Goal: Task Accomplishment & Management: Use online tool/utility

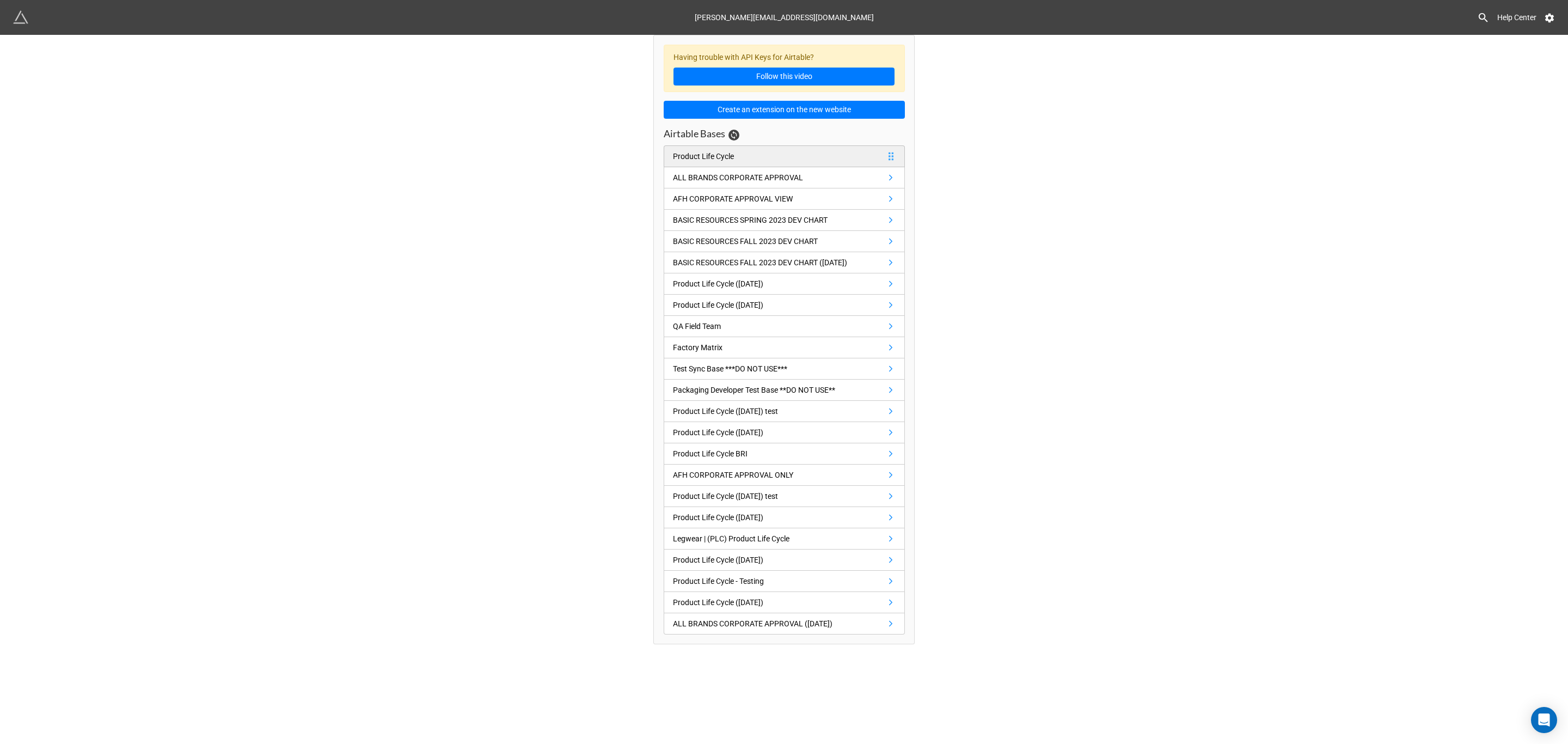
click at [741, 162] on link "Product Life Cycle" at bounding box center [784, 156] width 241 height 22
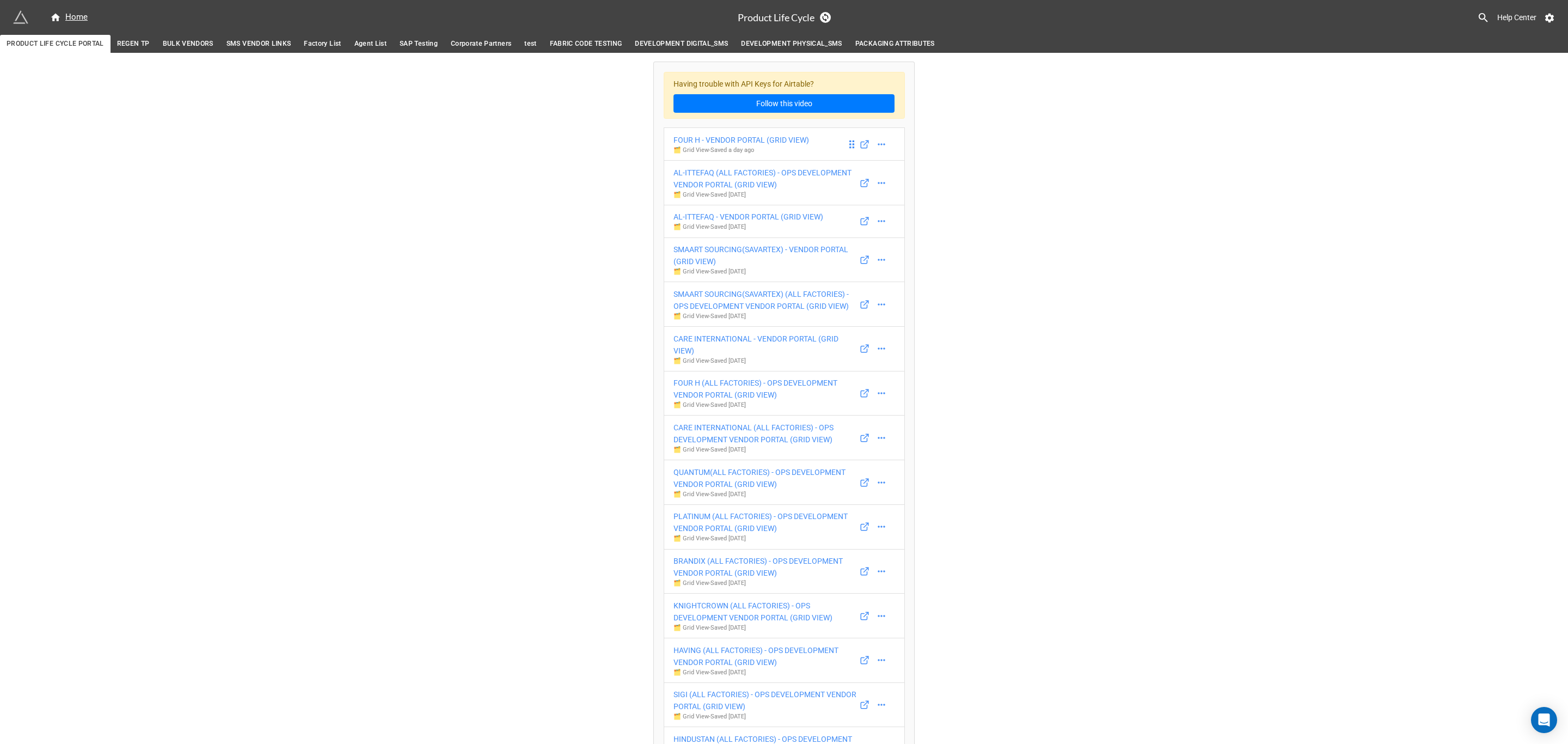
click at [746, 145] on div "FOUR H - VENDOR PORTAL (GRID VIEW)" at bounding box center [741, 140] width 136 height 12
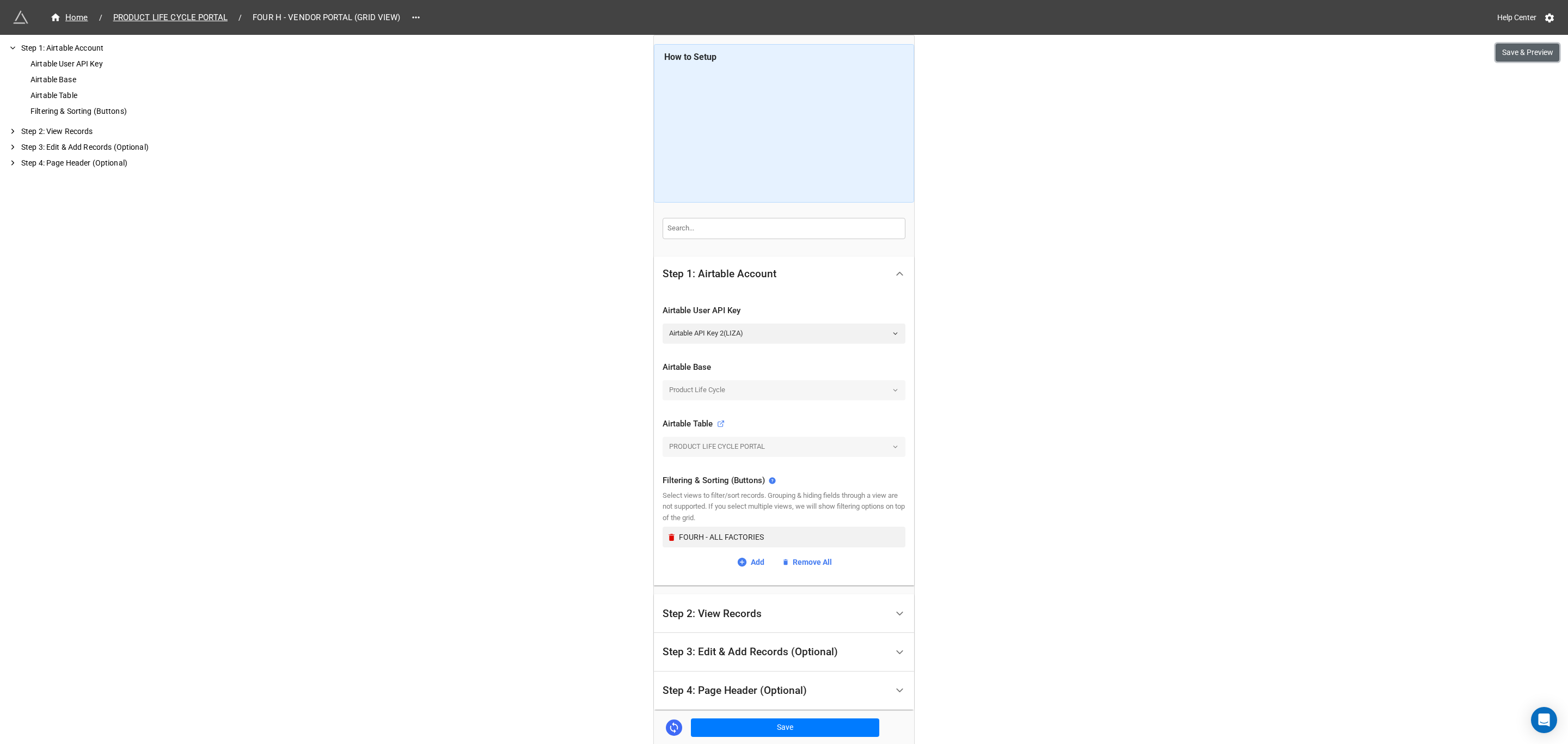
click at [1534, 55] on button "Save & Preview" at bounding box center [1527, 53] width 64 height 18
click at [197, 16] on span "PRODUCT LIFE CYCLE PORTAL" at bounding box center [170, 18] width 127 height 13
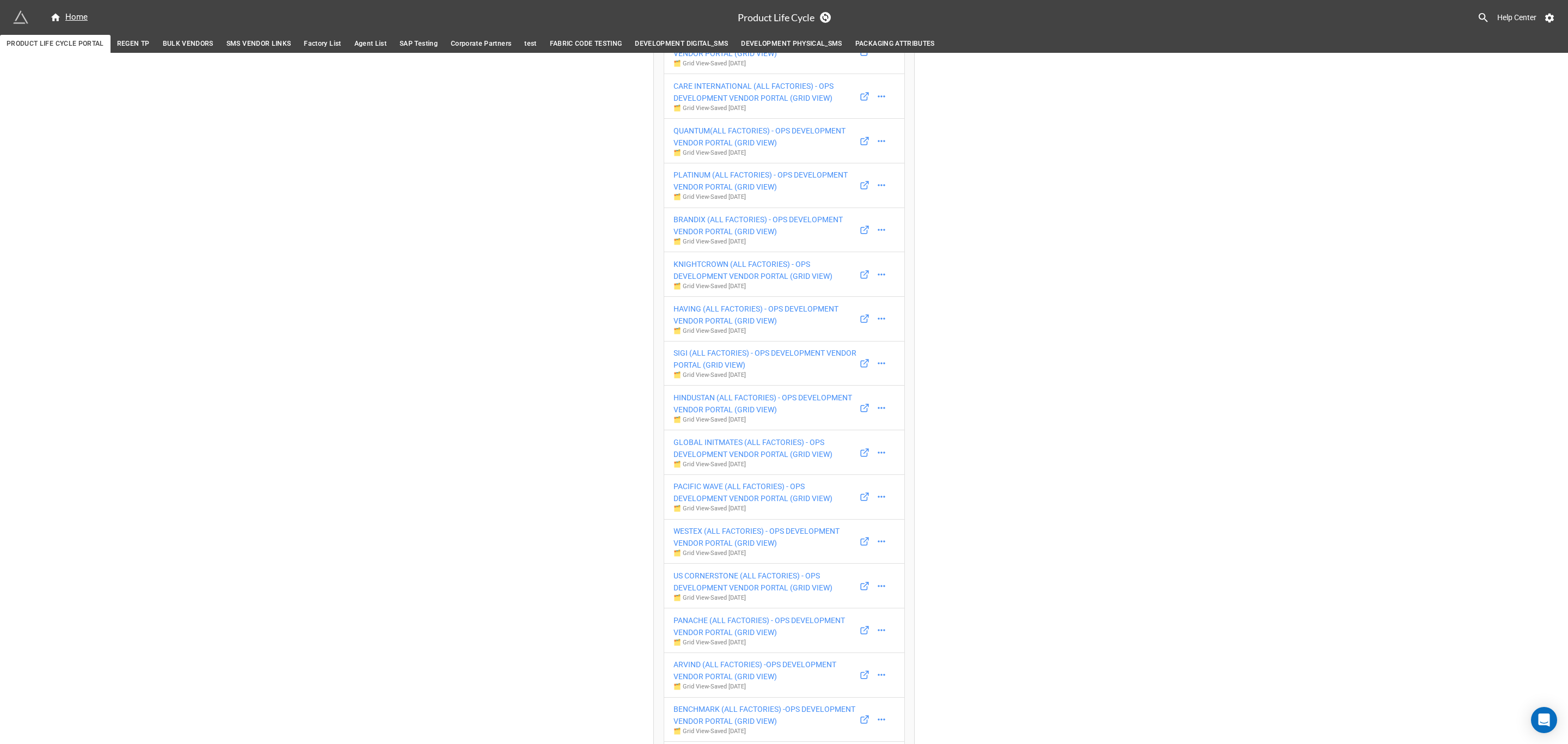
scroll to position [327, 0]
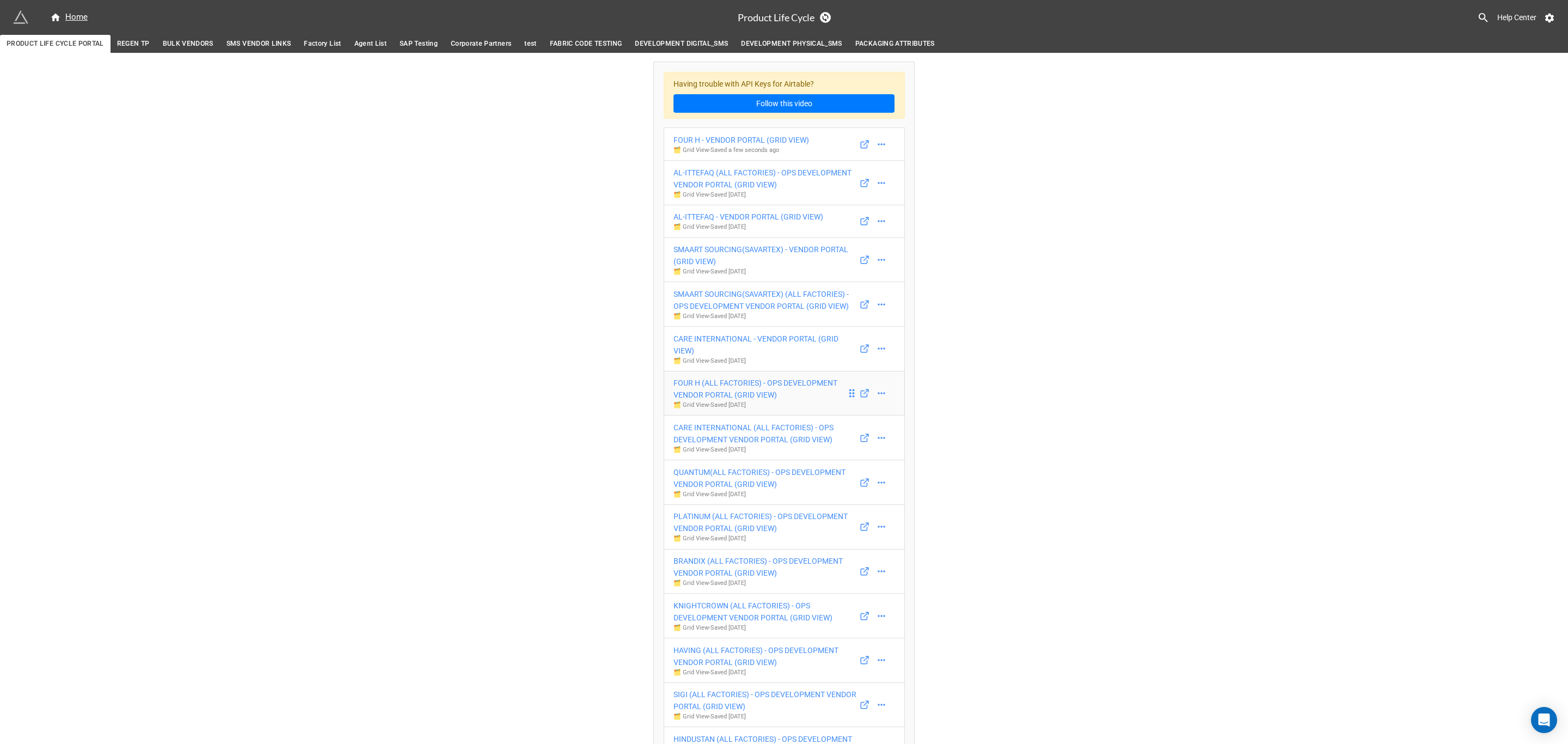
click at [760, 401] on div "FOUR H (ALL FACTORIES) - OPS DEVELOPMENT VENDOR PORTAL (GRID VIEW)" at bounding box center [760, 389] width 173 height 24
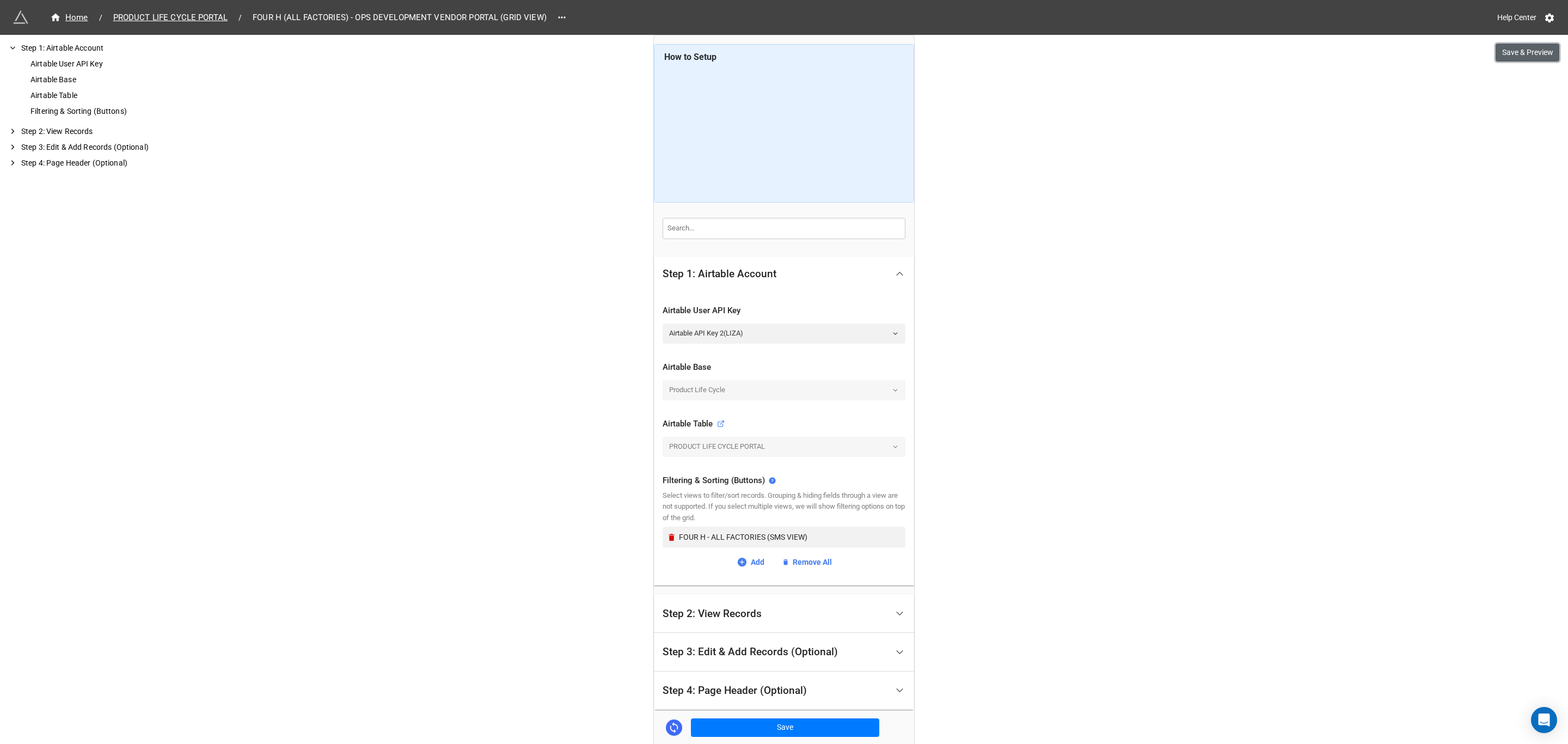
click at [1524, 55] on button "Save & Preview" at bounding box center [1527, 53] width 64 height 18
click at [753, 564] on link "Add" at bounding box center [751, 562] width 28 height 12
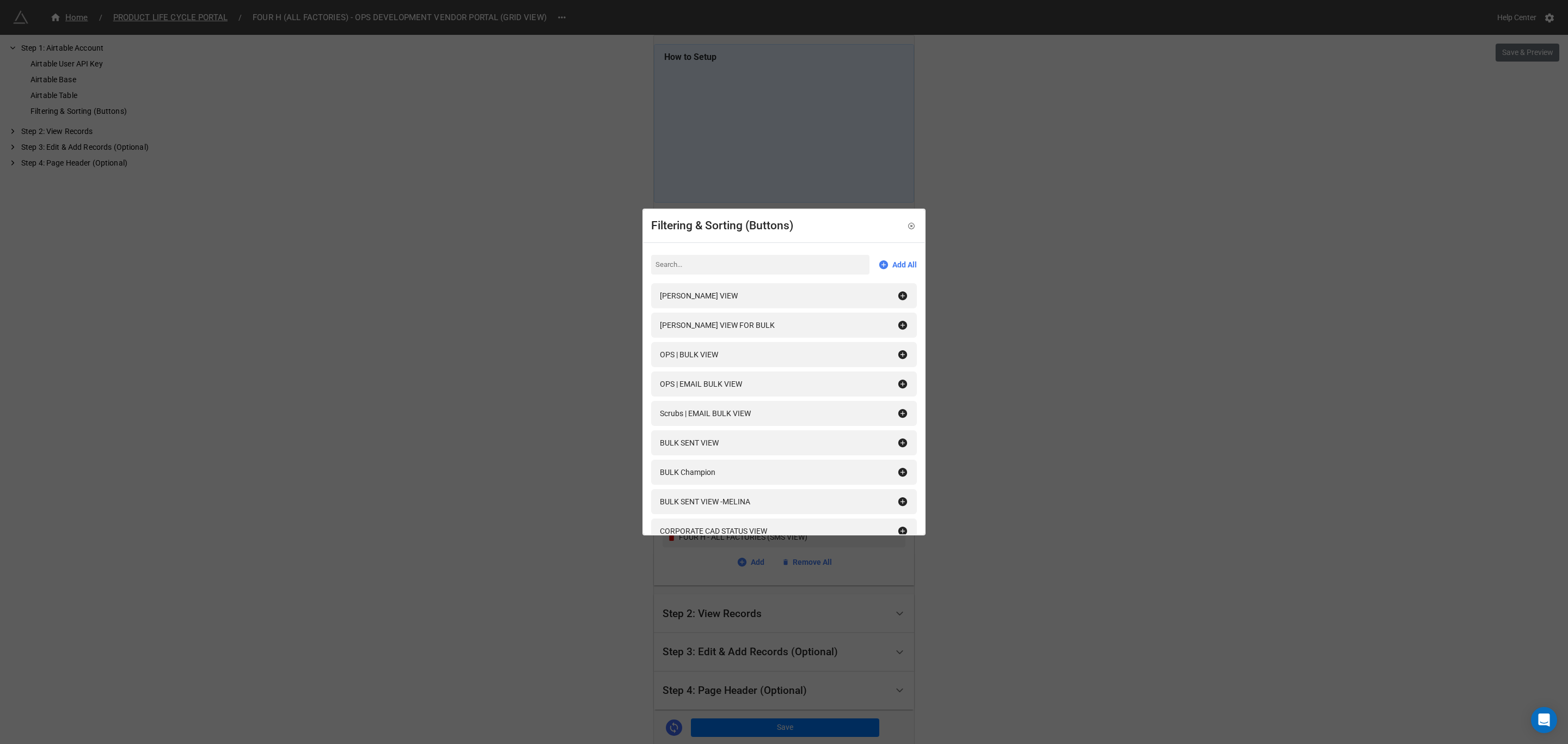
click at [726, 260] on input at bounding box center [760, 265] width 218 height 20
type input "FOUR H - ALL FACTORIES (SMS VIEW)"
click at [908, 227] on icon at bounding box center [911, 226] width 8 height 8
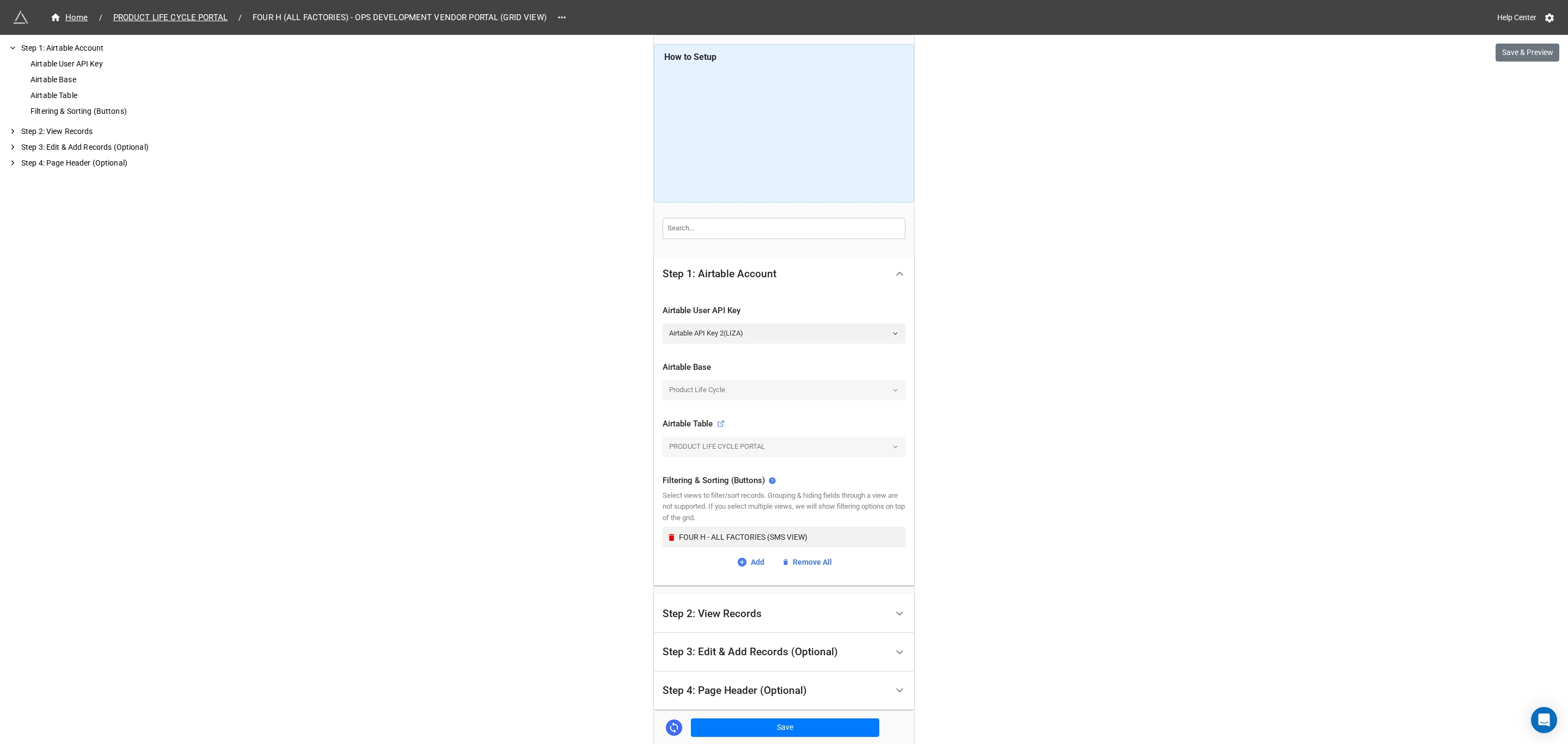
click at [1261, 396] on div "Home / PRODUCT LIFE CYCLE PORTAL / FOUR H (ALL FACTORIES) - OPS DEVELOPMENT VEN…" at bounding box center [784, 428] width 1568 height 856
click at [564, 20] on icon at bounding box center [562, 18] width 11 height 11
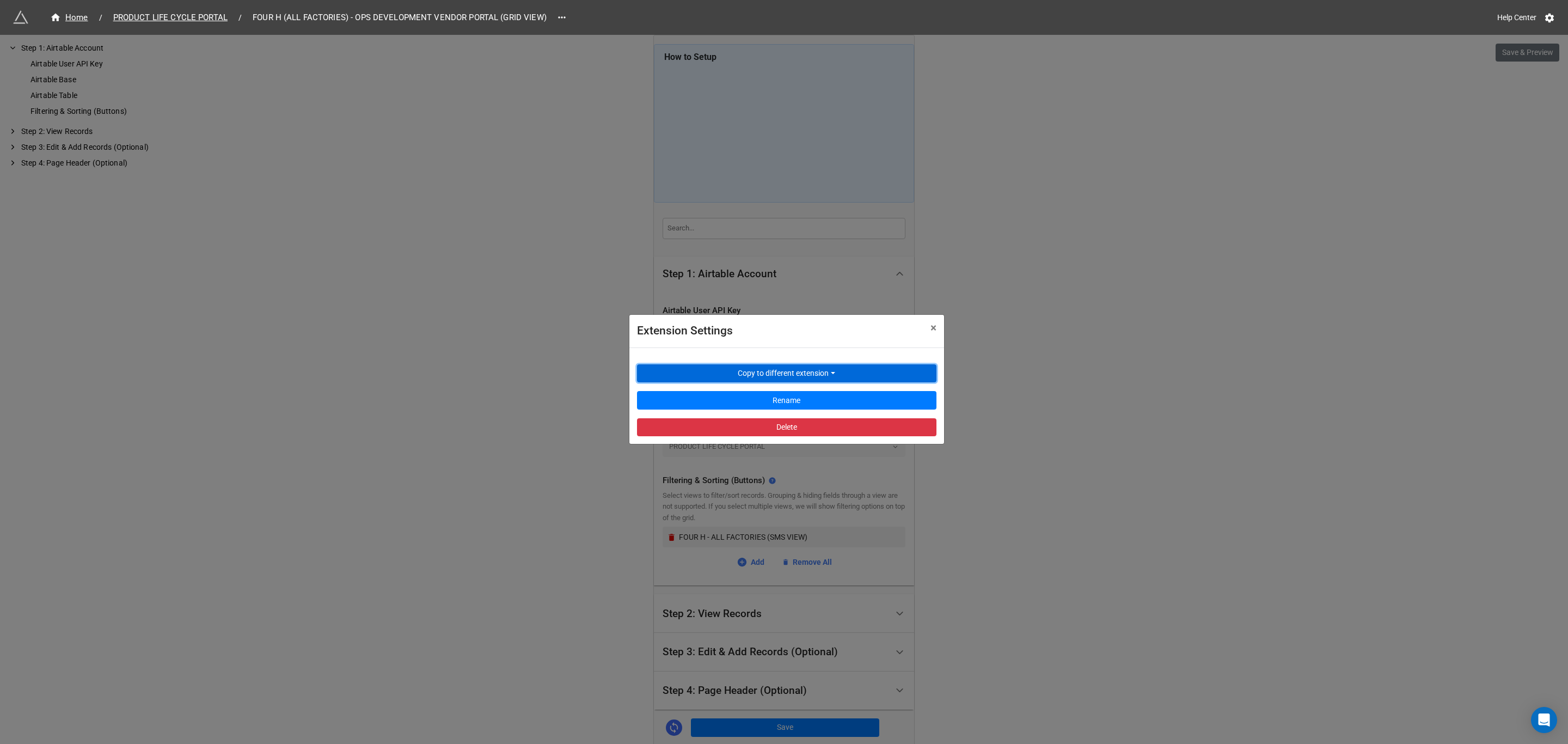
click at [846, 374] on button "Copy to different extension" at bounding box center [786, 374] width 299 height 18
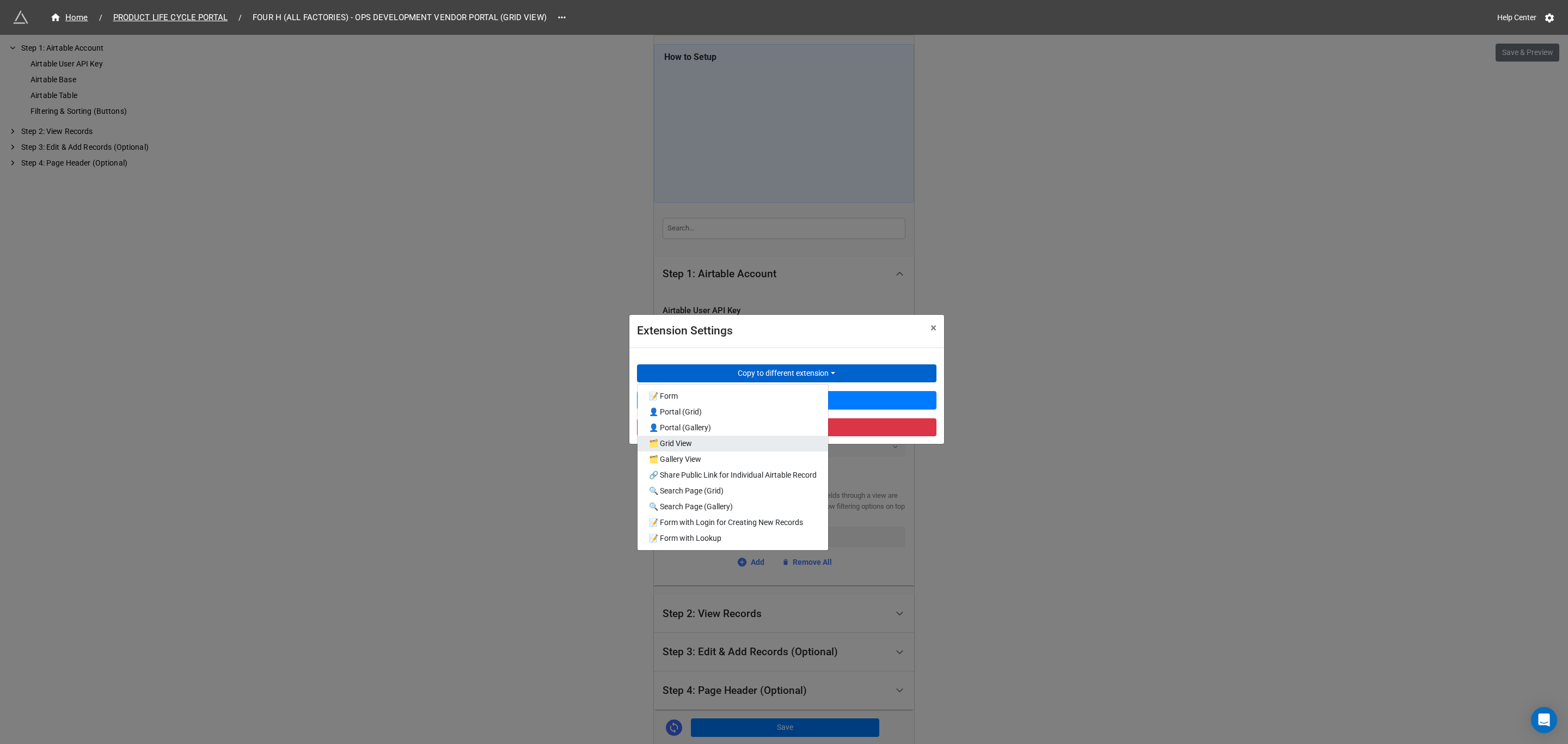
click at [777, 443] on link "🗂️ Grid View" at bounding box center [732, 443] width 190 height 15
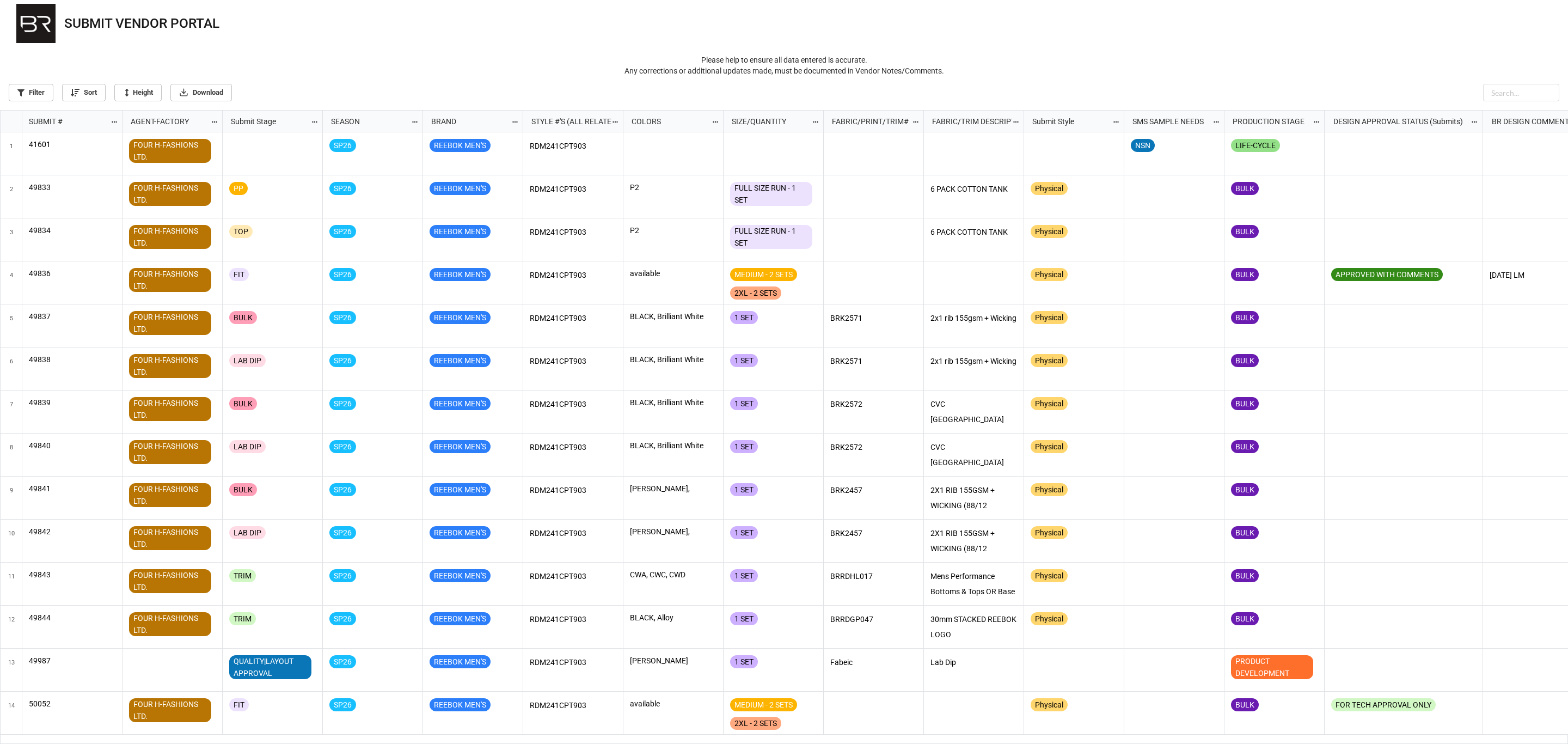
scroll to position [628, 1562]
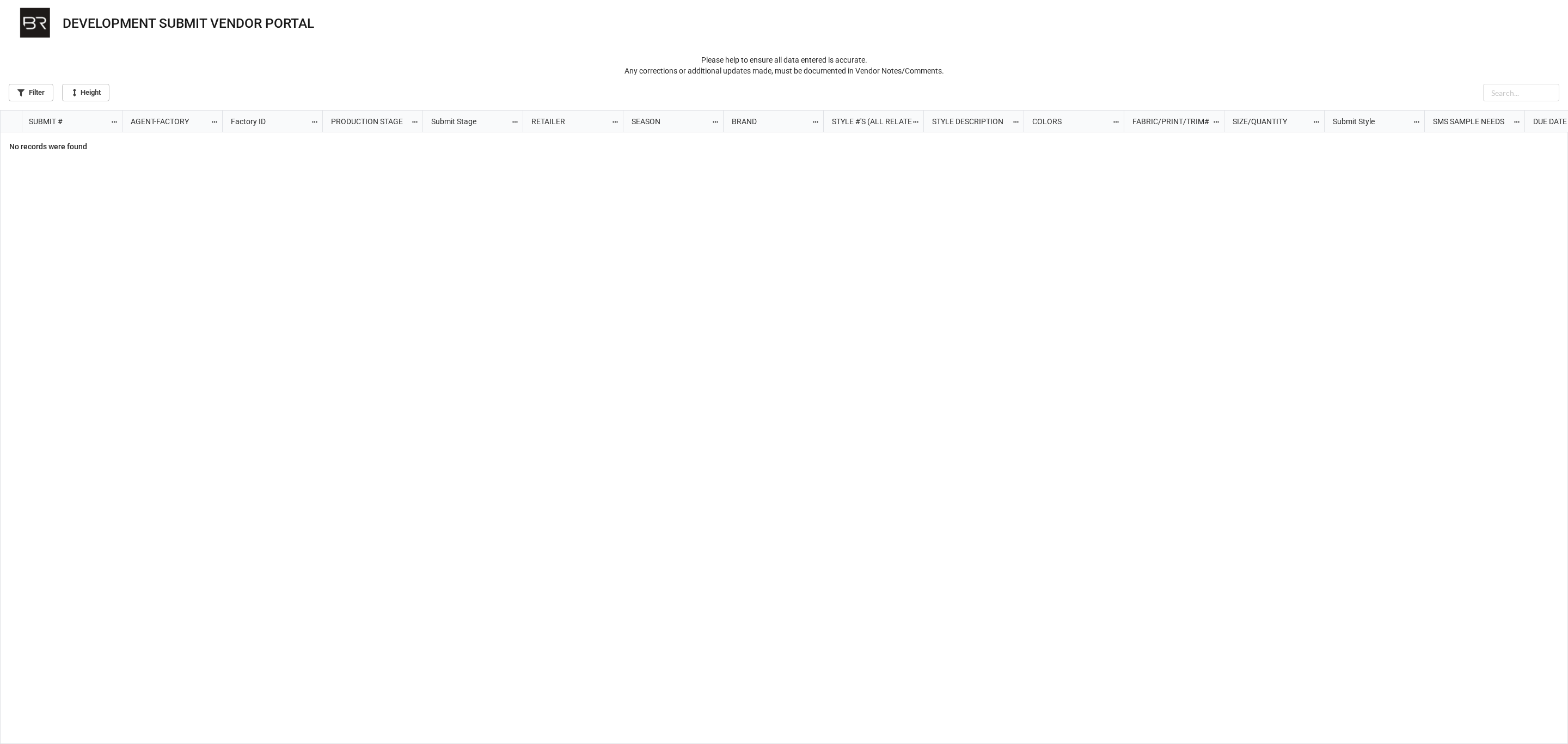
scroll to position [628, 1562]
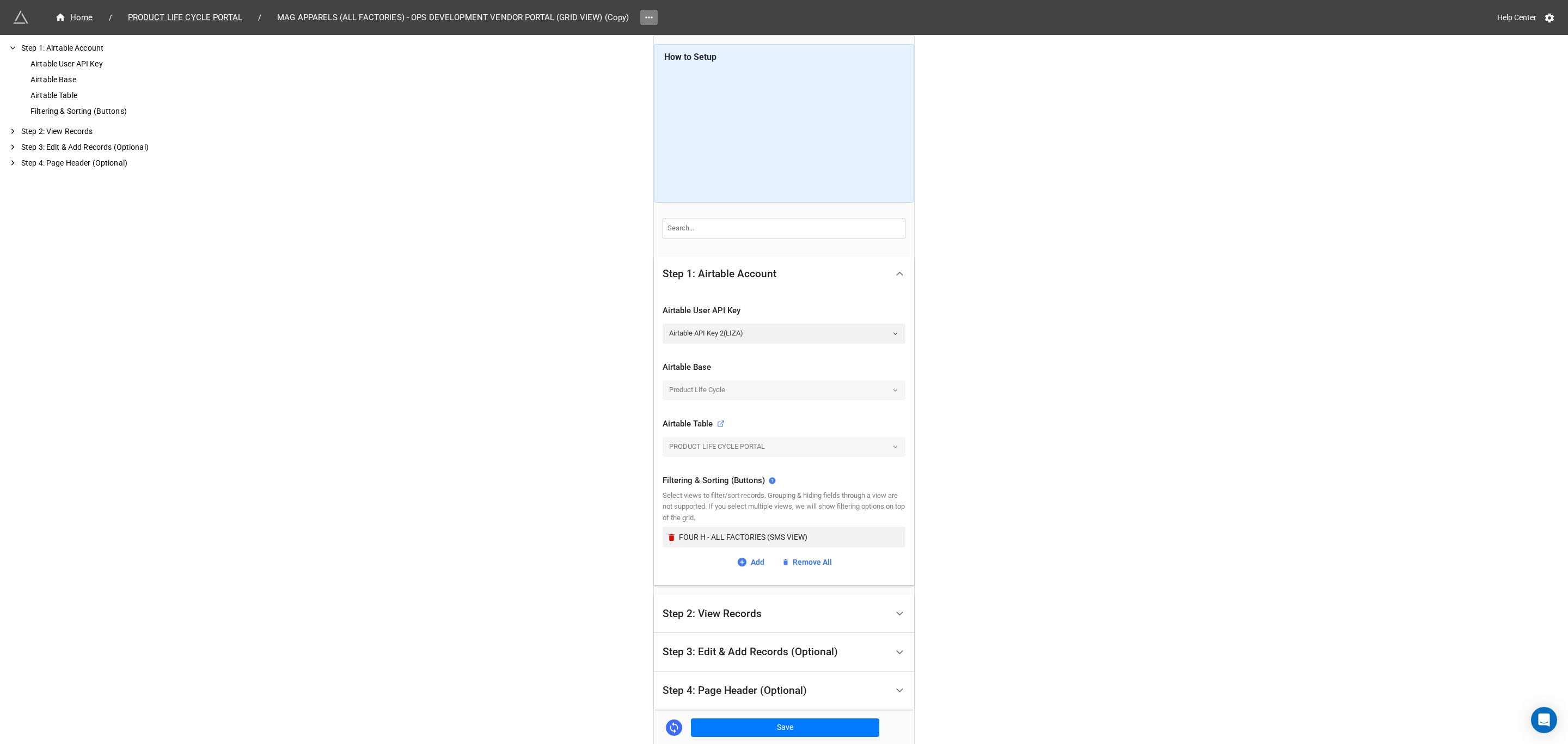
click at [644, 15] on icon at bounding box center [650, 18] width 11 height 11
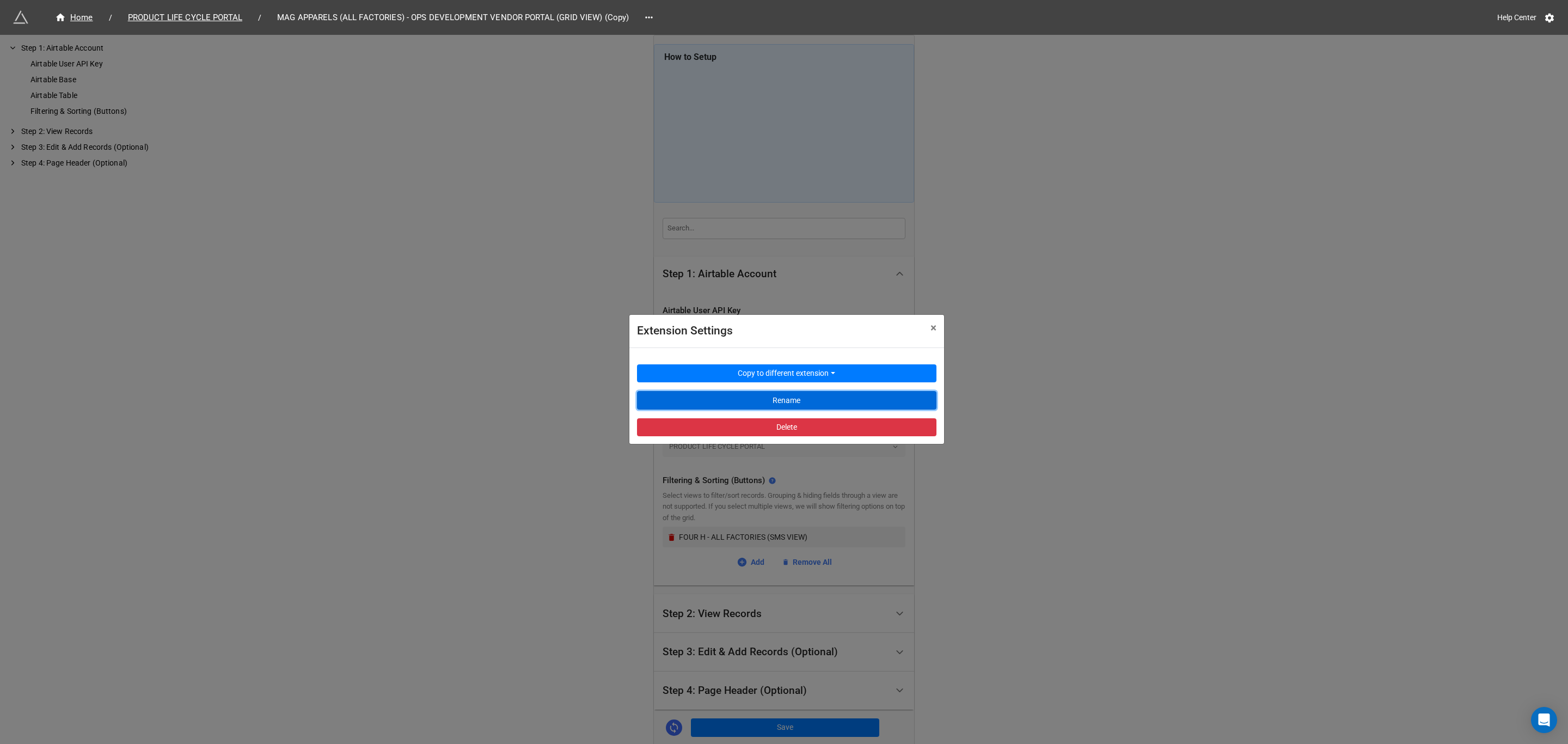
click at [755, 398] on button "Rename" at bounding box center [786, 400] width 299 height 18
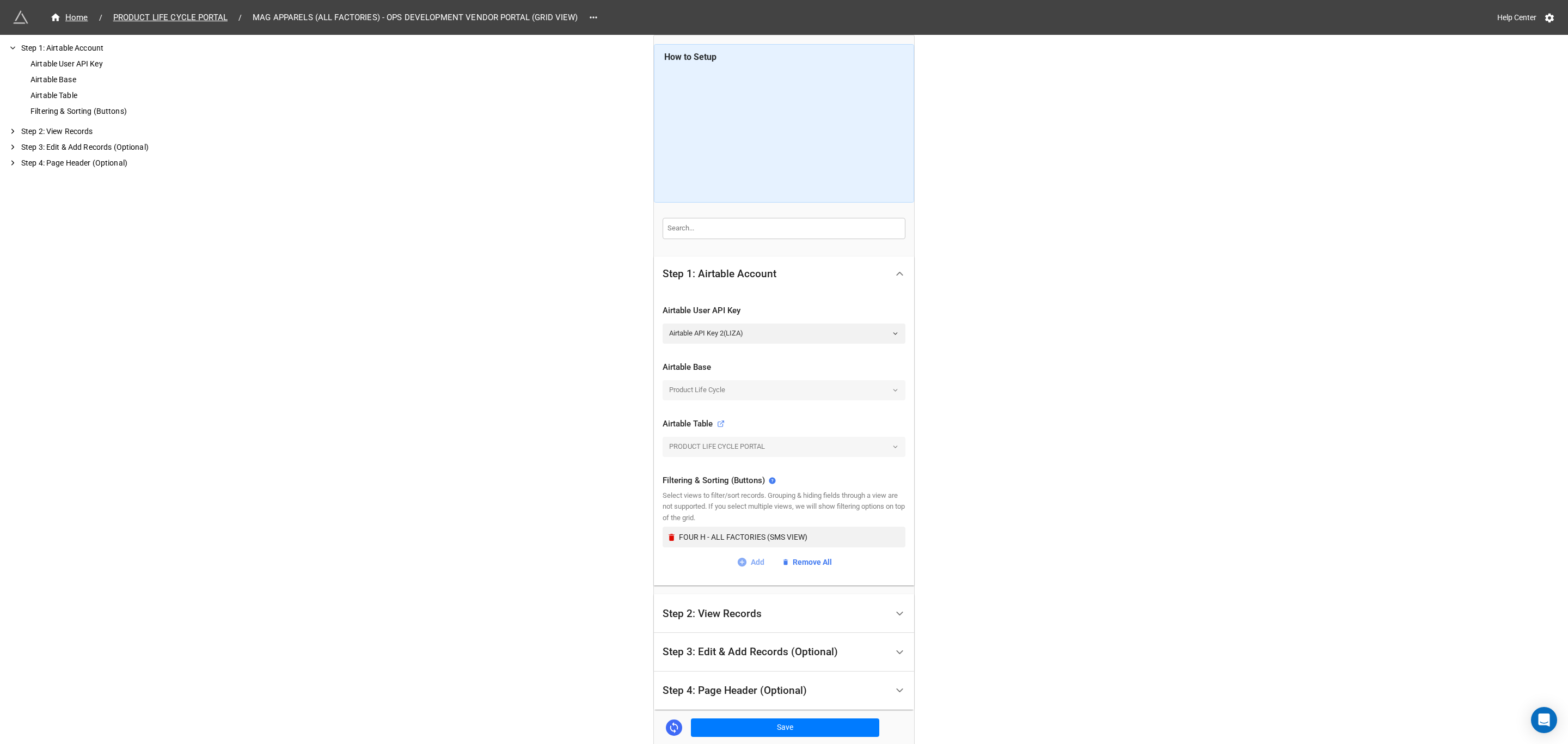
click at [757, 566] on link "Add" at bounding box center [751, 562] width 28 height 12
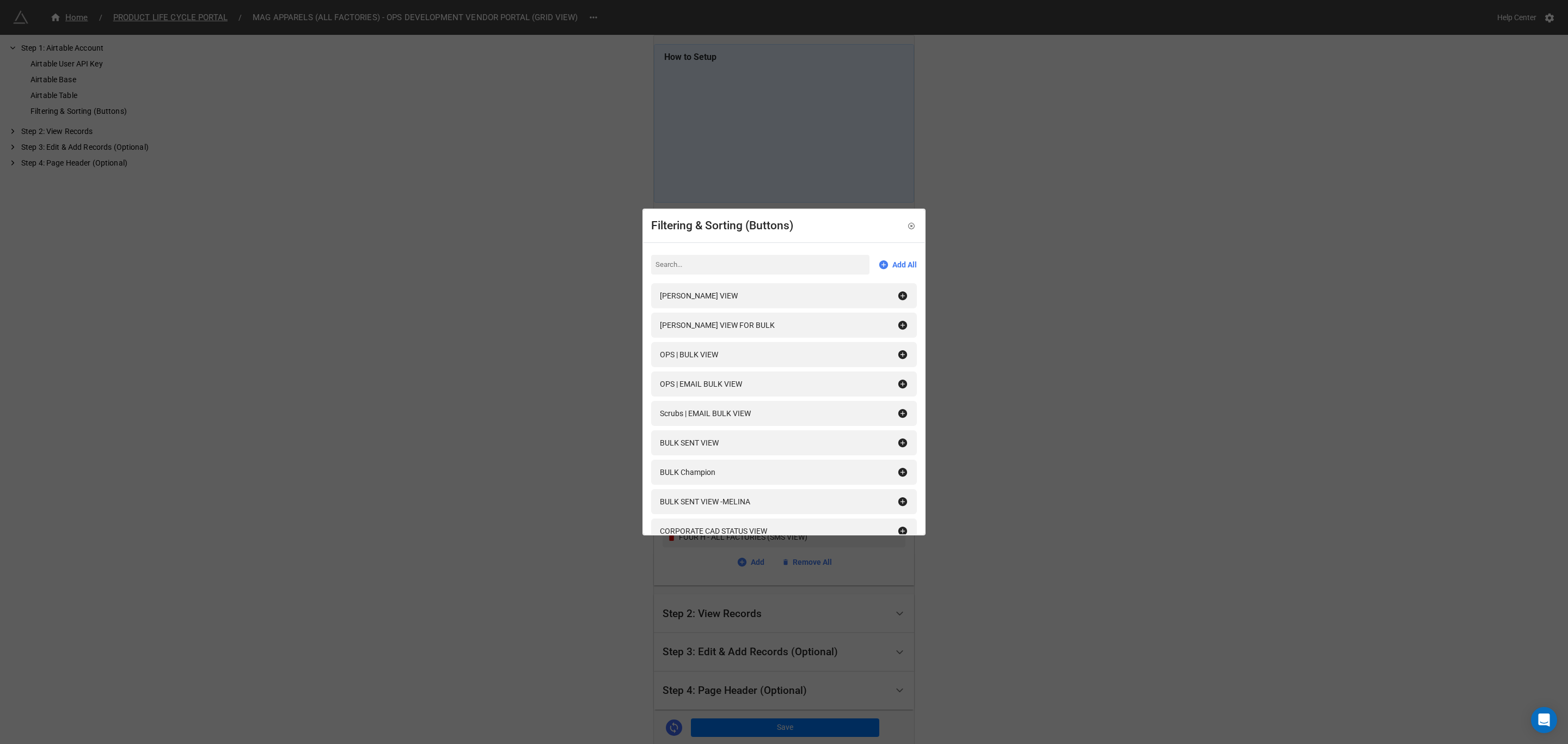
click at [729, 259] on input at bounding box center [760, 265] width 218 height 20
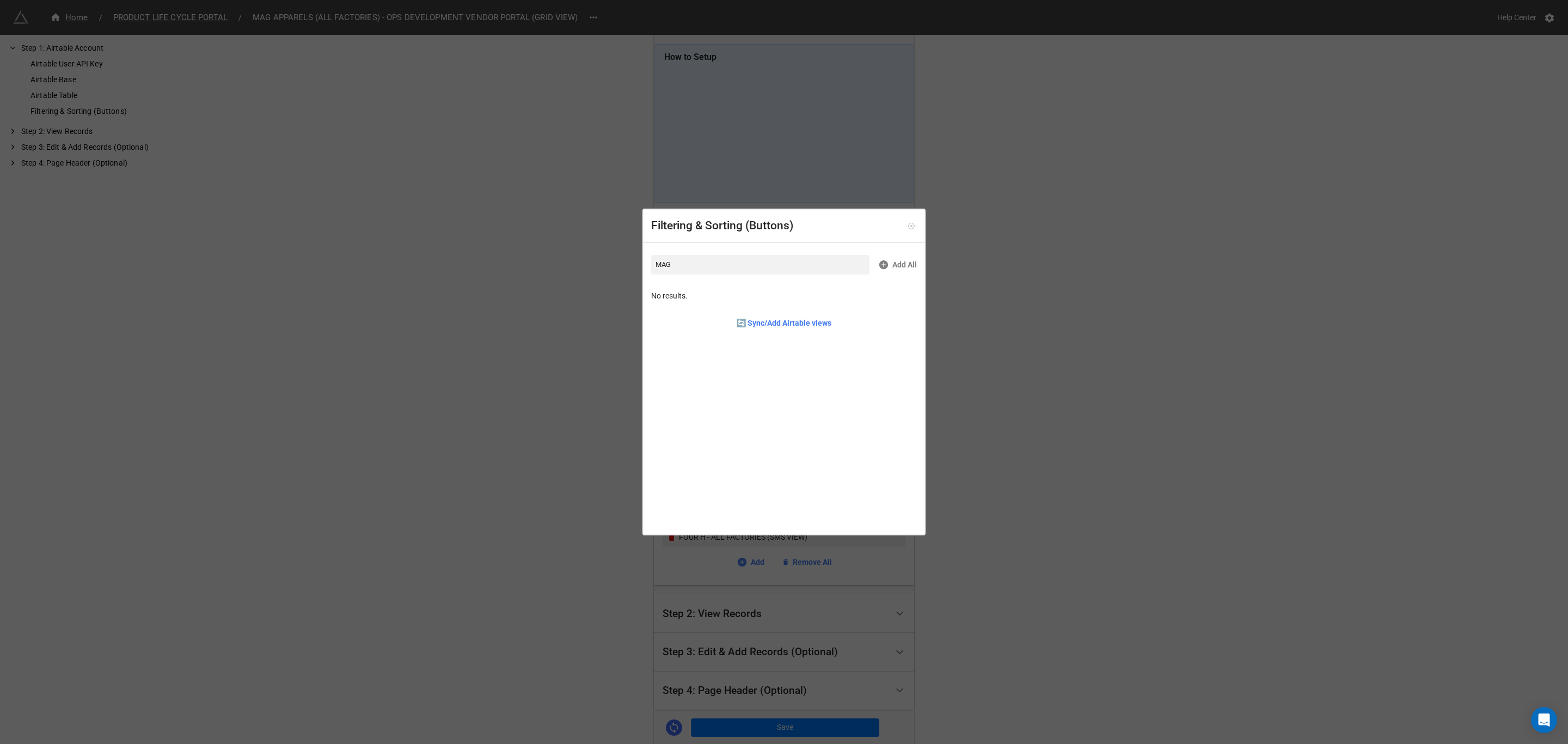
type input "MAG"
click at [908, 224] on icon at bounding box center [911, 226] width 8 height 8
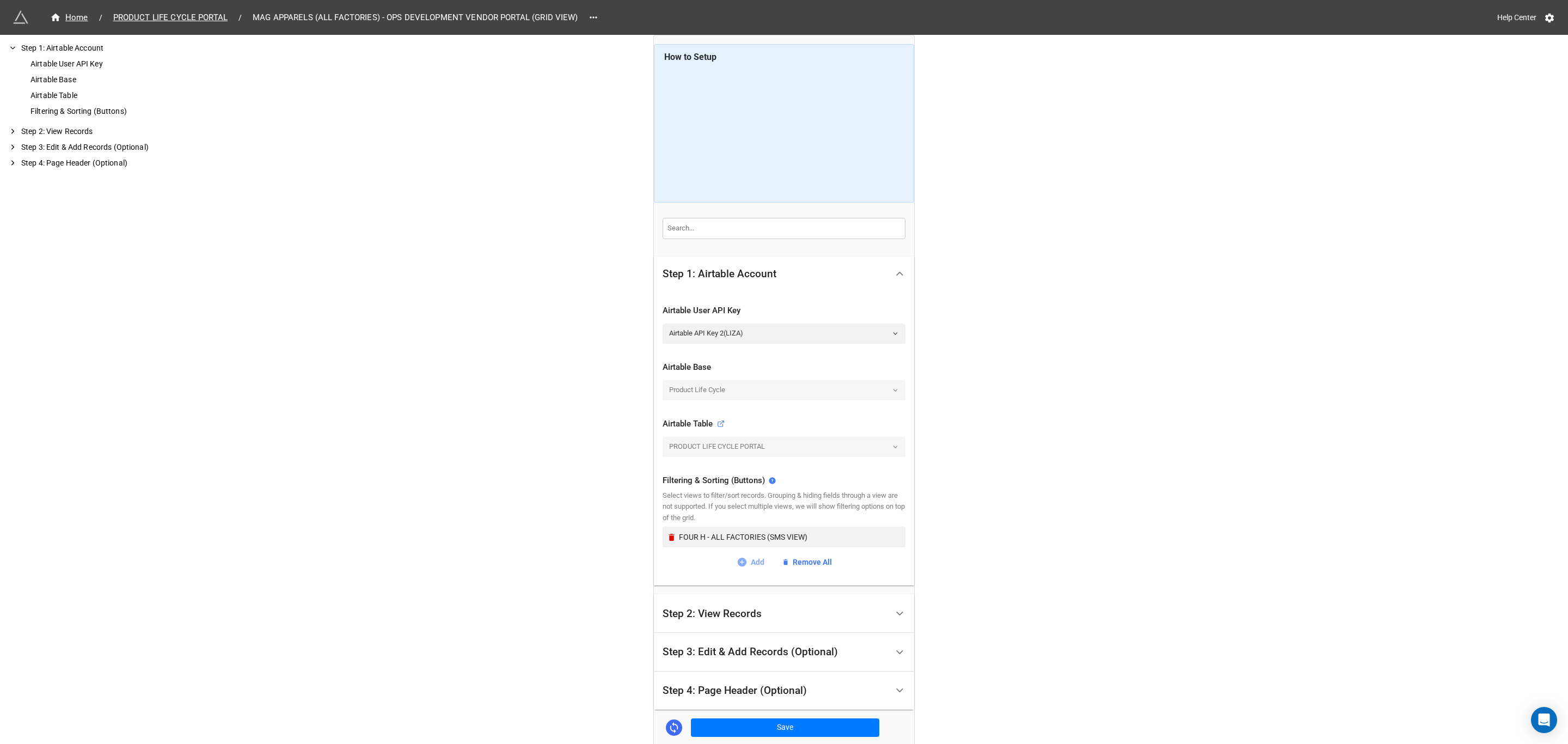
click at [760, 562] on link "Add" at bounding box center [751, 562] width 28 height 12
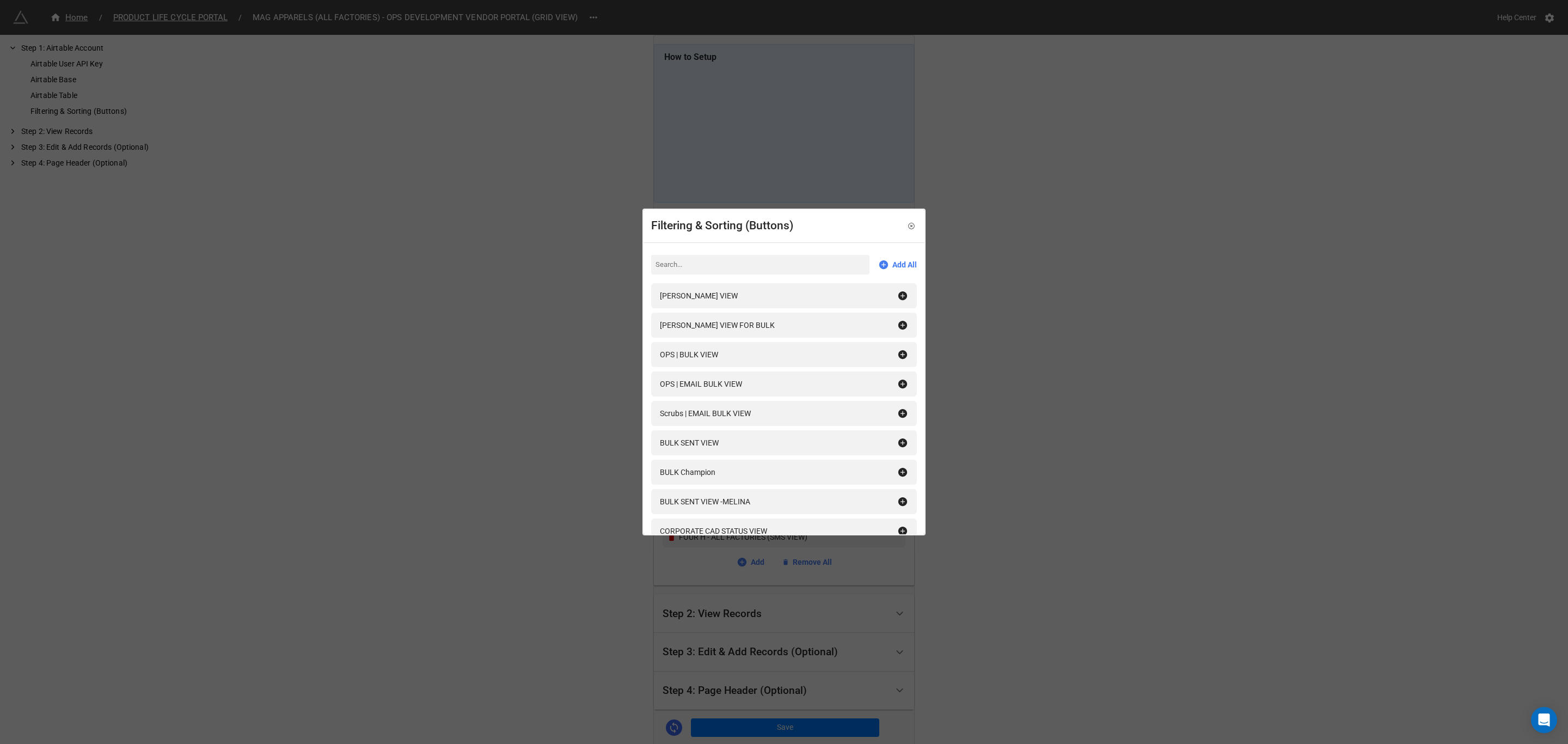
click at [714, 267] on input at bounding box center [760, 265] width 218 height 20
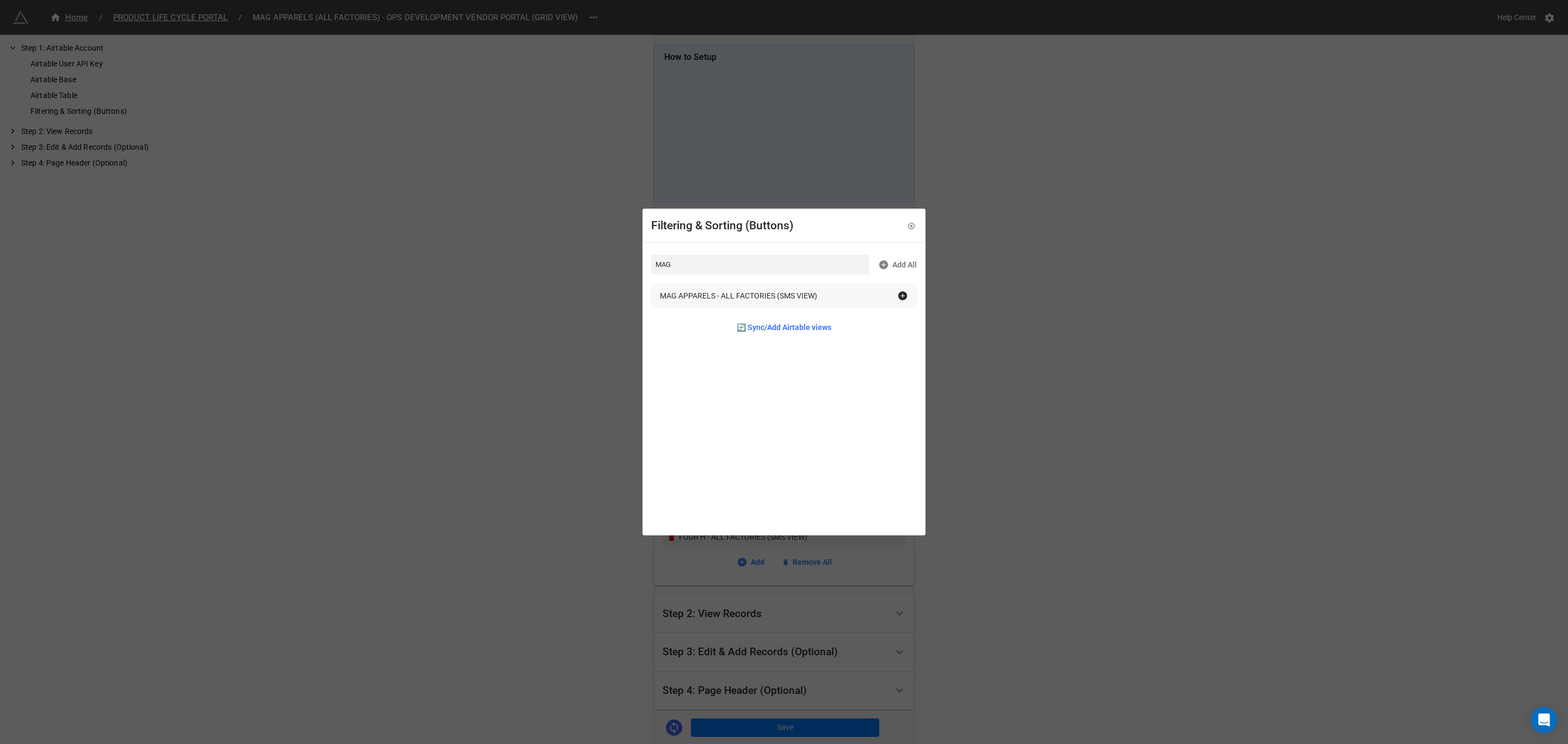
type input "MAG"
click at [900, 297] on icon at bounding box center [902, 296] width 8 height 8
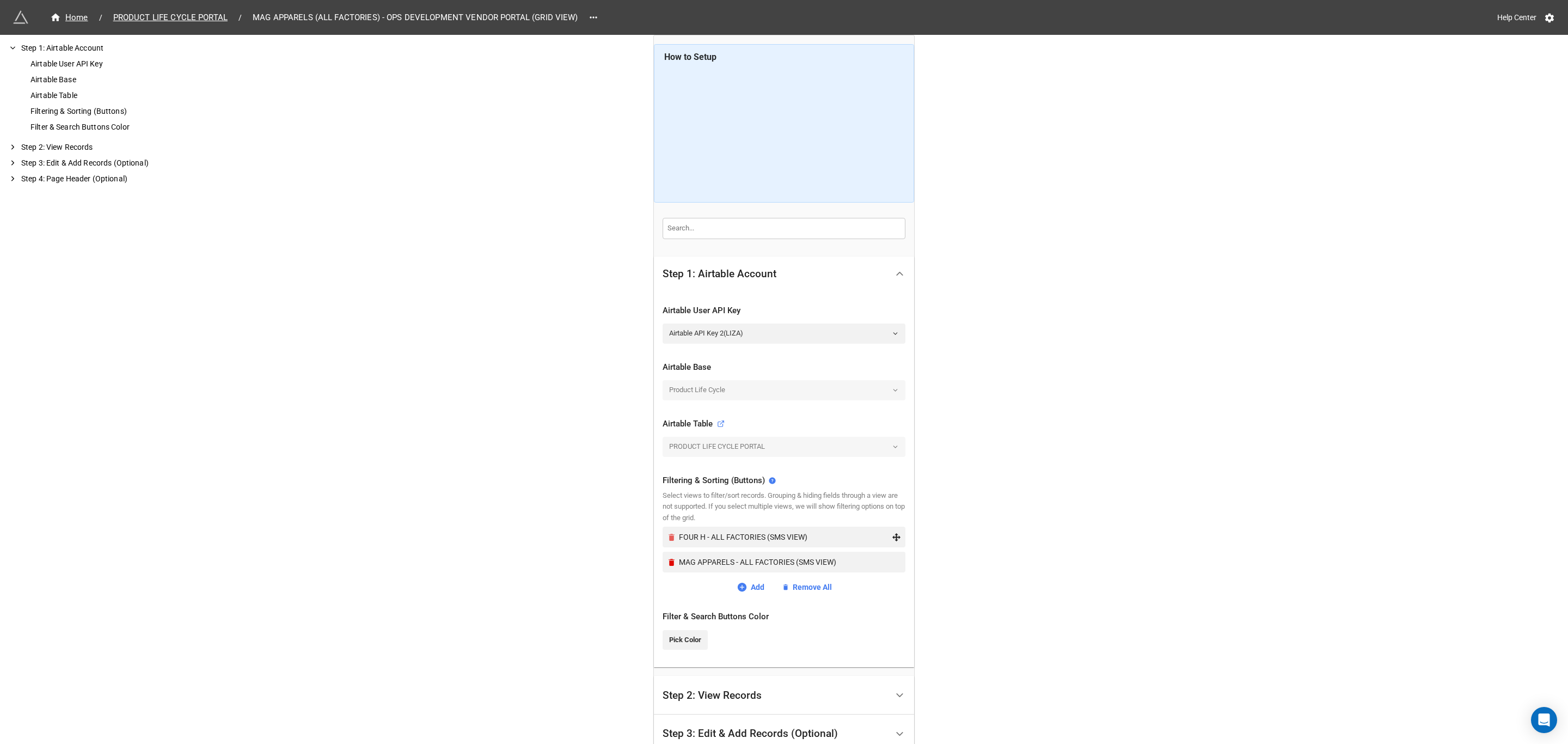
click at [673, 540] on icon "Remove" at bounding box center [671, 537] width 9 height 9
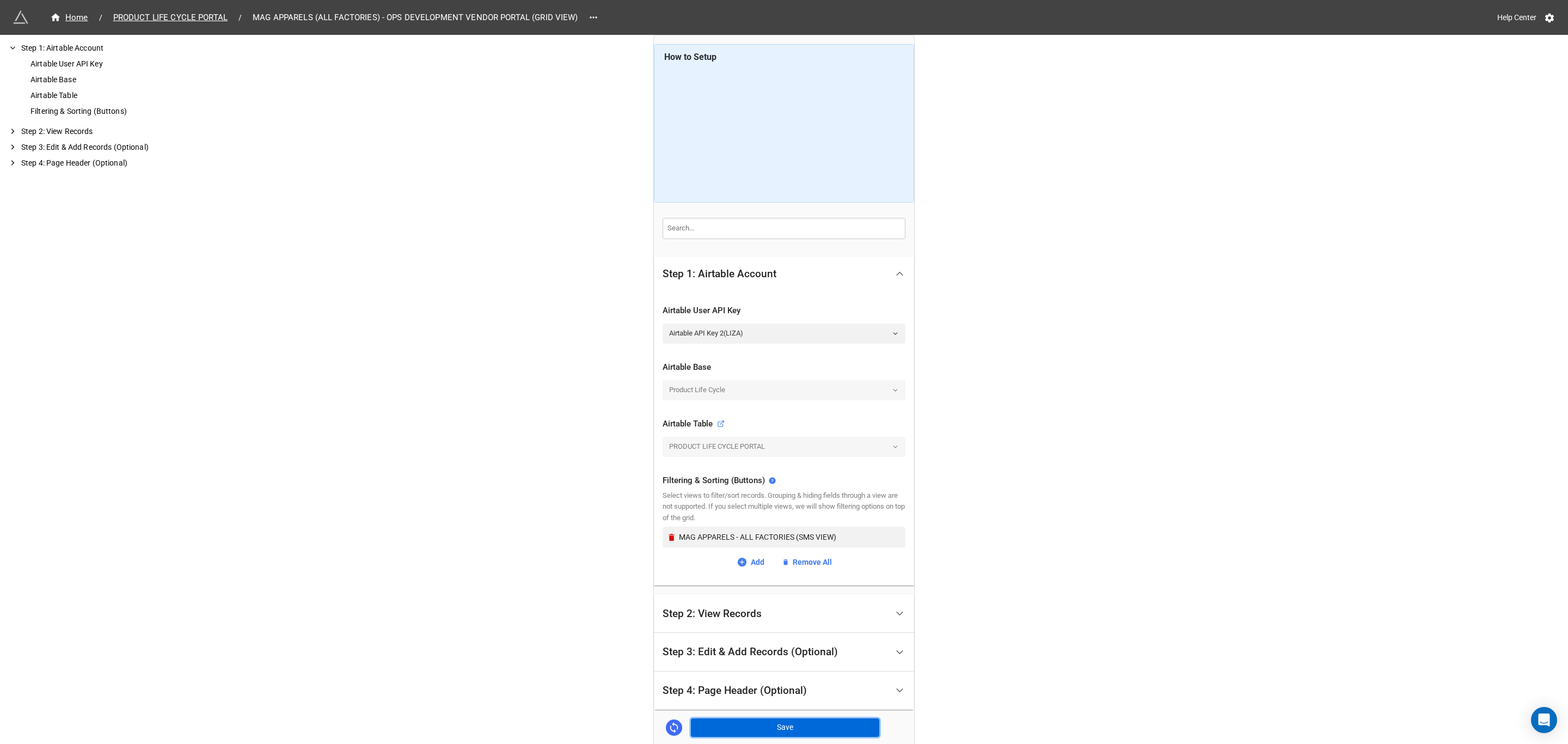
click at [805, 733] on button "Save" at bounding box center [785, 728] width 188 height 18
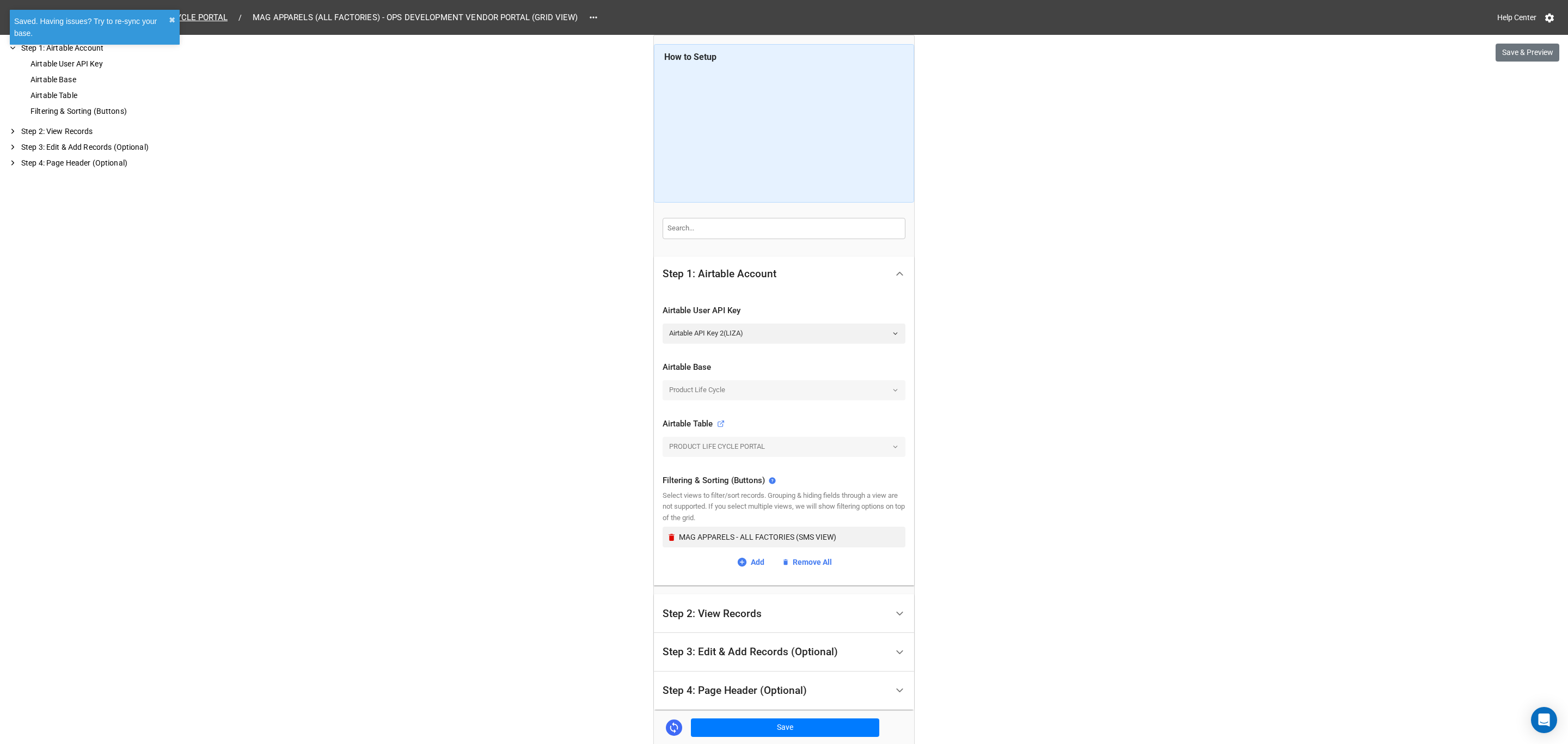
click at [1516, 42] on div "Home / PRODUCT LIFE CYCLE PORTAL / MAG APPARELS (ALL FACTORIES) - OPS DEVELOPME…" at bounding box center [784, 428] width 1568 height 856
click at [1514, 45] on button "Save & Preview" at bounding box center [1527, 53] width 64 height 18
click at [588, 18] on icon at bounding box center [593, 18] width 11 height 11
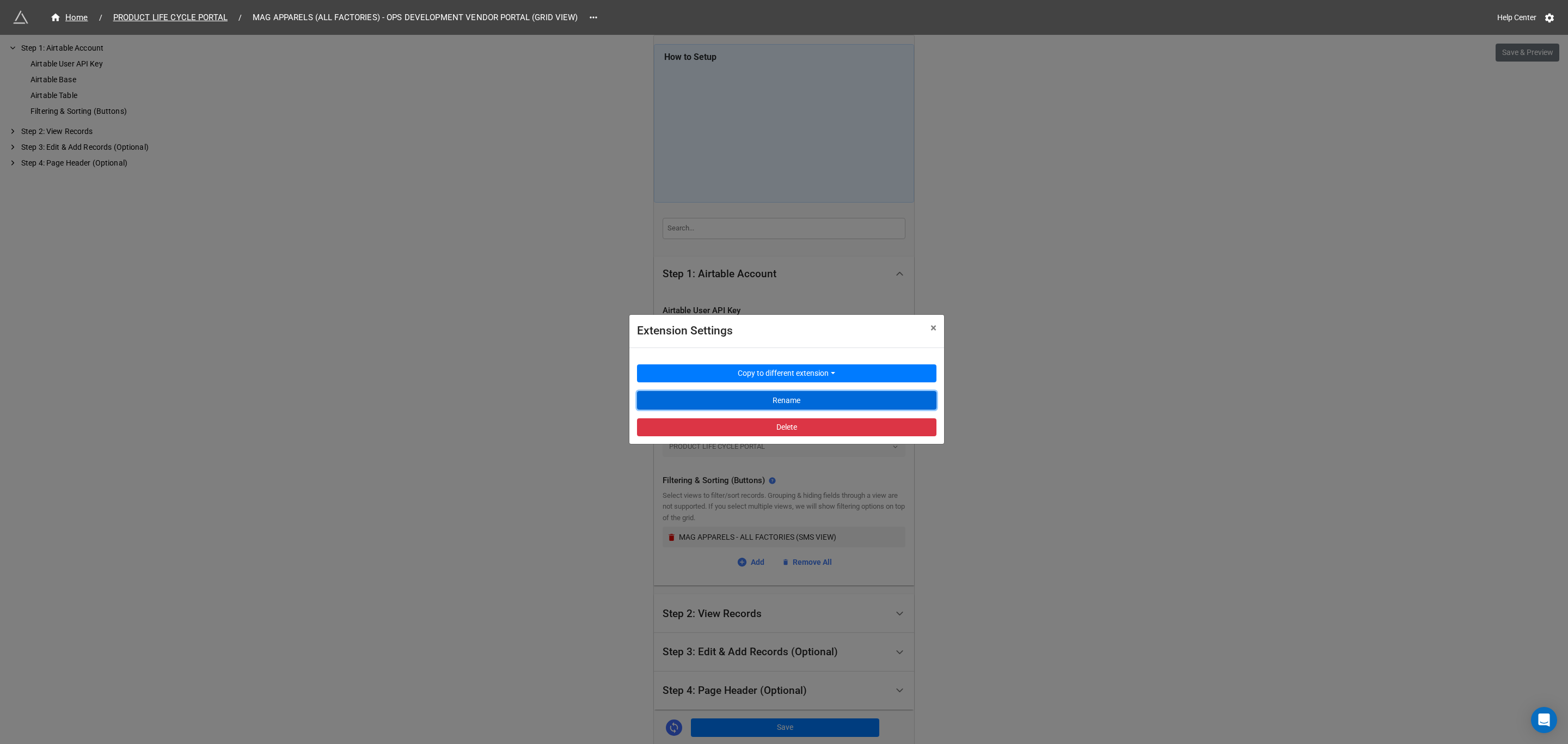
click at [791, 400] on button "Rename" at bounding box center [786, 400] width 299 height 18
click at [935, 327] on span "×" at bounding box center [933, 327] width 6 height 13
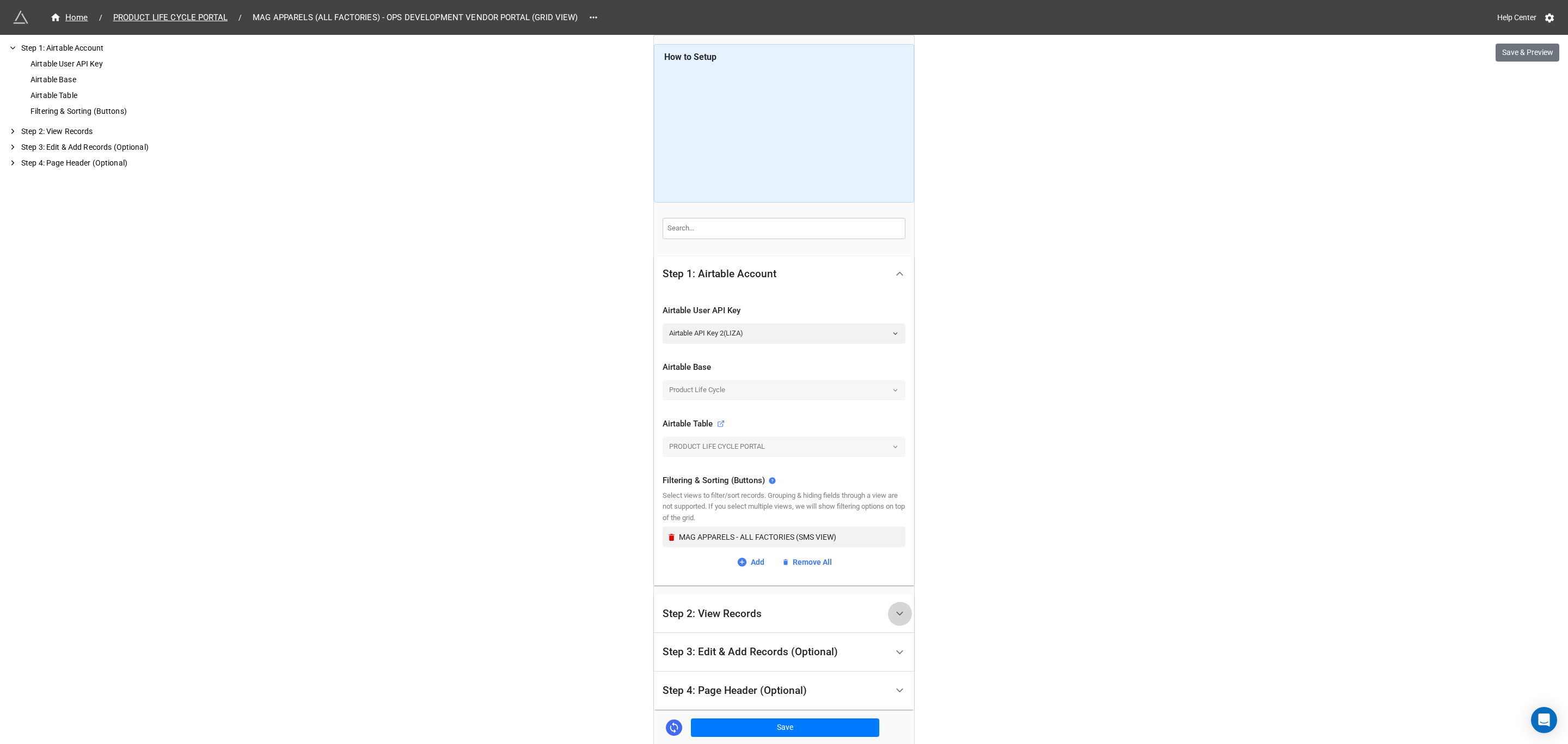
click at [896, 613] on icon at bounding box center [900, 613] width 11 height 11
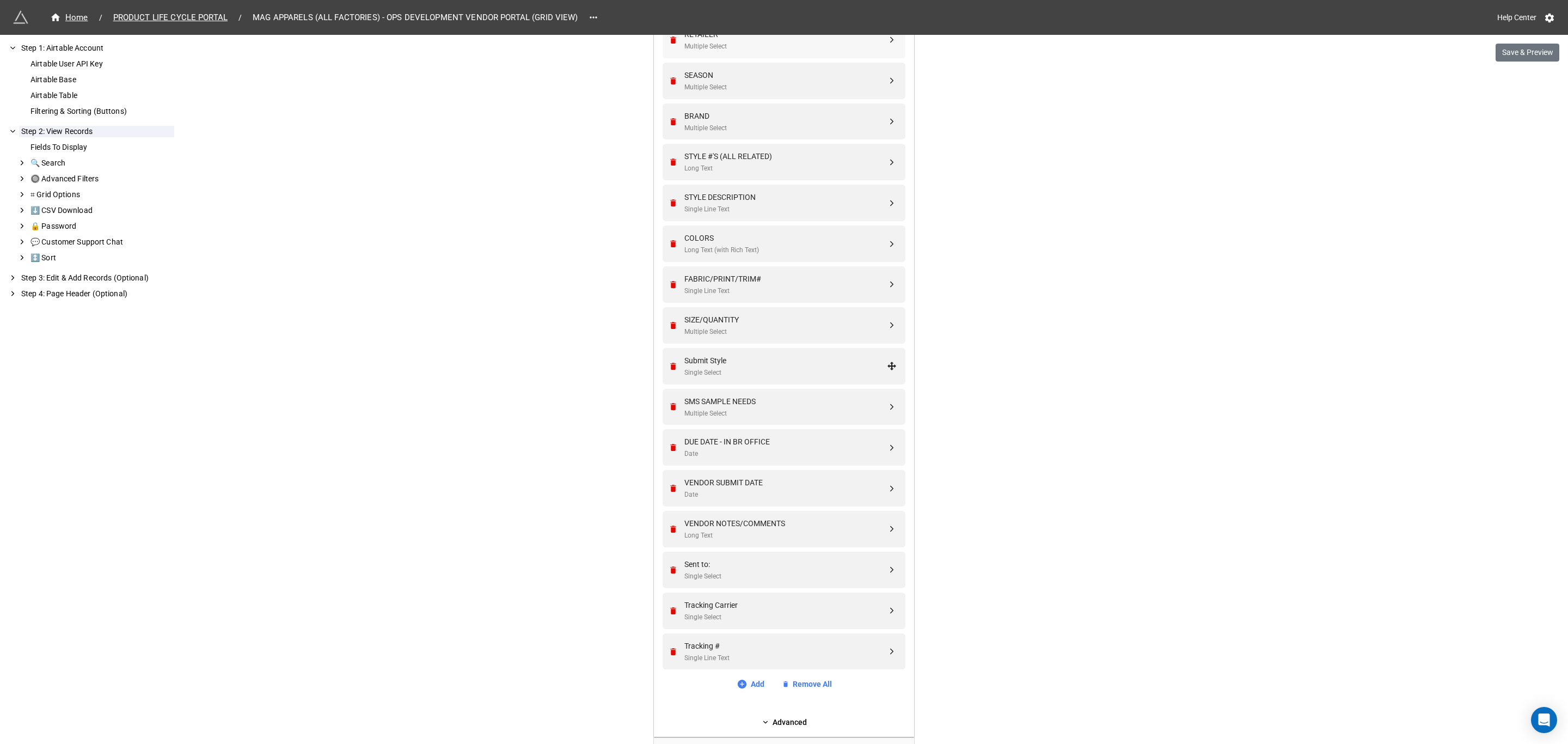
scroll to position [572, 0]
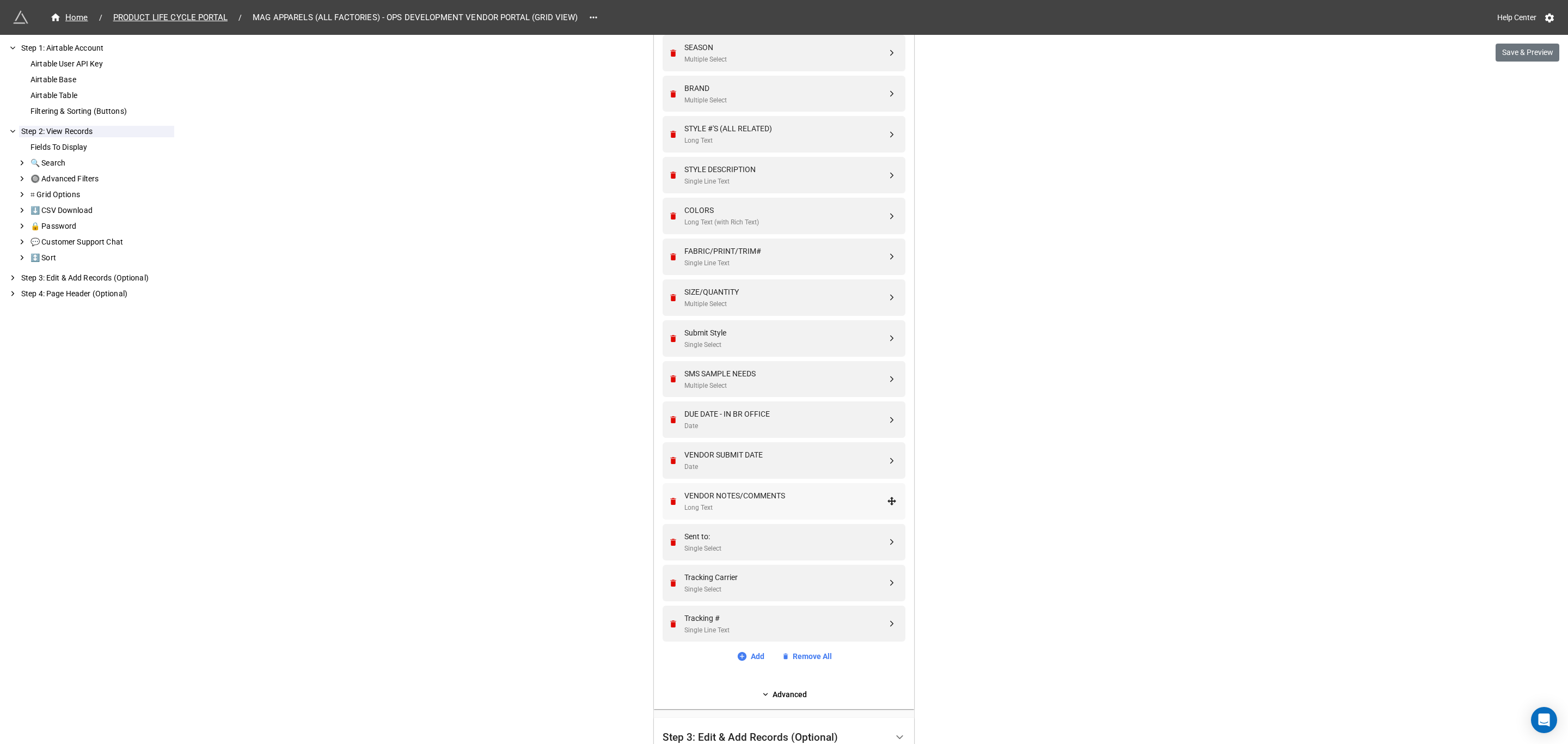
click at [835, 510] on div "Long Text" at bounding box center [786, 508] width 202 height 11
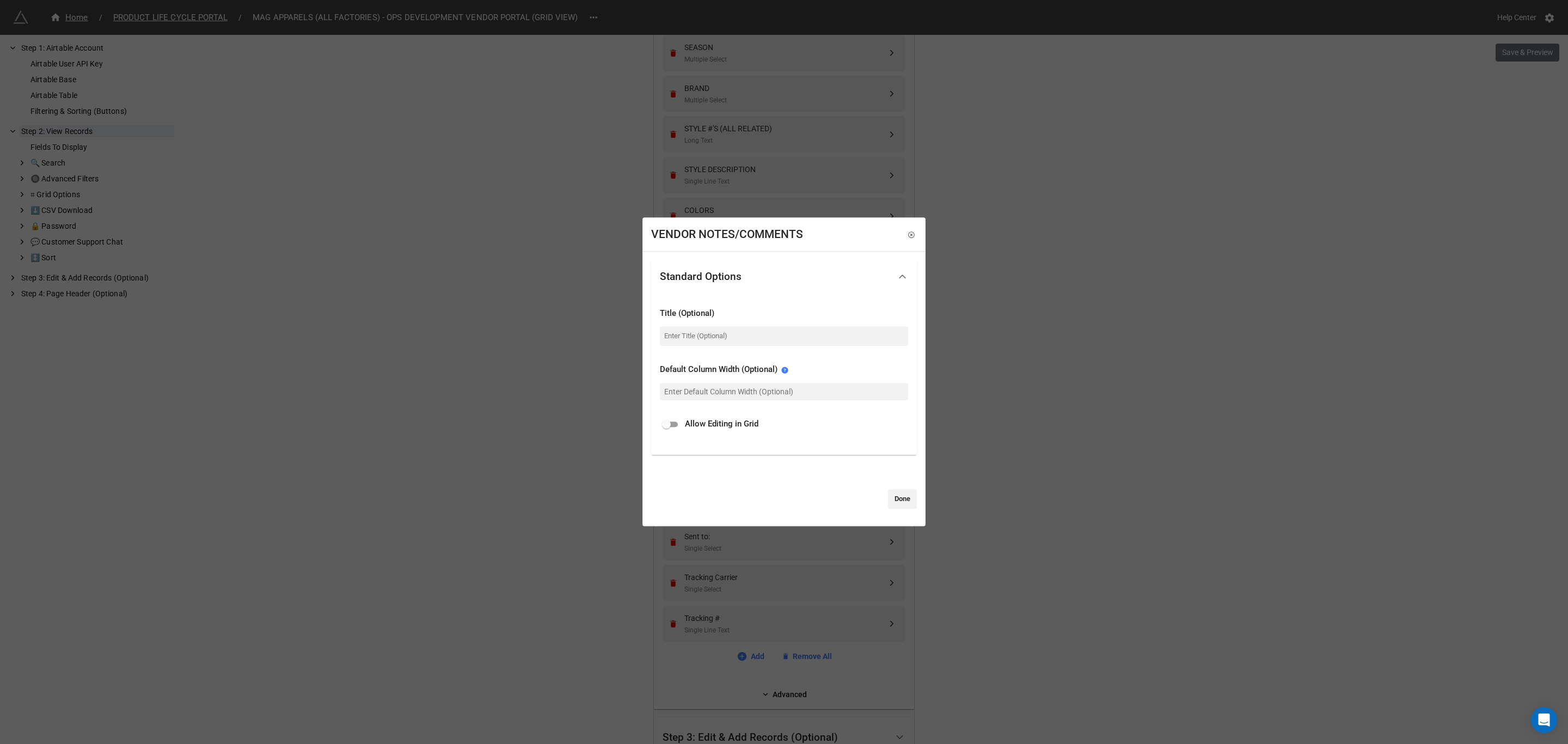
click at [755, 422] on span "Allow Editing in Grid" at bounding box center [721, 425] width 74 height 13
click at [678, 426] on input "checkbox" at bounding box center [666, 424] width 39 height 13
checkbox input "true"
click at [893, 496] on link "Done" at bounding box center [902, 499] width 29 height 20
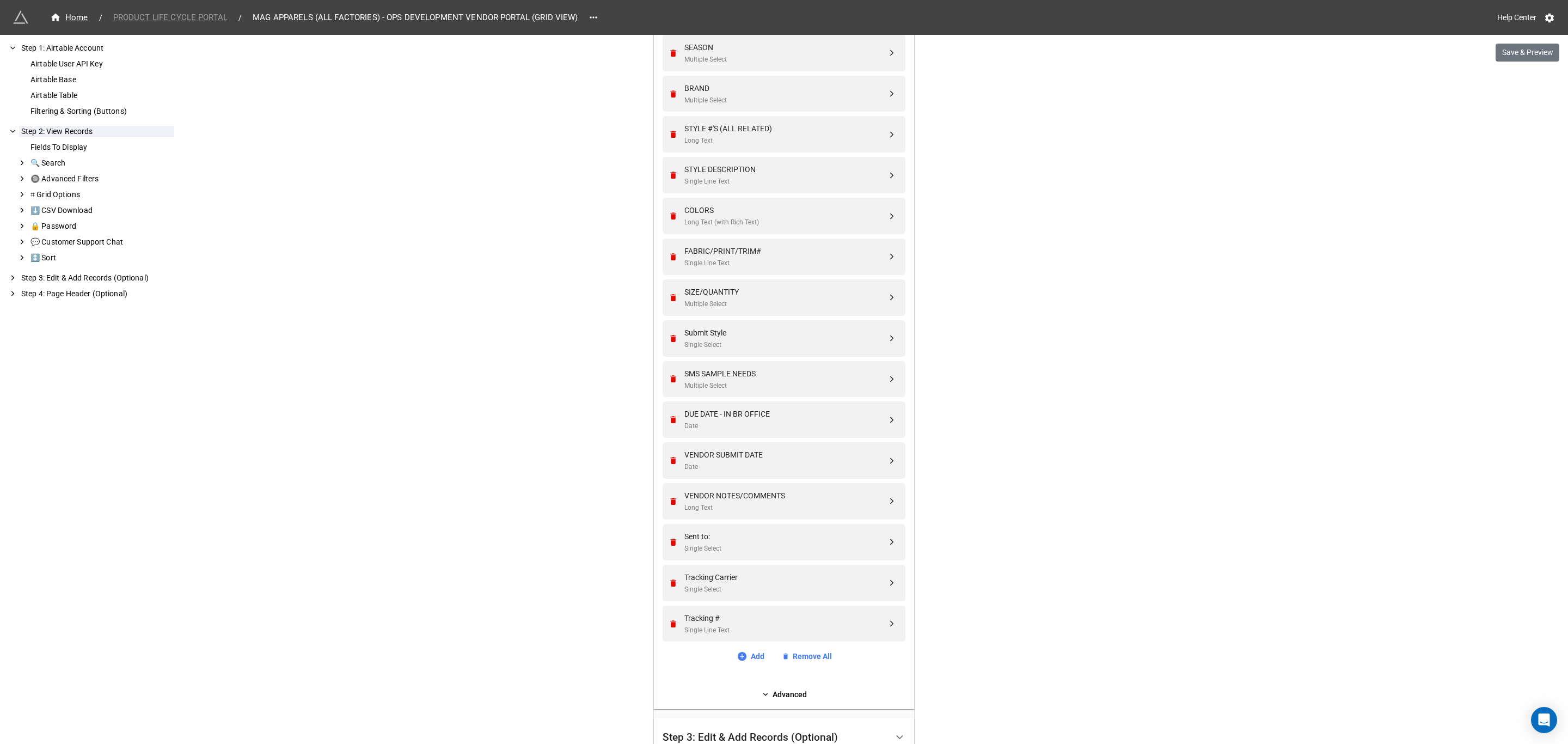
click at [166, 17] on span "PRODUCT LIFE CYCLE PORTAL" at bounding box center [170, 18] width 127 height 13
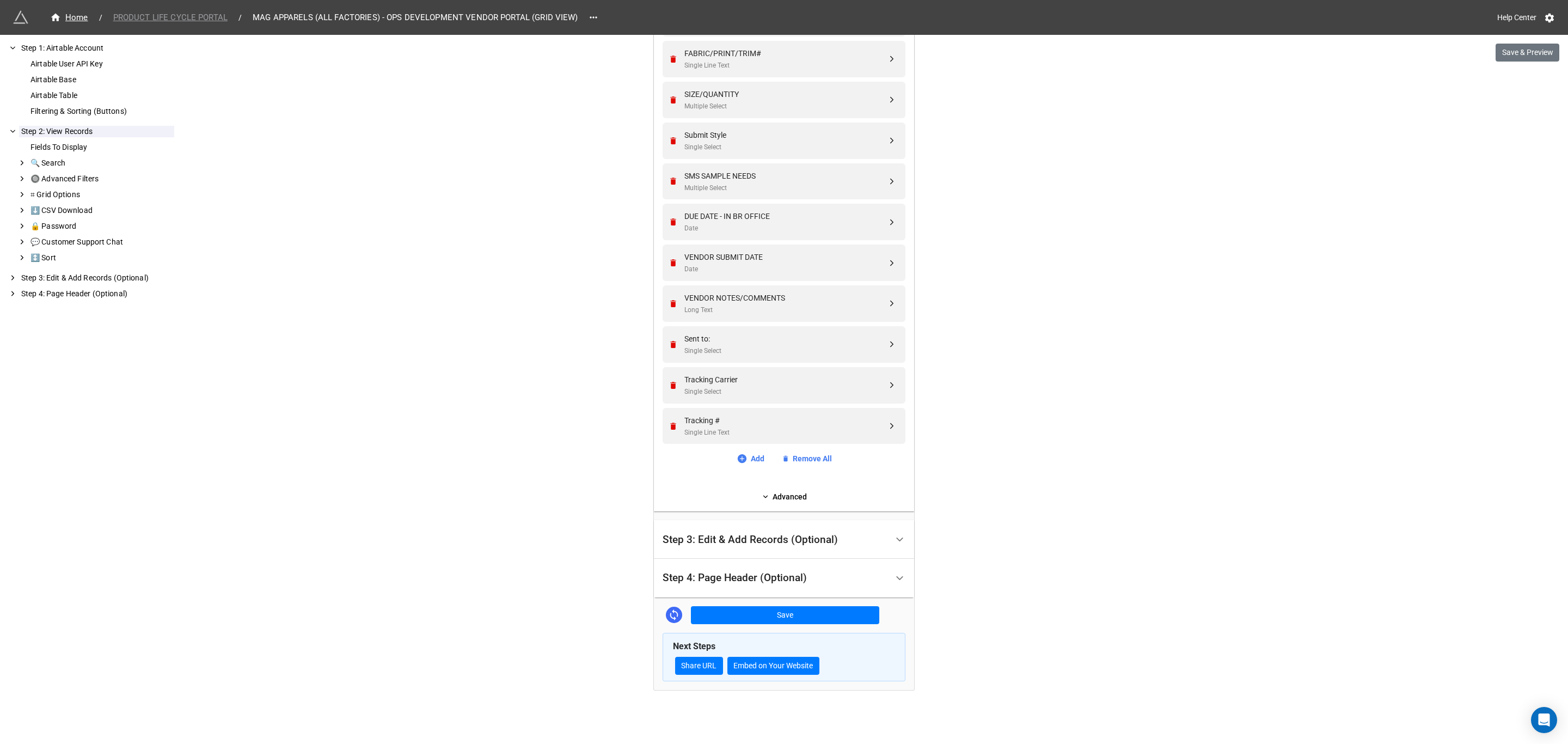
scroll to position [771, 0]
click at [750, 613] on button "Save" at bounding box center [785, 615] width 188 height 18
click at [220, 20] on span "PRODUCT LIFE CYCLE PORTAL" at bounding box center [170, 18] width 127 height 13
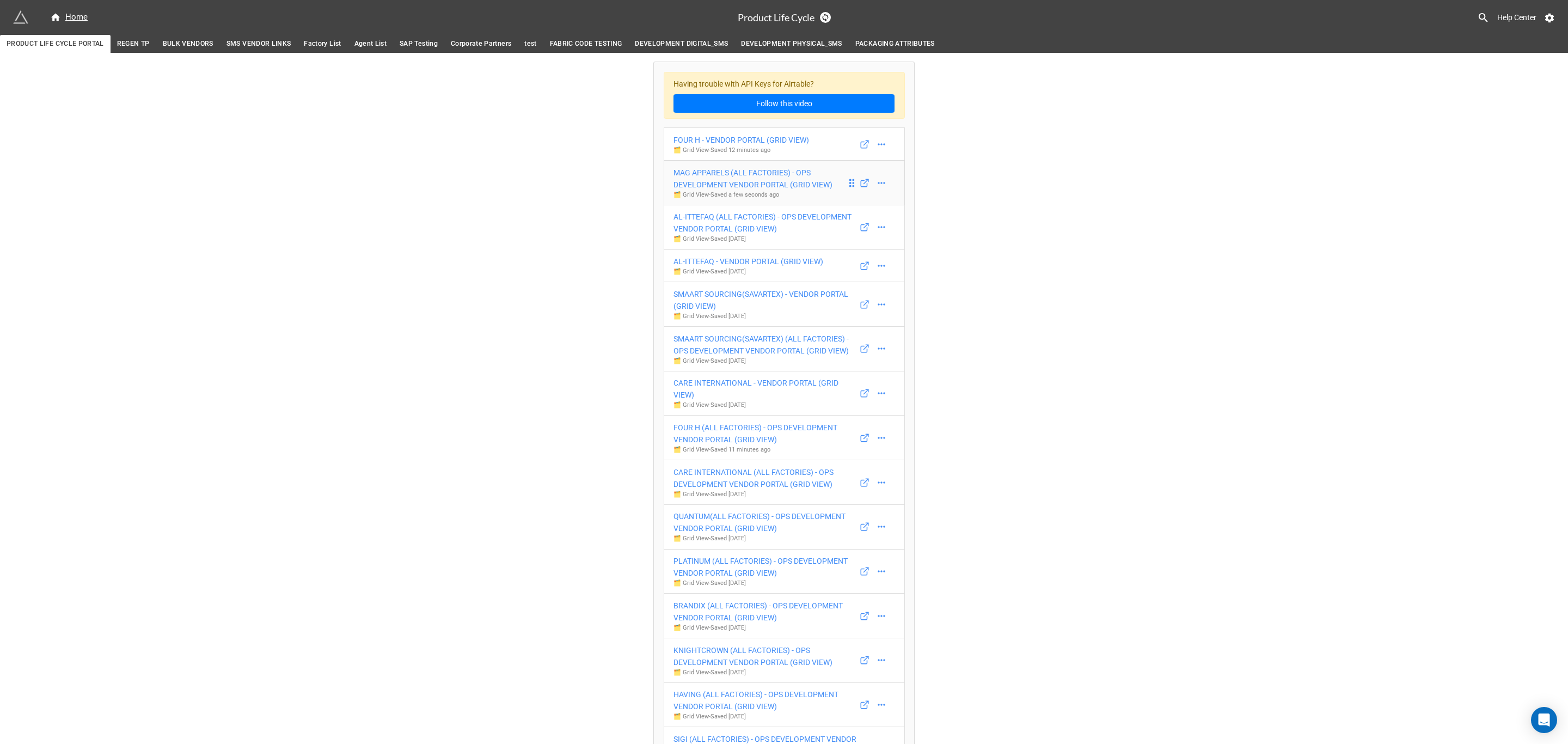
click at [784, 181] on div "MAG APPARELS (ALL FACTORIES) - OPS DEVELOPMENT VENDOR PORTAL (GRID VIEW)" at bounding box center [760, 178] width 173 height 24
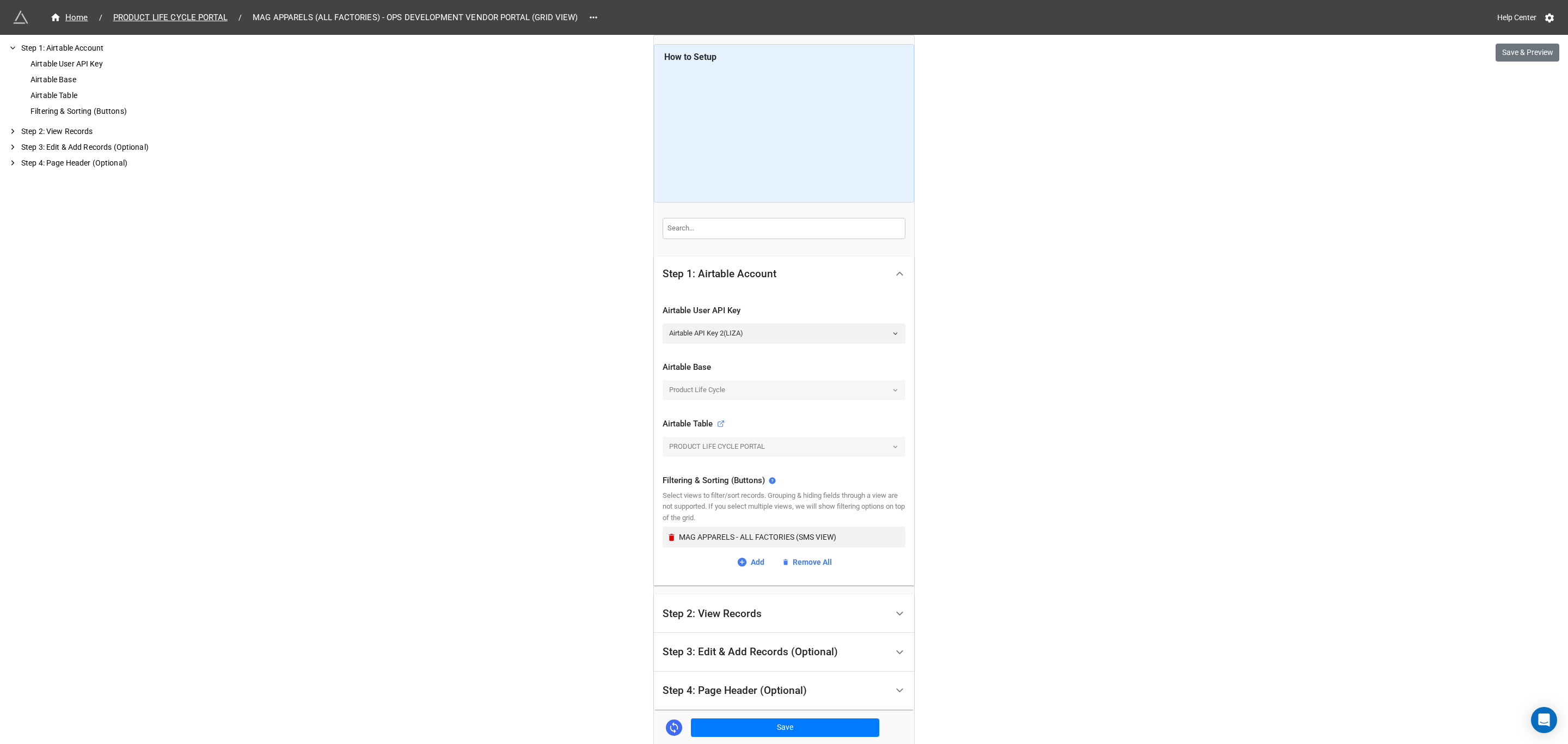
click at [810, 622] on div "Step 2: View Records" at bounding box center [775, 613] width 225 height 25
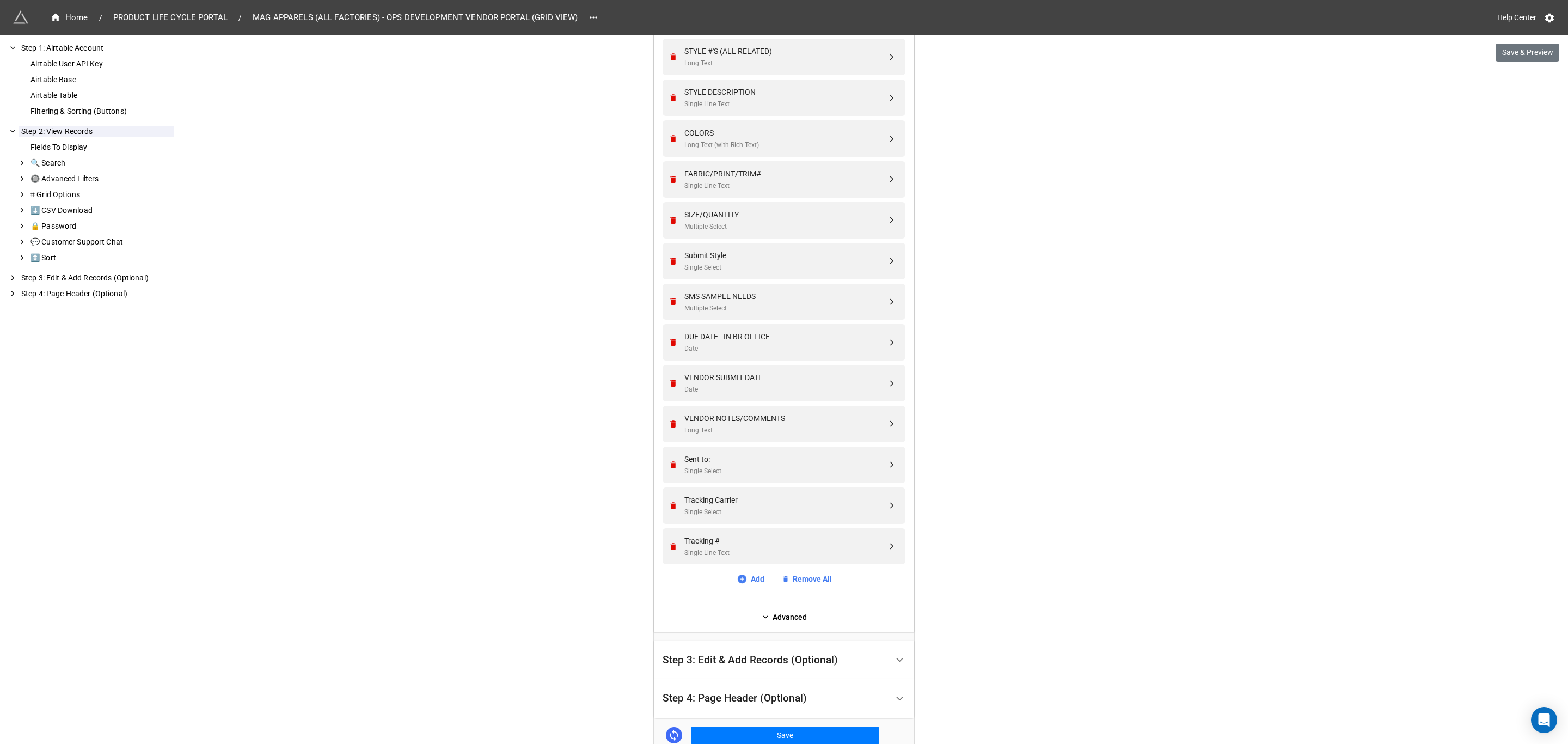
scroll to position [653, 0]
click at [756, 411] on div "VENDOR NOTES/COMMENTS" at bounding box center [786, 414] width 202 height 12
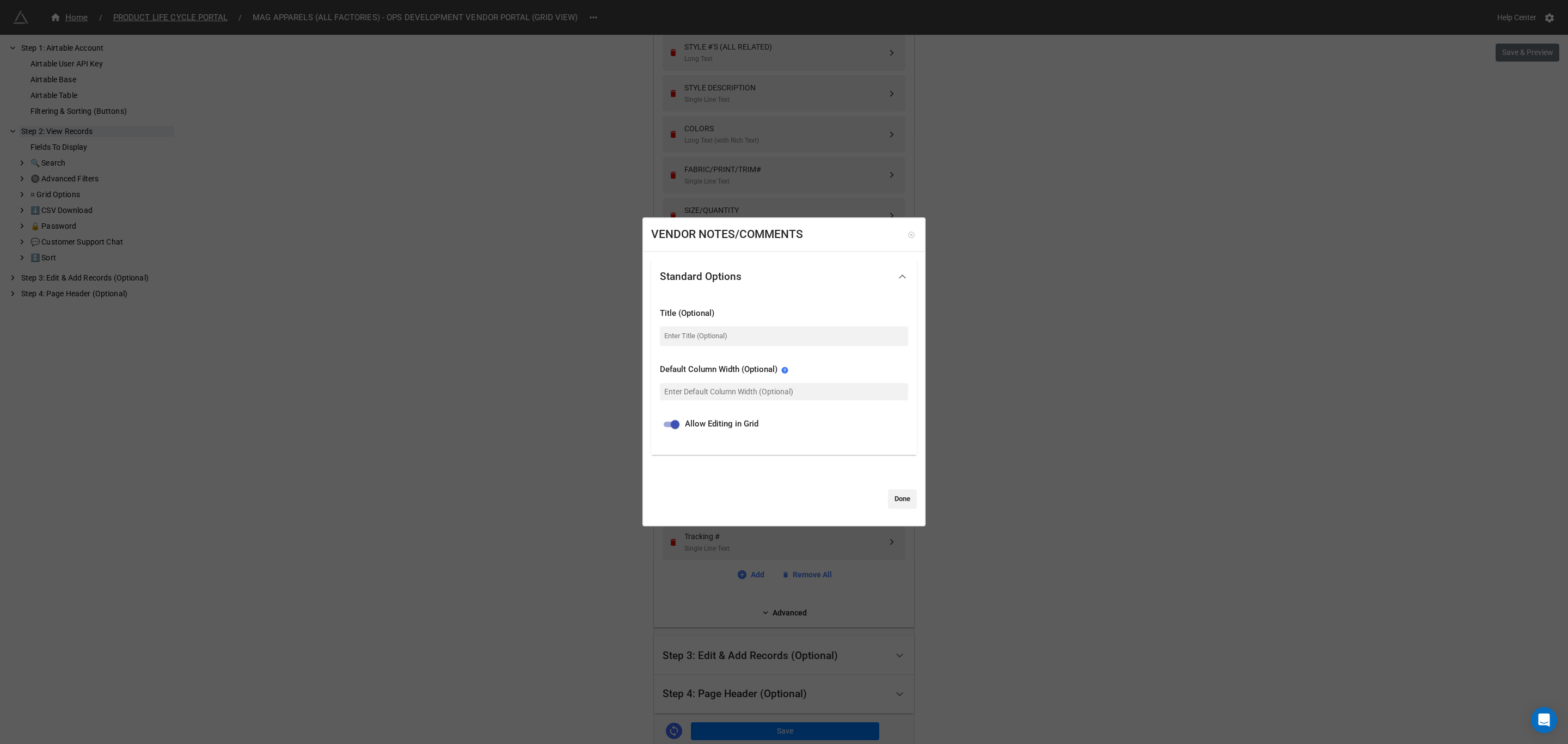
click at [908, 236] on icon at bounding box center [911, 235] width 8 height 8
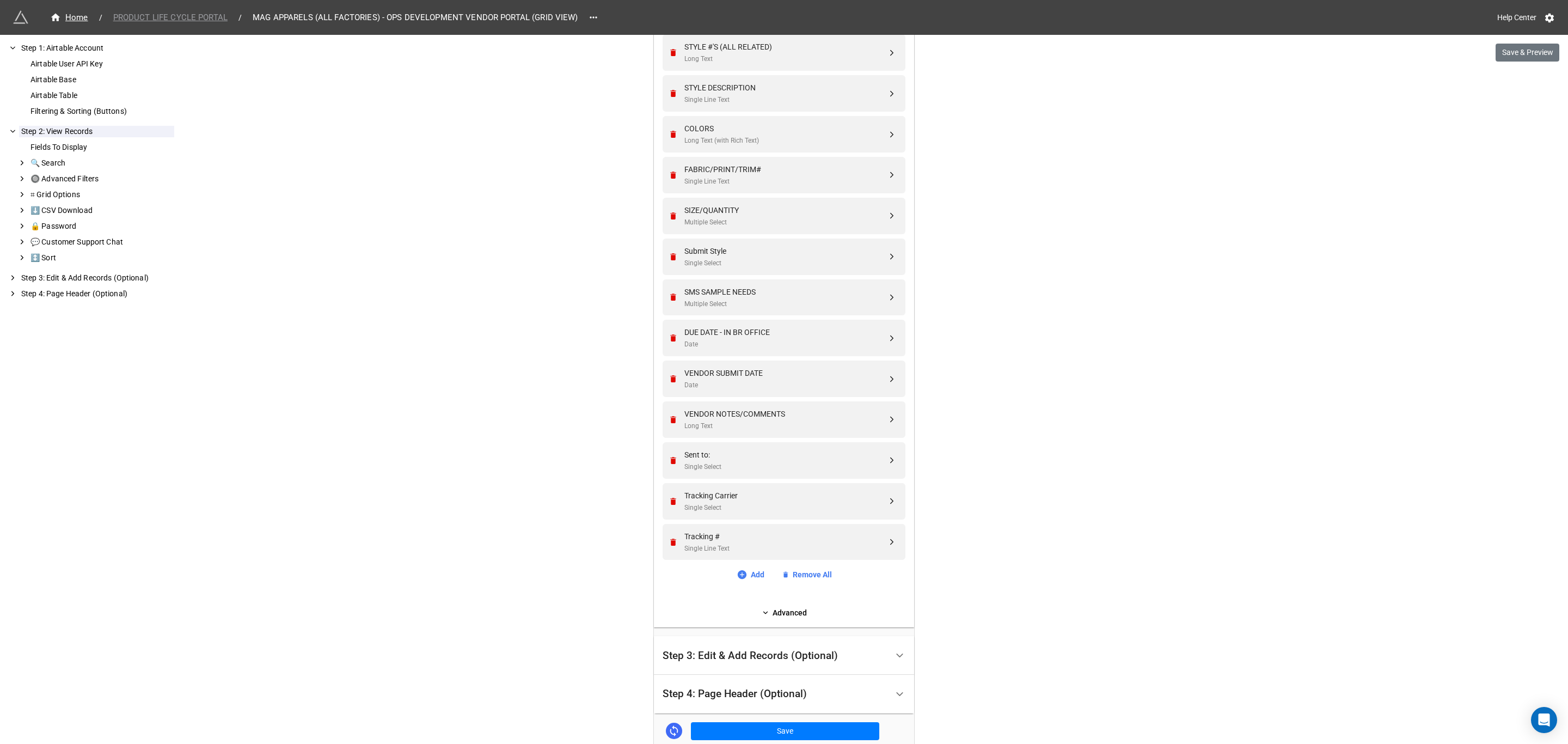
click at [155, 13] on span "PRODUCT LIFE CYCLE PORTAL" at bounding box center [170, 18] width 127 height 13
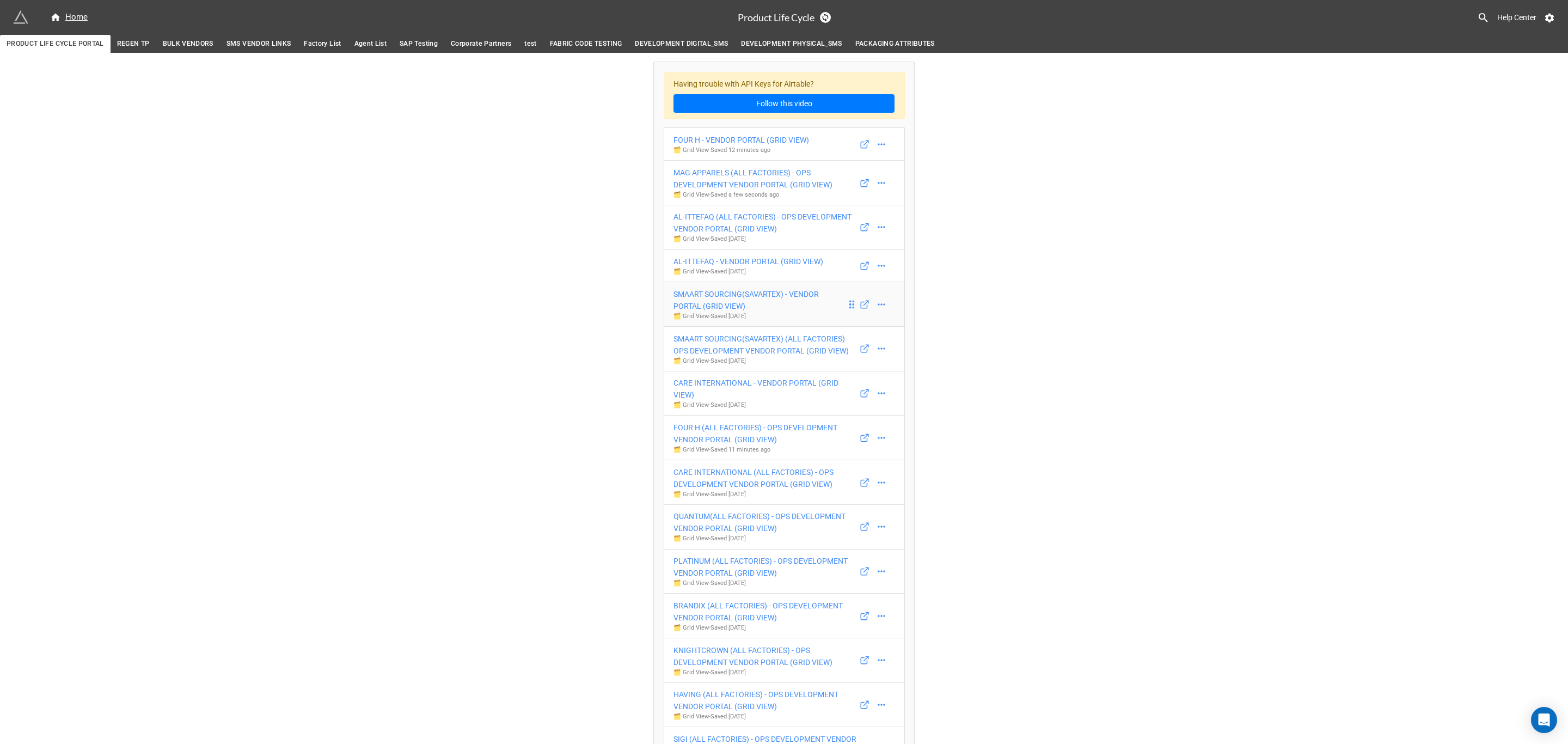
click at [757, 296] on div "SMAART SOURCING(SAVARTEX) - VENDOR PORTAL (GRID VIEW)" at bounding box center [760, 300] width 173 height 24
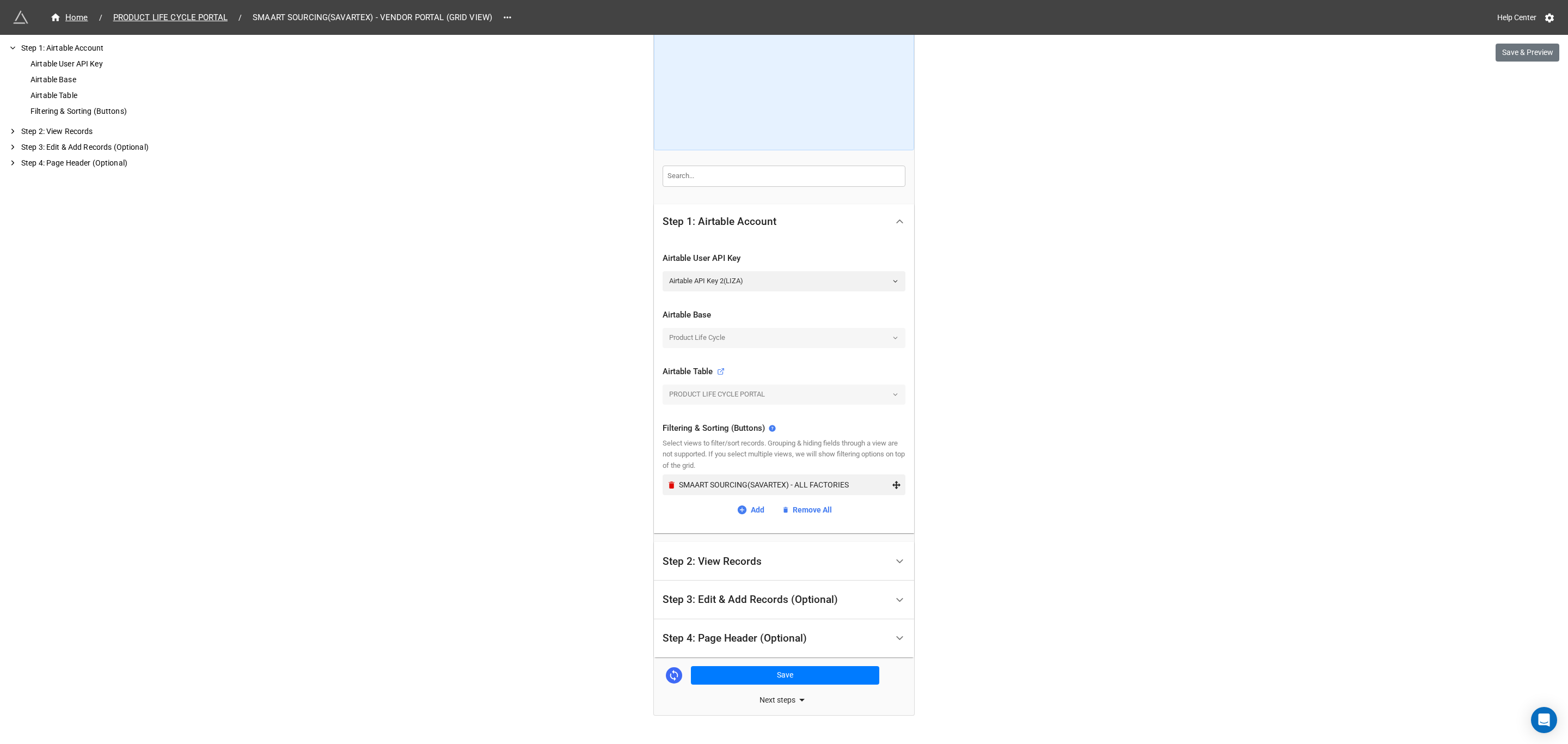
scroll to position [79, 0]
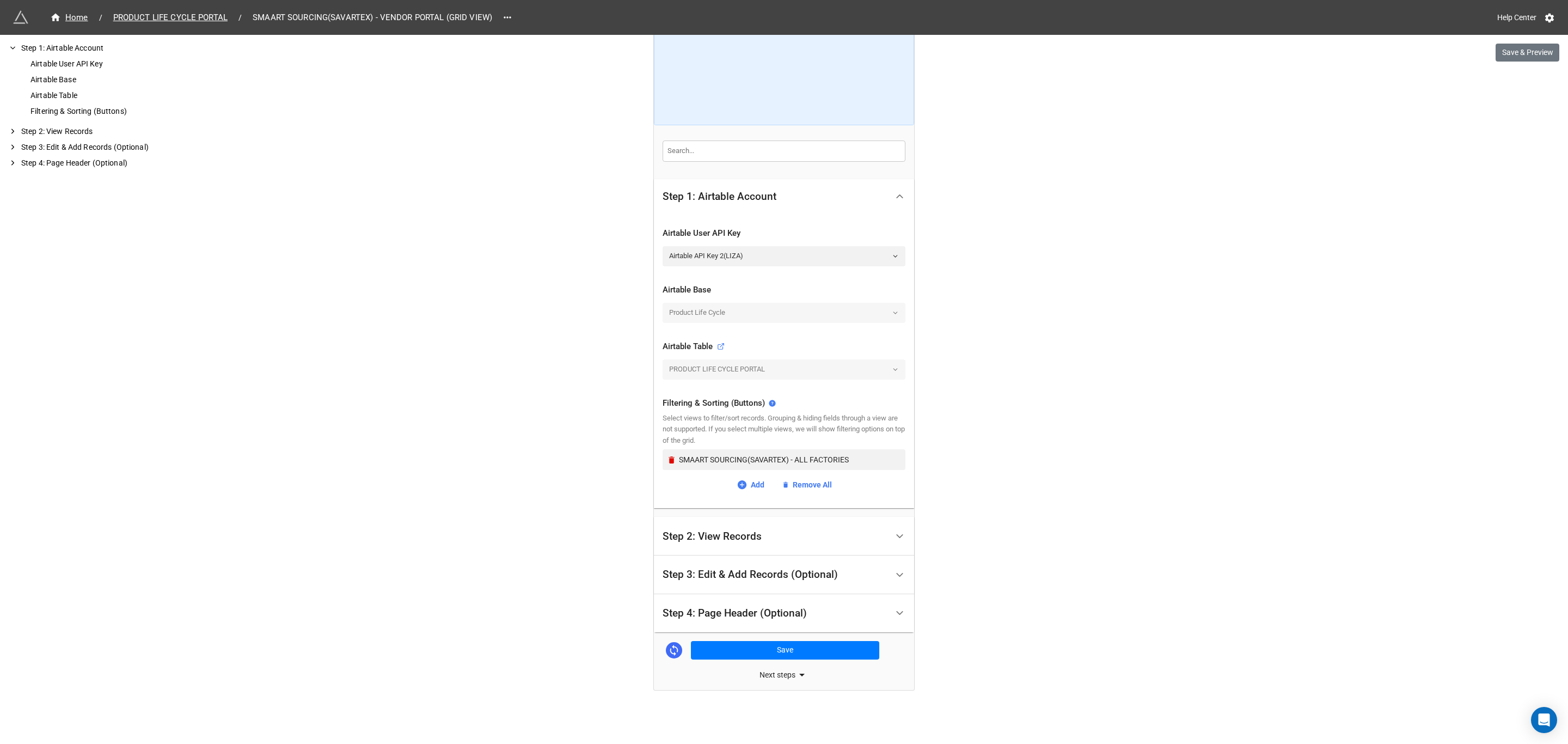
click at [789, 528] on div "Step 2: View Records" at bounding box center [775, 536] width 225 height 25
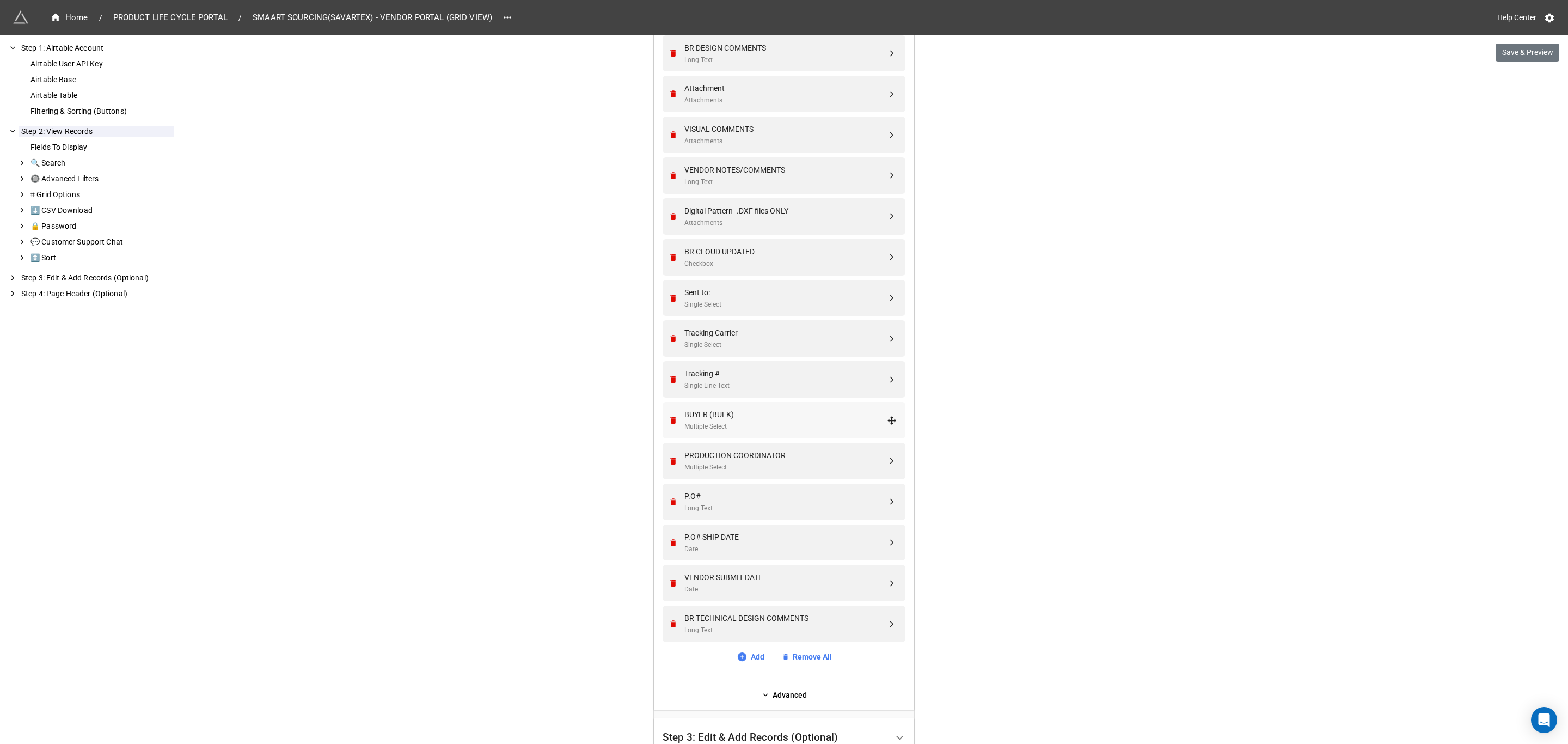
scroll to position [816, 0]
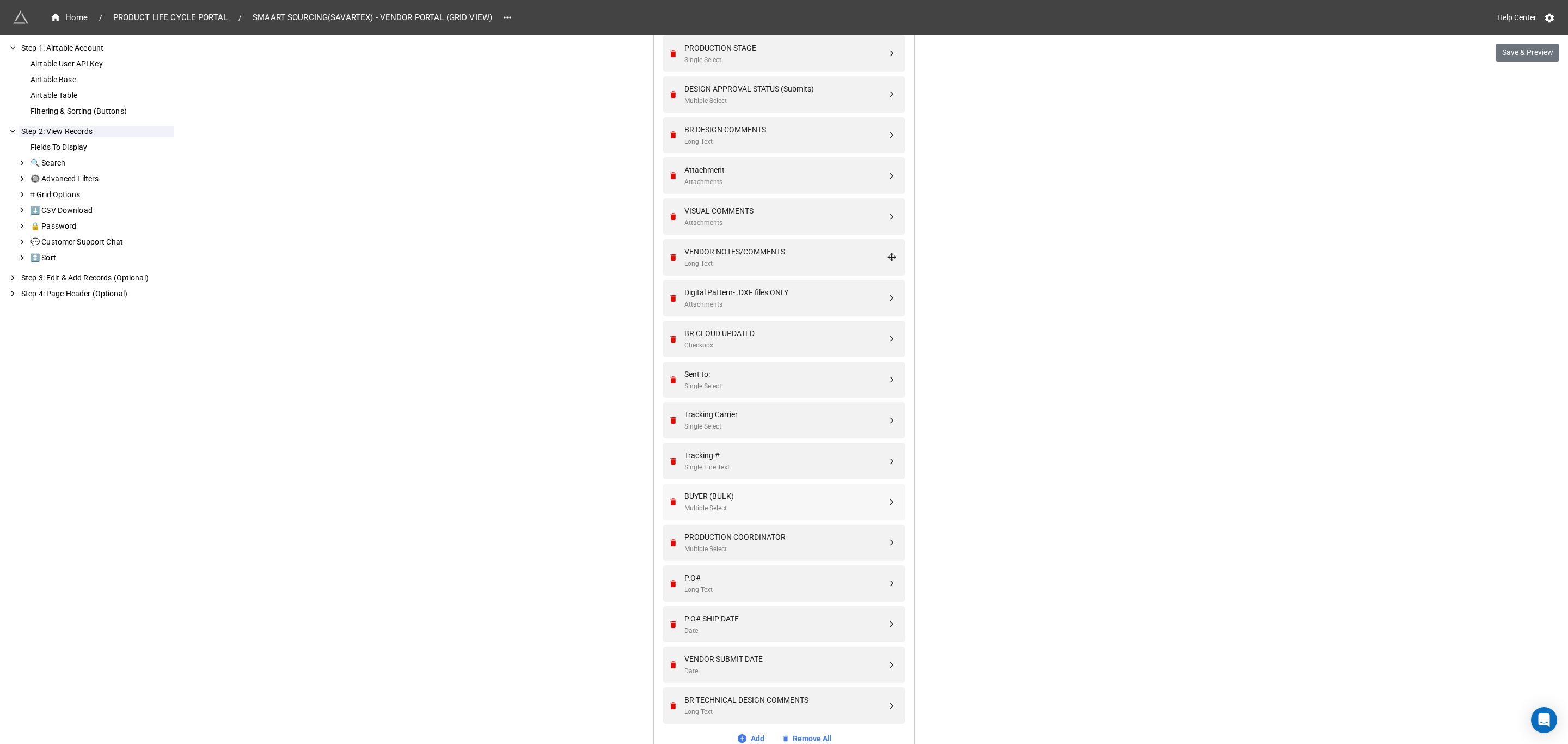
click at [752, 254] on div "VENDOR NOTES/COMMENTS" at bounding box center [786, 252] width 202 height 12
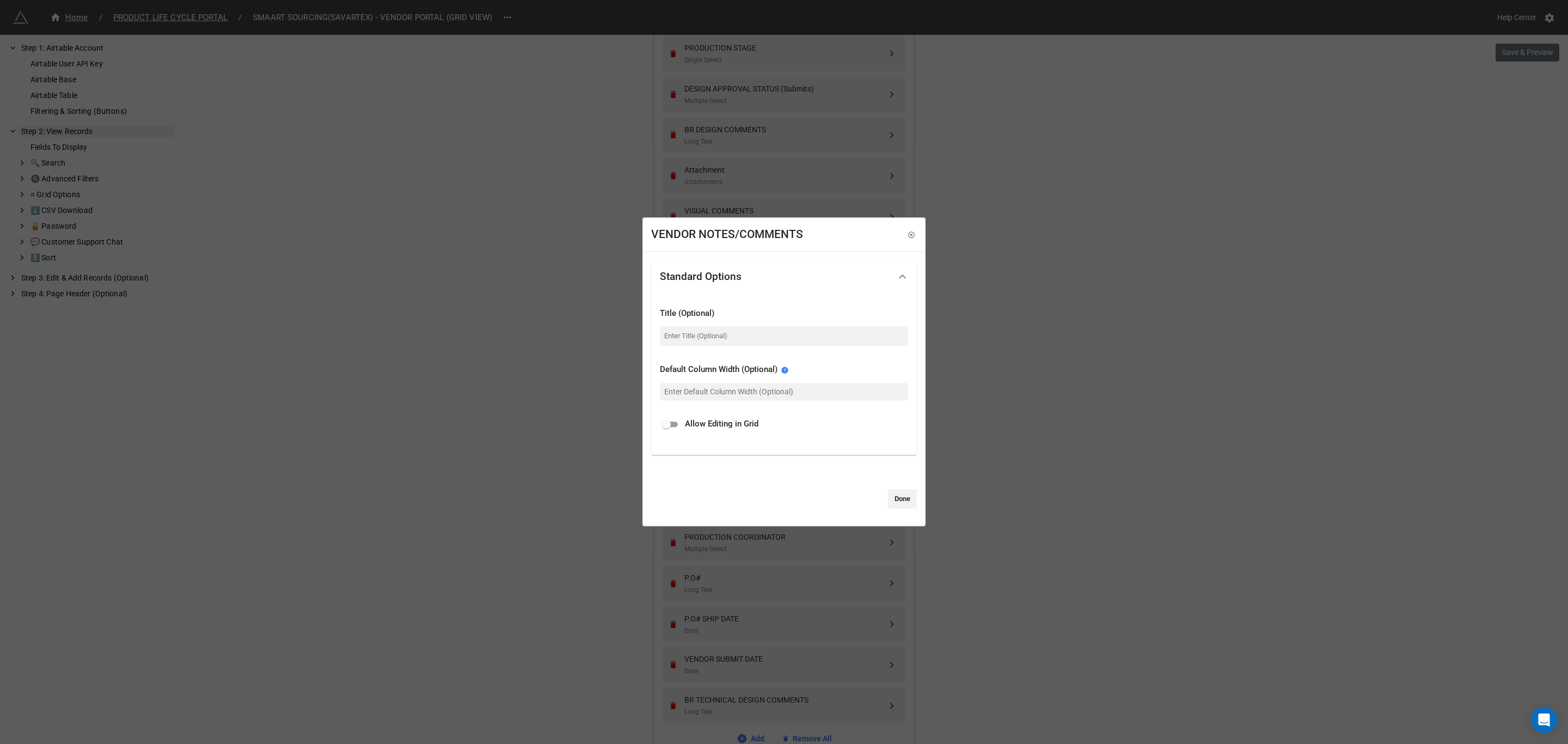
click at [745, 424] on span "Allow Editing in Grid" at bounding box center [721, 425] width 74 height 13
click at [676, 427] on input "checkbox" at bounding box center [666, 424] width 39 height 13
checkbox input "true"
click at [897, 498] on link "Done" at bounding box center [902, 499] width 29 height 20
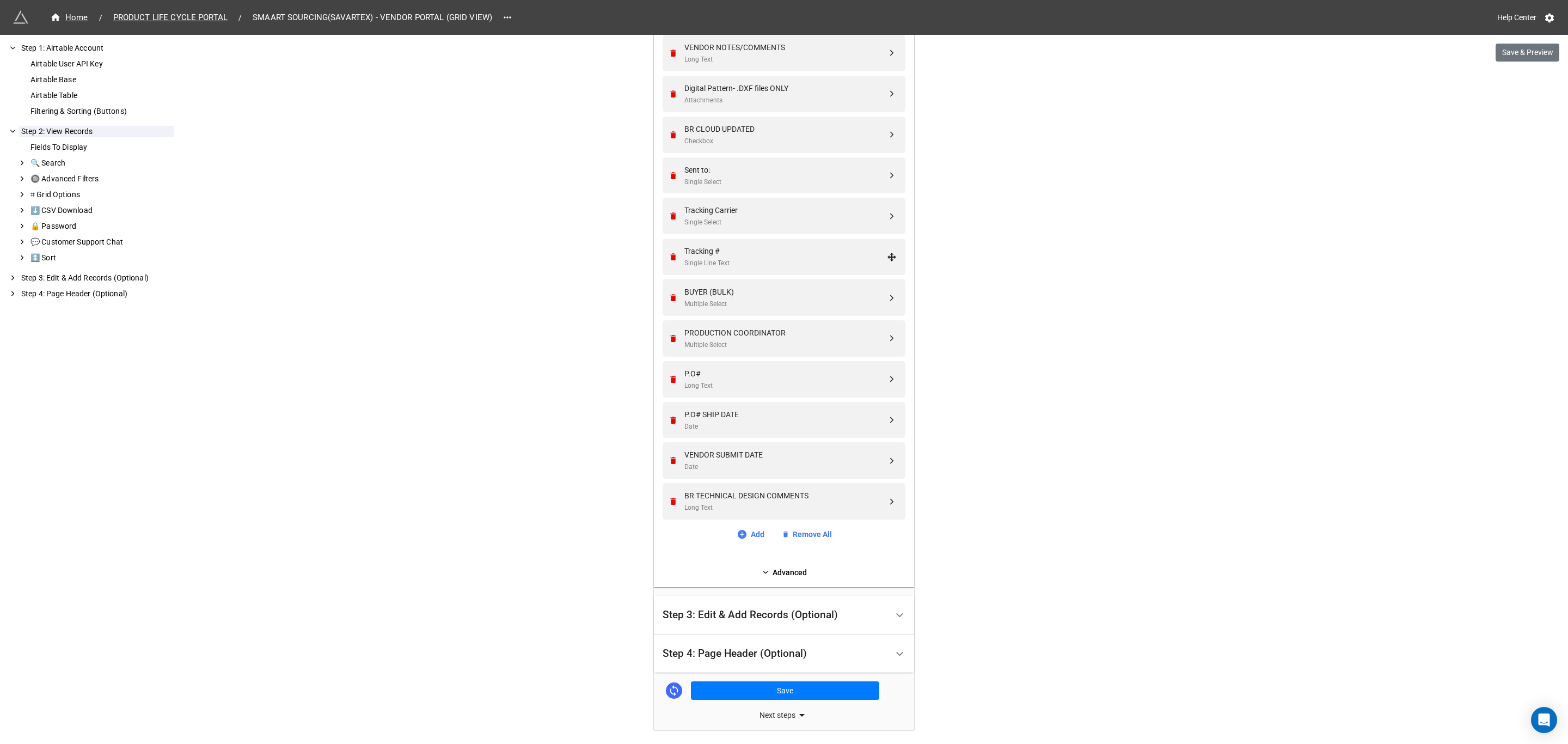
scroll to position [1061, 0]
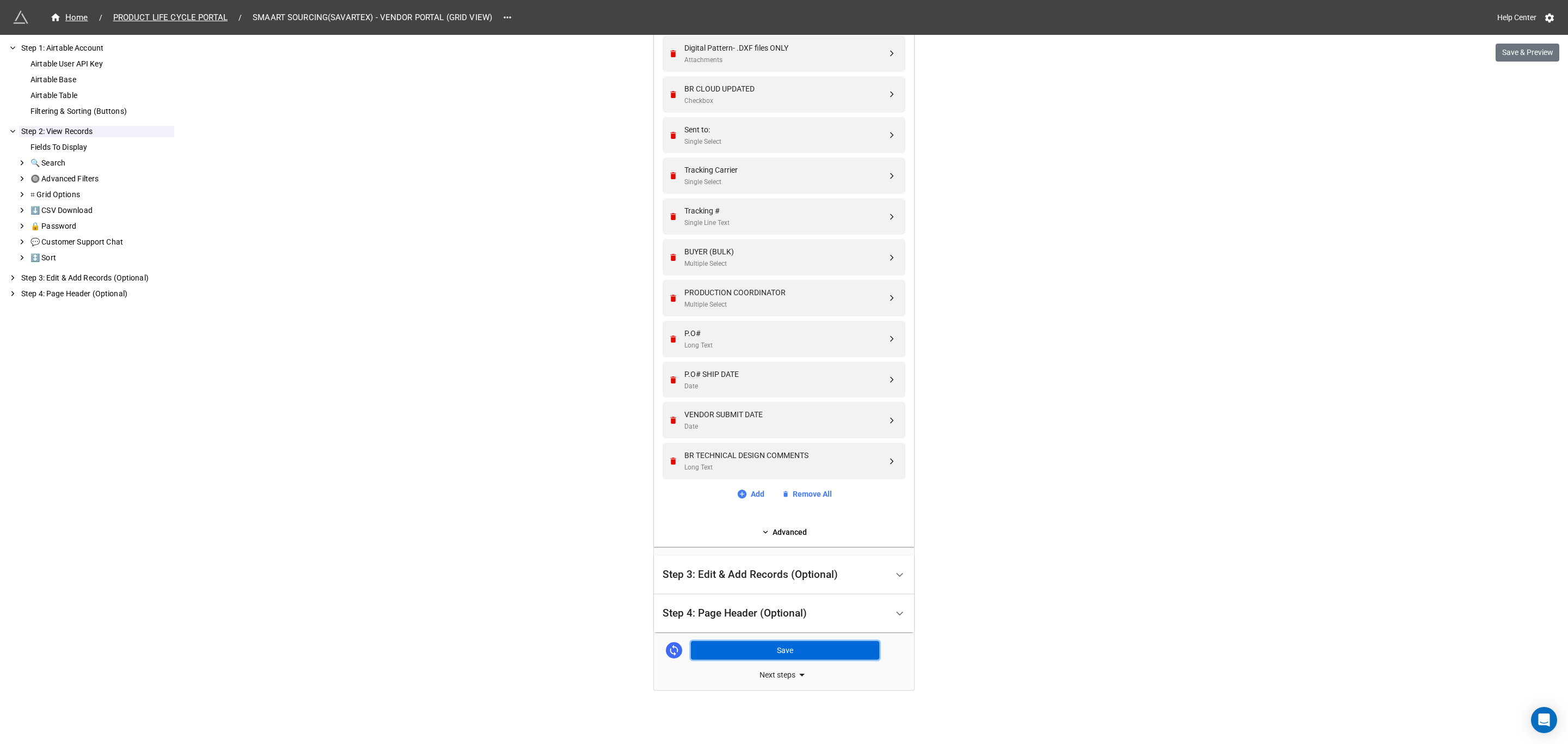
click at [763, 656] on button "Save" at bounding box center [785, 651] width 188 height 18
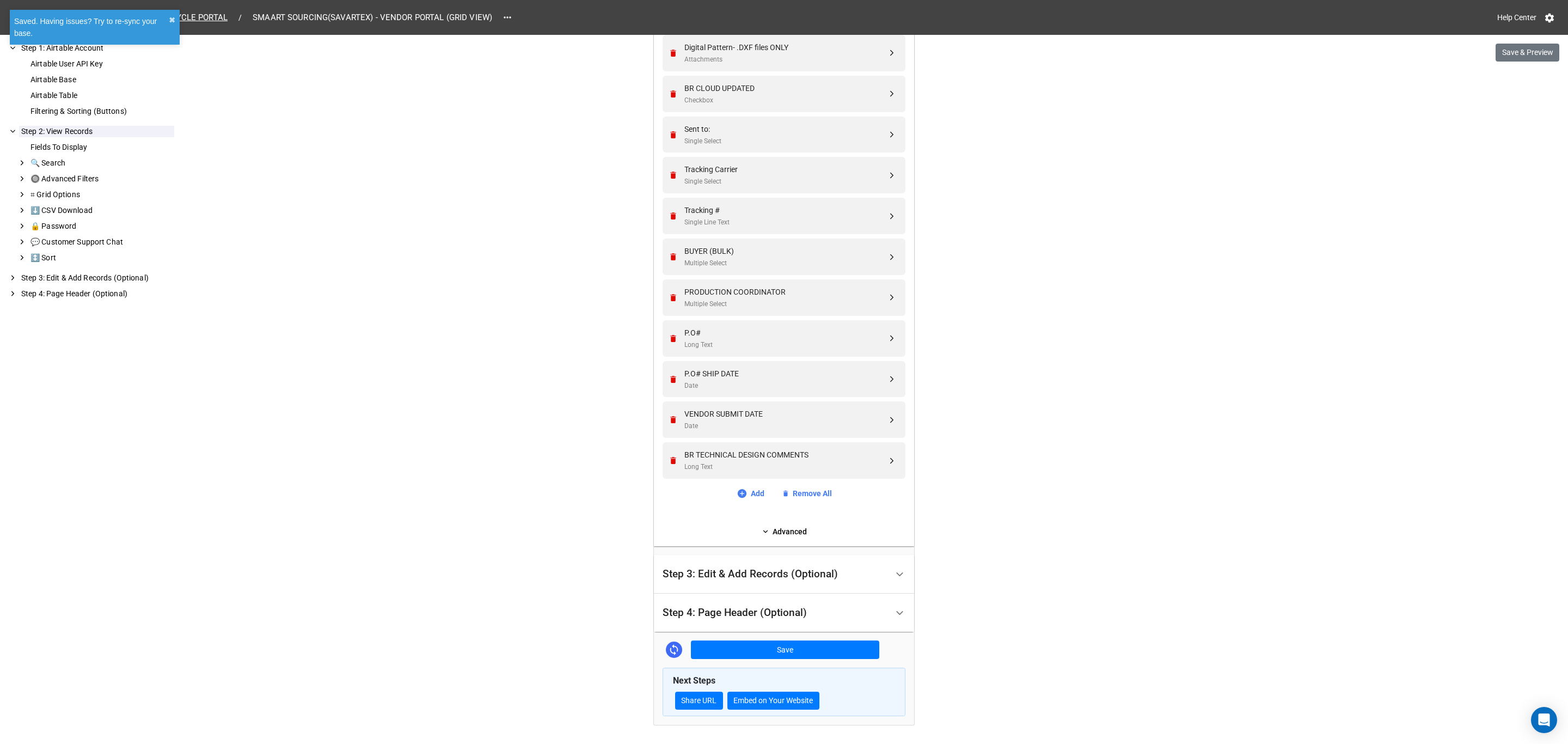
click at [162, 16] on div "Saved. Having issues? Try to re-sync your base." at bounding box center [91, 27] width 154 height 24
click at [162, 16] on span "PRODUCT LIFE CYCLE PORTAL" at bounding box center [170, 18] width 127 height 13
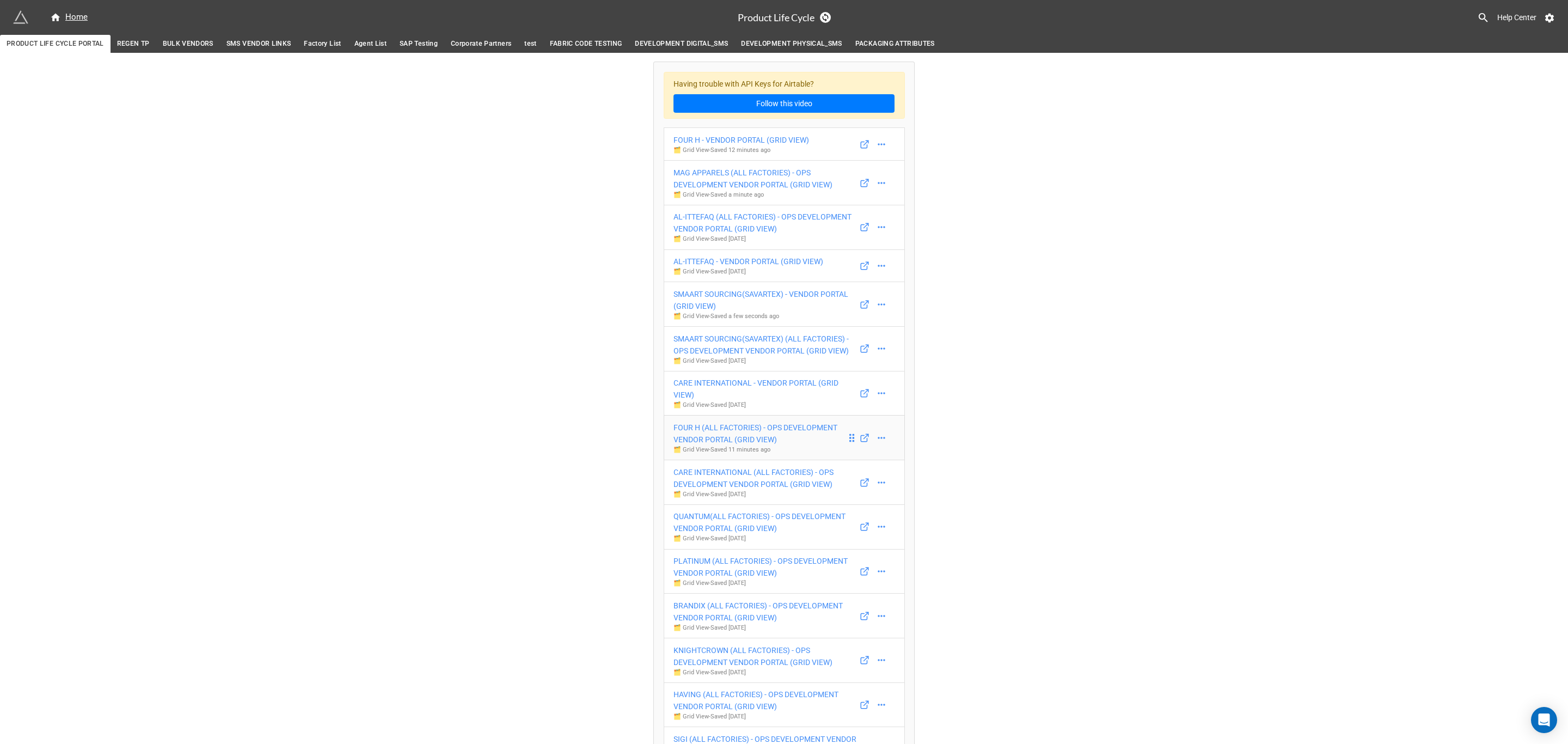
click at [737, 436] on div "FOUR H (ALL FACTORIES) - OPS DEVELOPMENT VENDOR PORTAL (GRID VIEW)" at bounding box center [760, 433] width 173 height 24
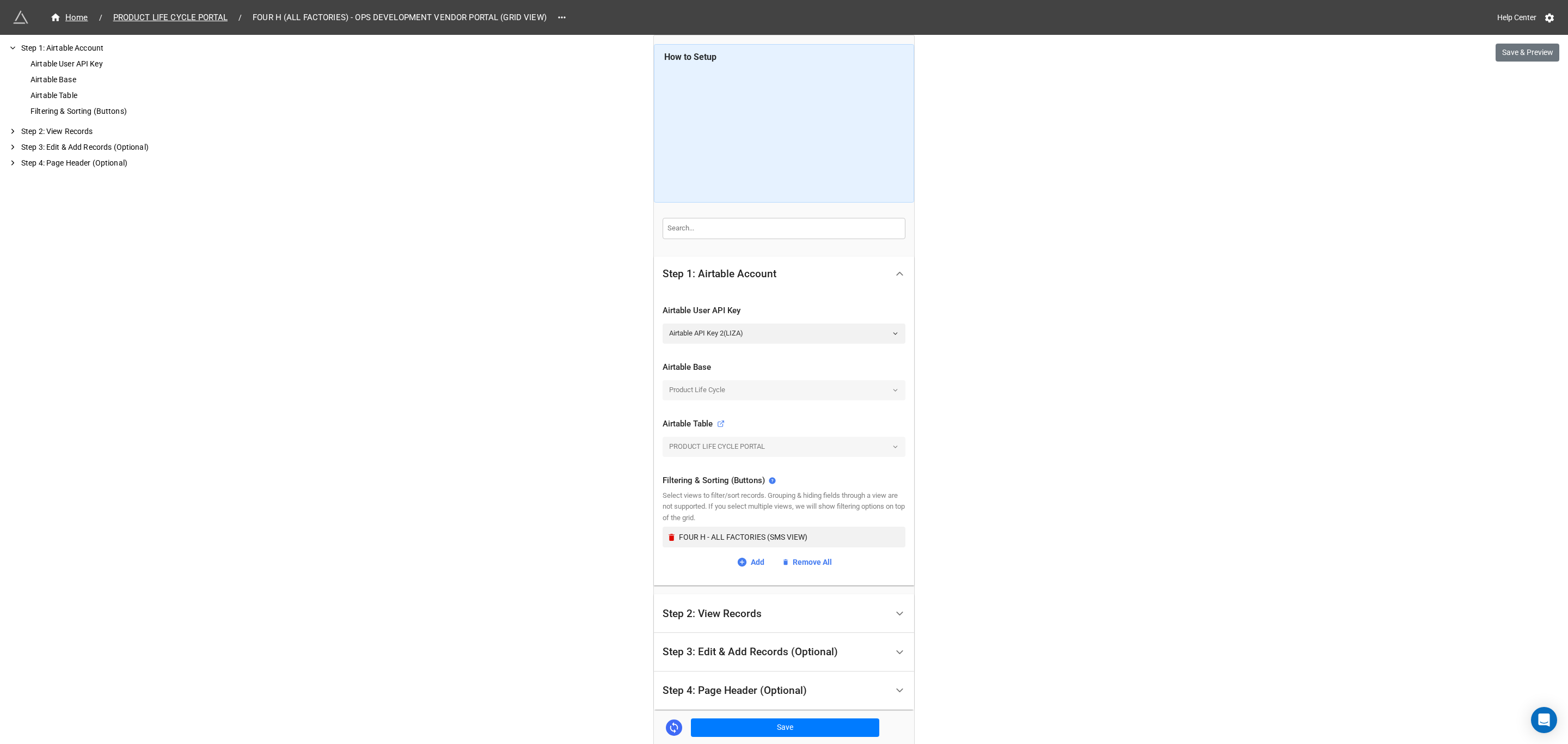
click at [756, 615] on div "Step 2: View Records" at bounding box center [712, 614] width 99 height 11
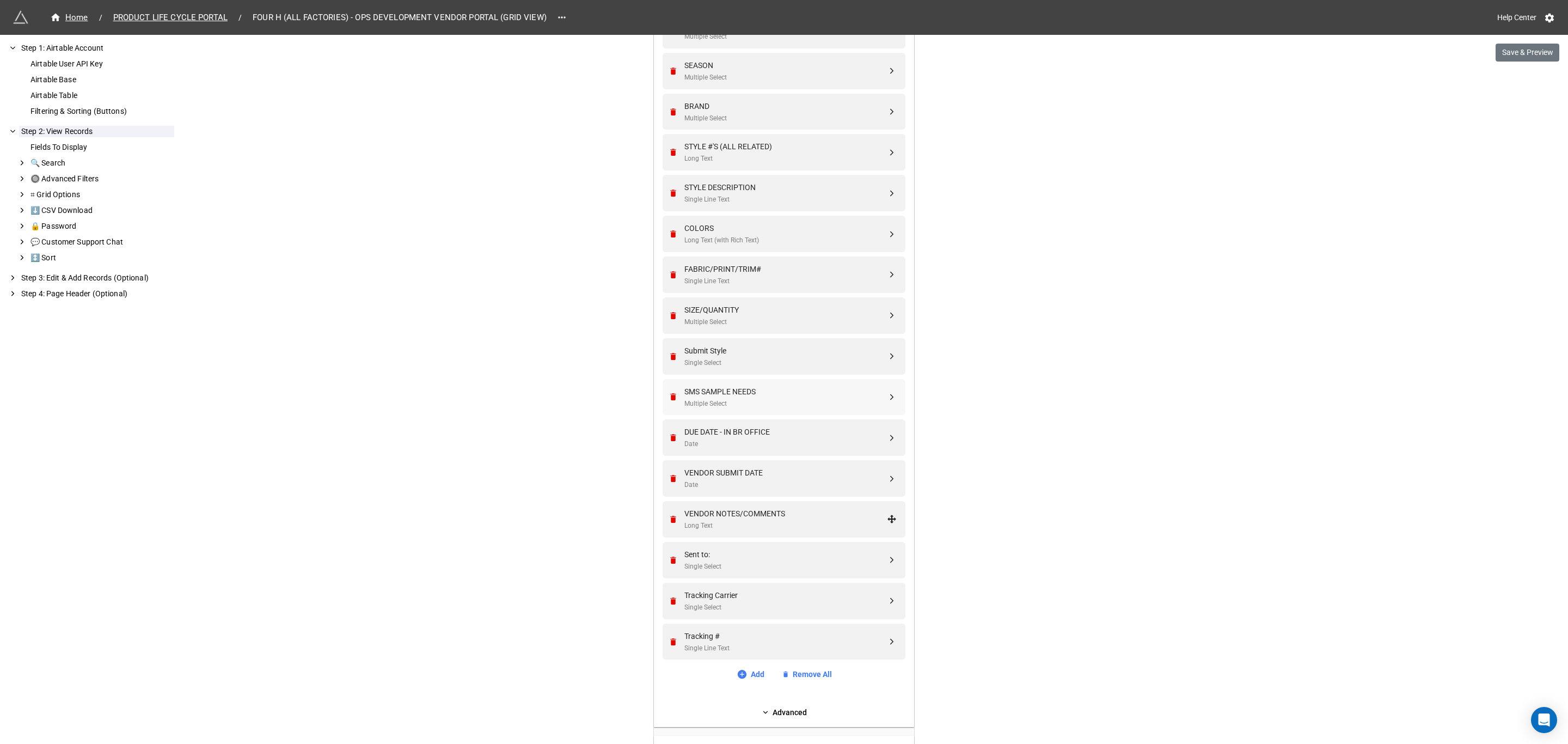
scroll to position [572, 0]
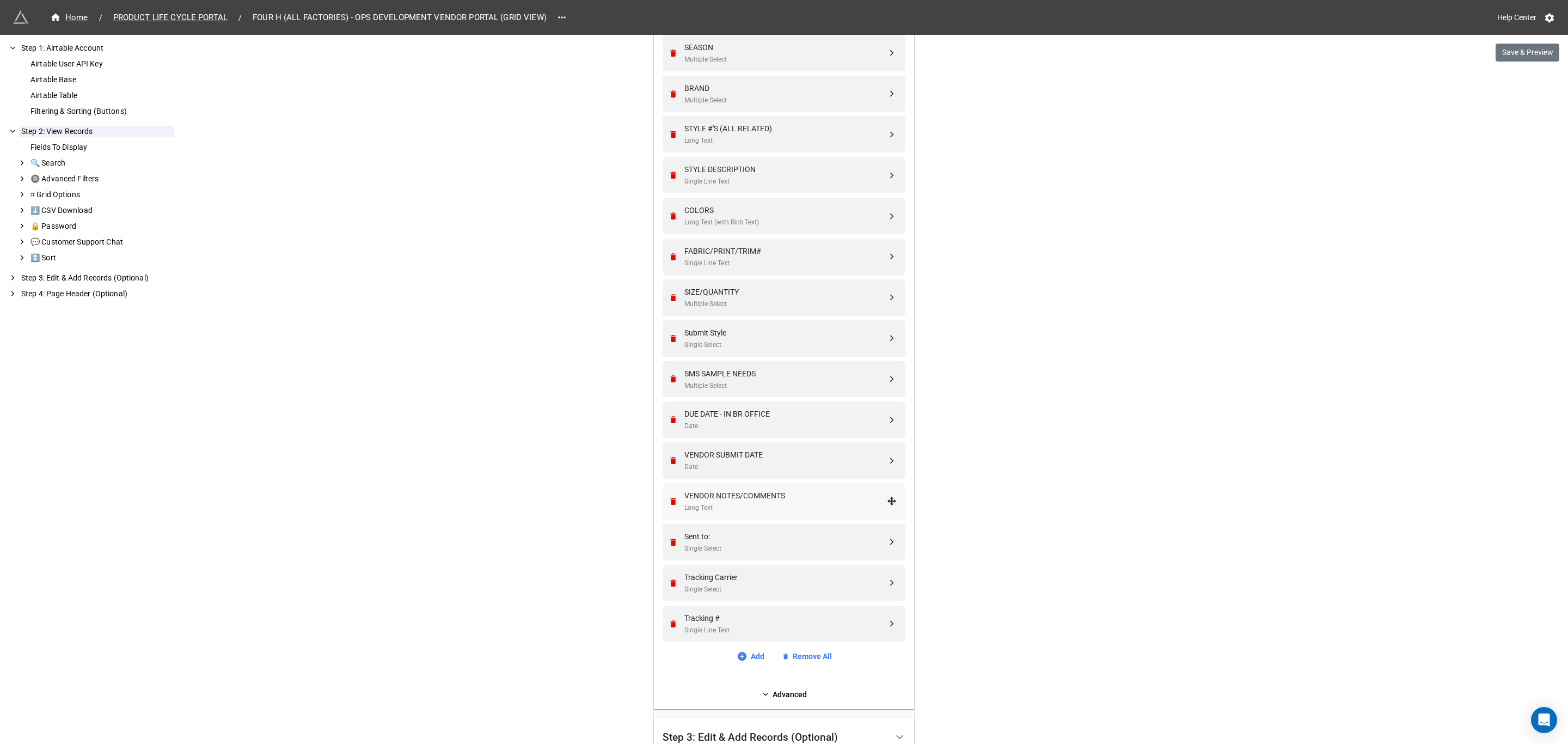
click at [761, 501] on div "VENDOR NOTES/COMMENTS" at bounding box center [786, 495] width 202 height 12
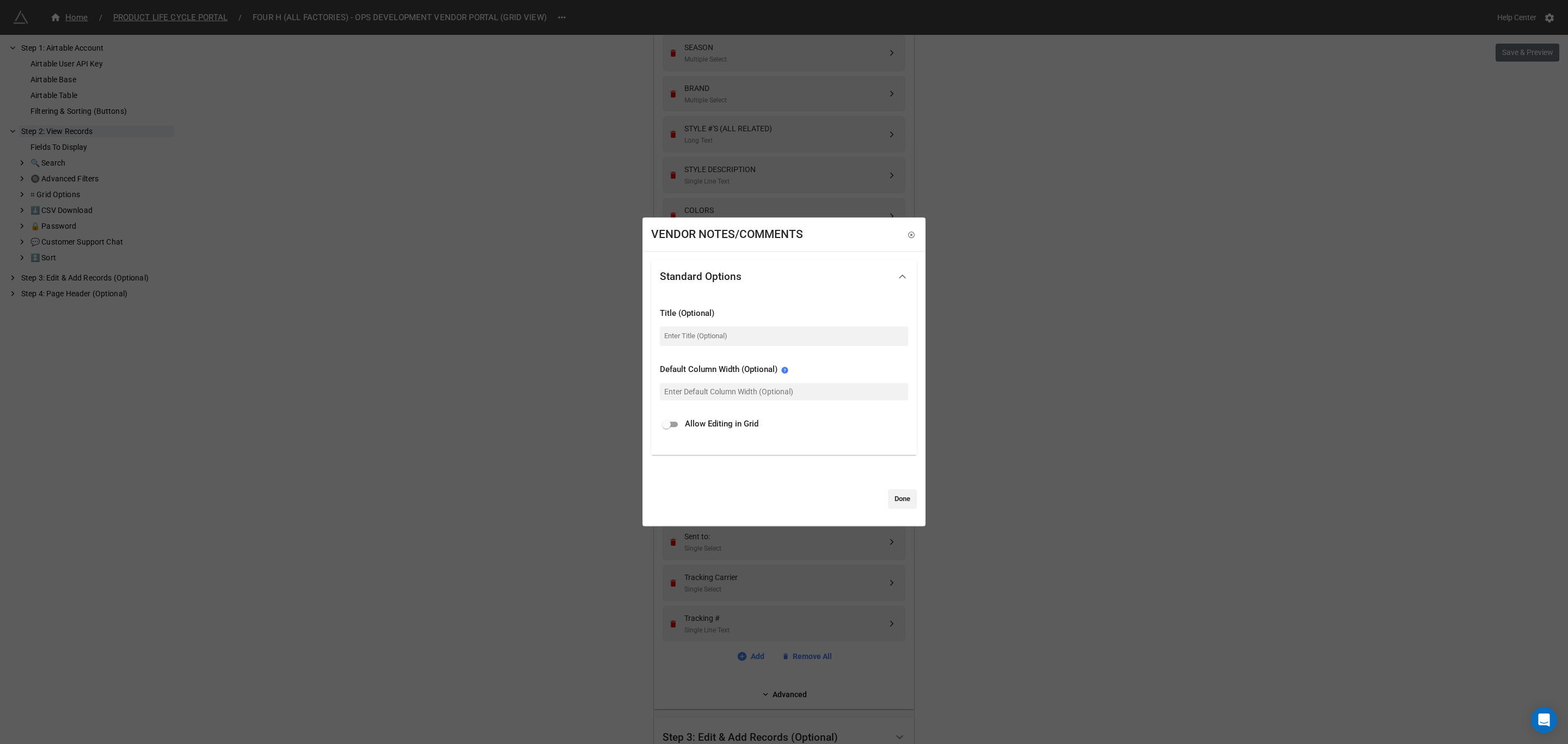
click at [735, 428] on span "Allow Editing in Grid" at bounding box center [721, 425] width 74 height 13
click at [675, 423] on input "checkbox" at bounding box center [666, 424] width 39 height 13
checkbox input "true"
click at [893, 498] on link "Done" at bounding box center [902, 499] width 29 height 20
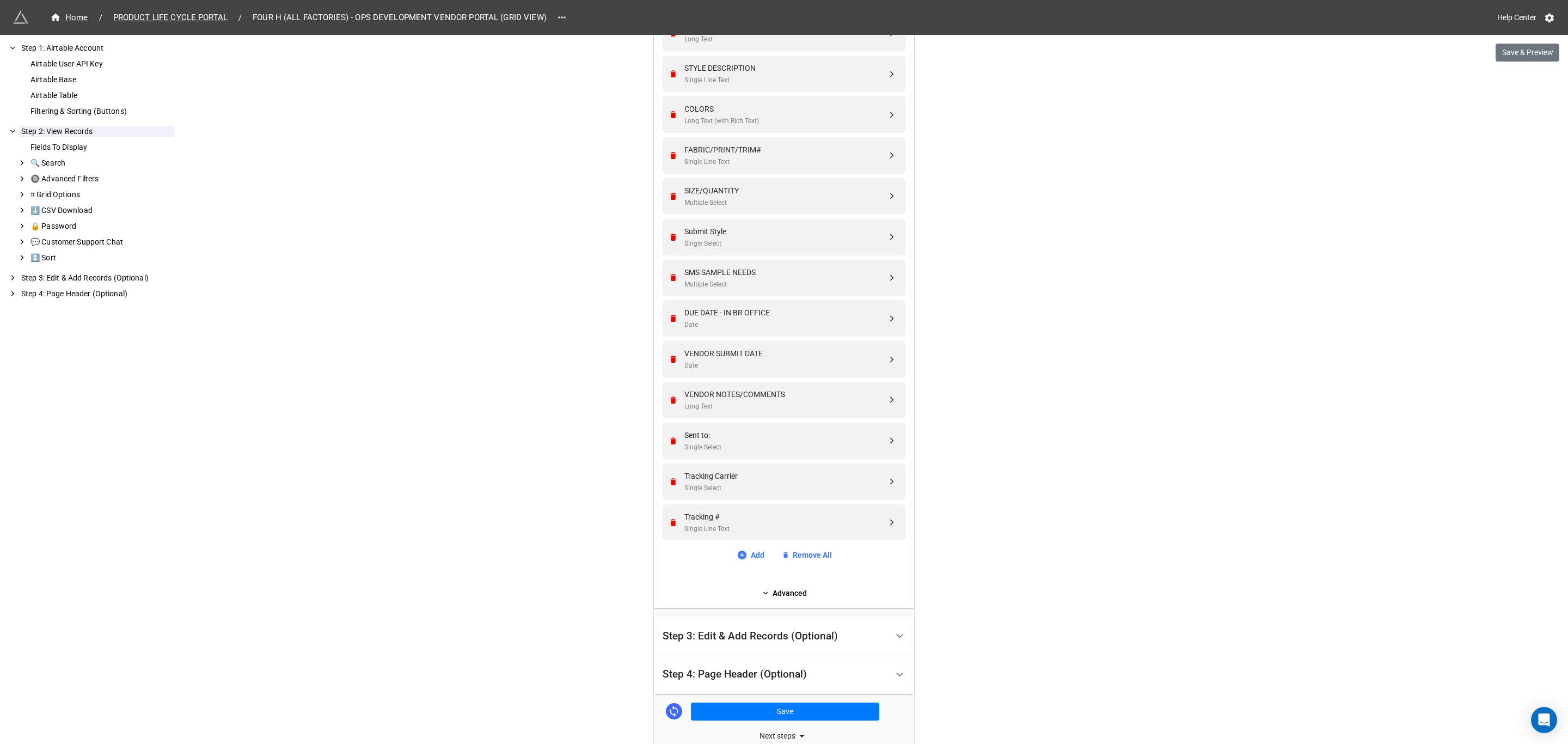
scroll to position [736, 0]
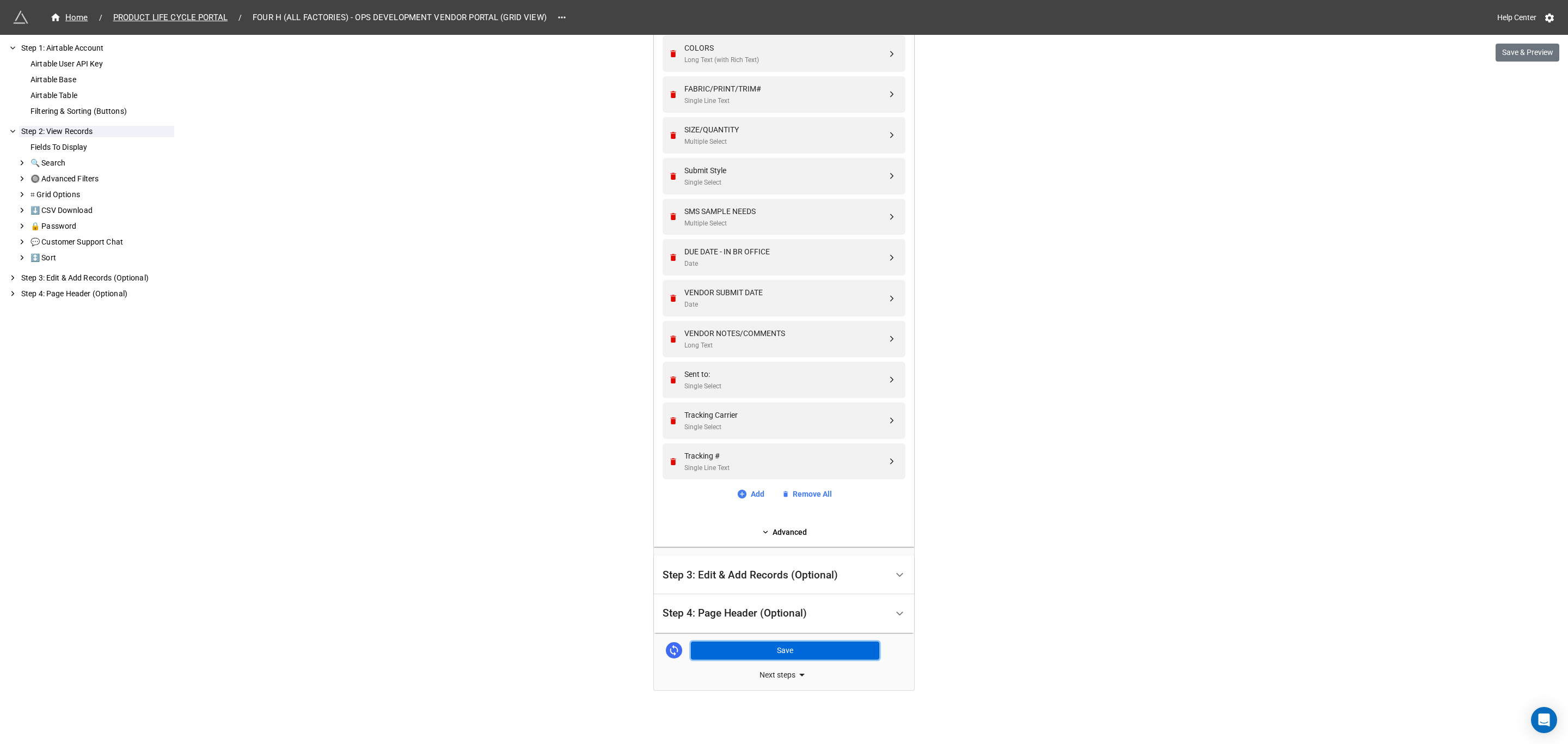
click at [737, 648] on button "Save" at bounding box center [785, 651] width 188 height 18
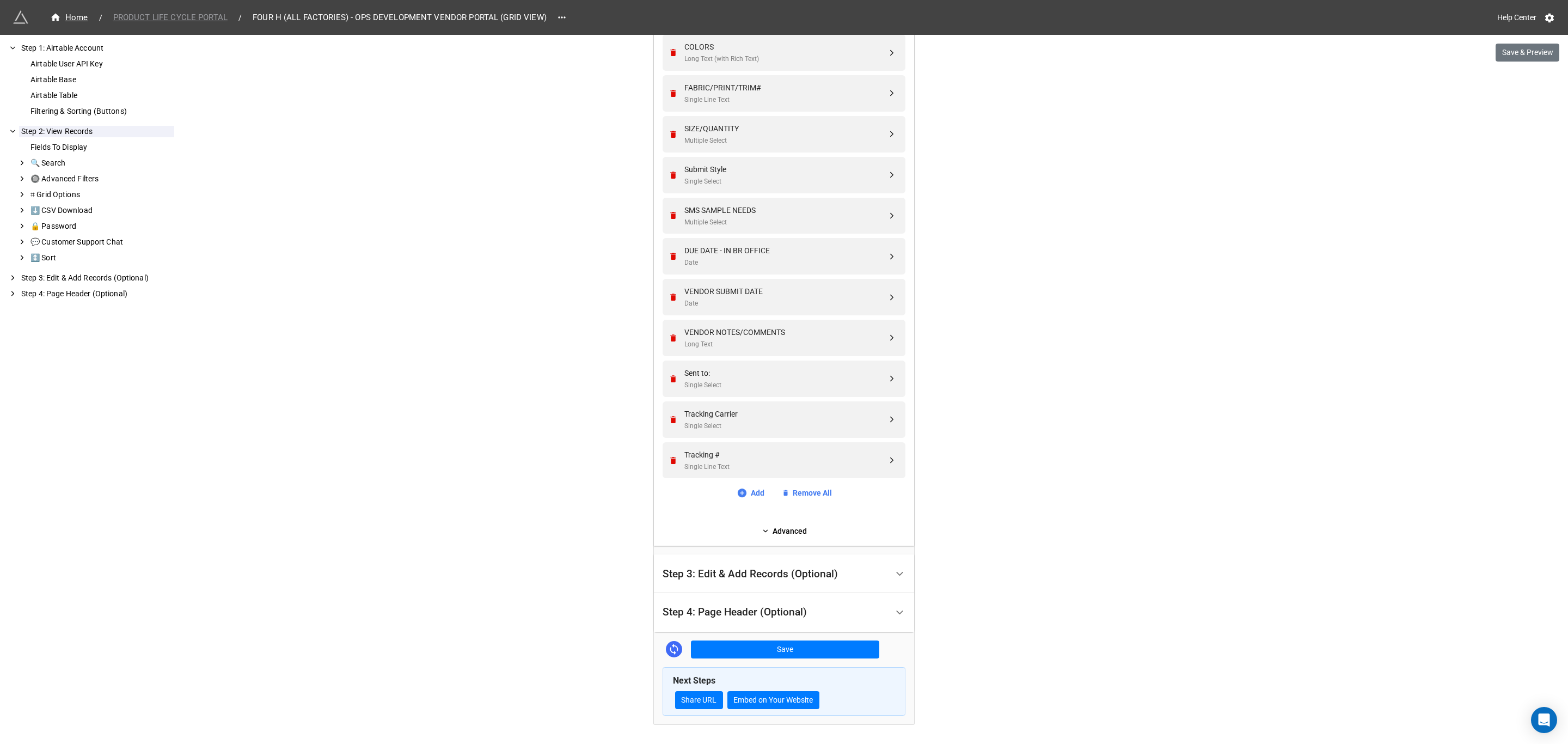
click at [190, 20] on span "PRODUCT LIFE CYCLE PORTAL" at bounding box center [170, 18] width 127 height 13
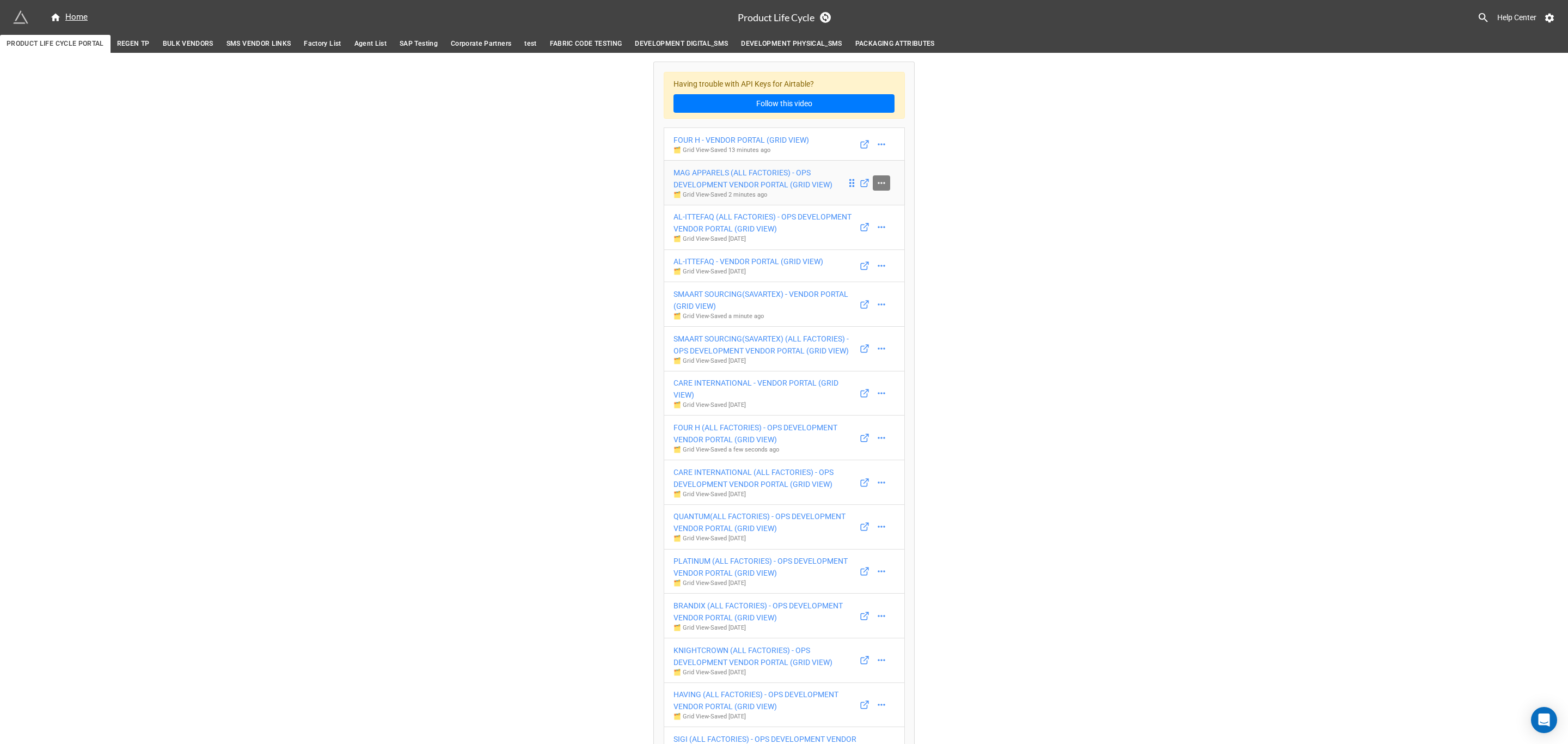
click at [876, 188] on icon at bounding box center [882, 183] width 11 height 11
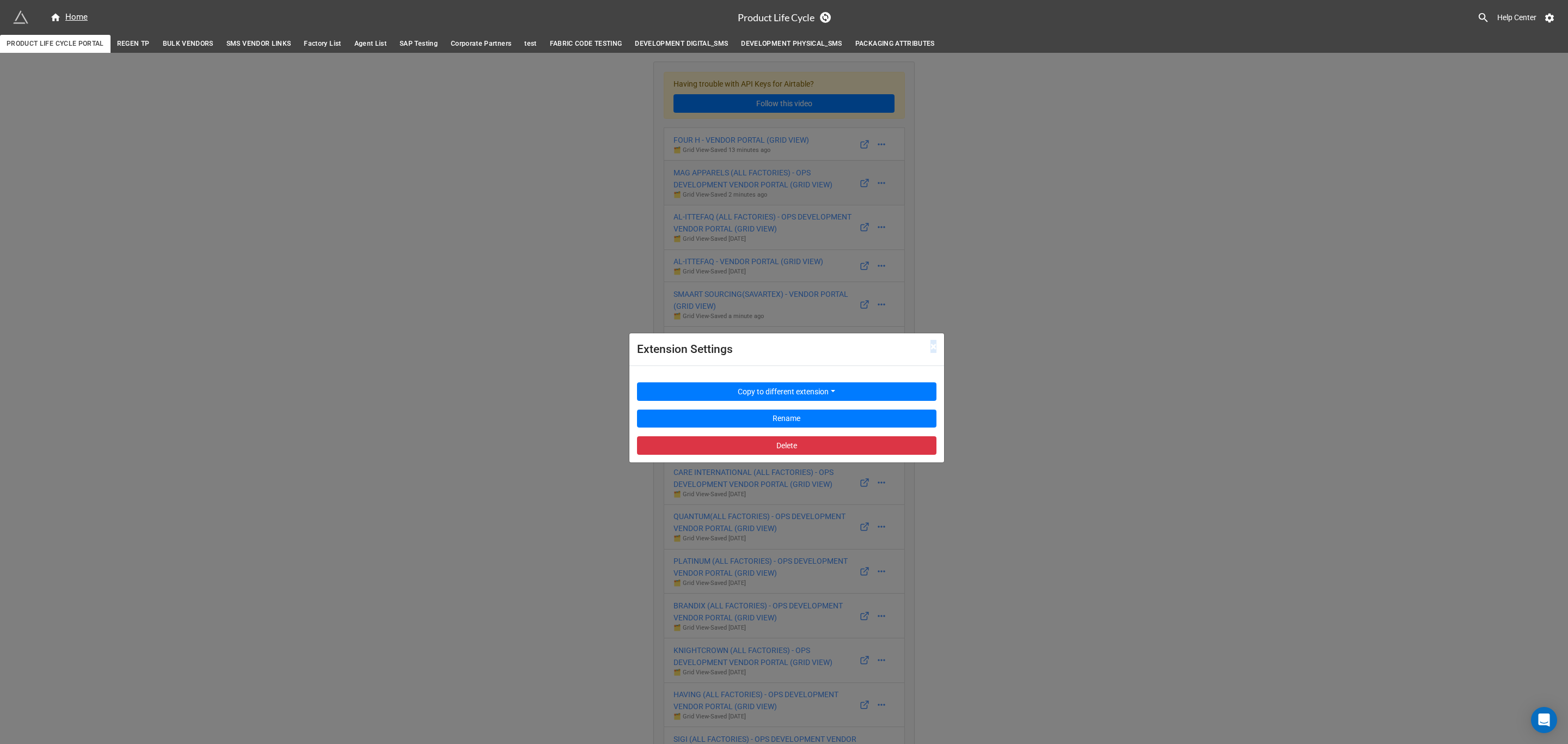
click at [827, 205] on div "Extension Settings × Close Copy to different extension Rename Delete" at bounding box center [784, 424] width 1568 height 744
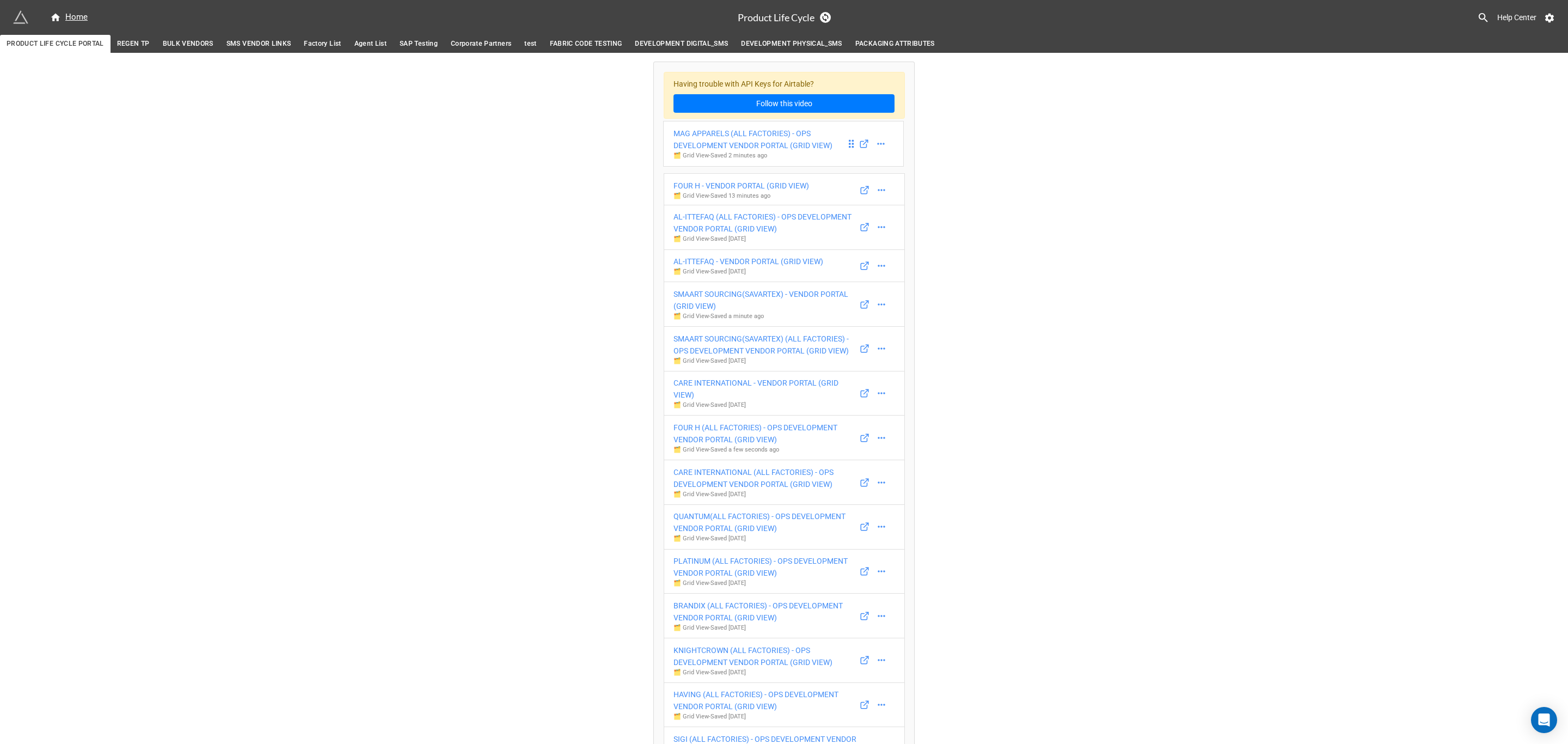
drag, startPoint x: 848, startPoint y: 181, endPoint x: 852, endPoint y: 139, distance: 42.2
click at [852, 139] on link "MAG APPARELS (ALL FACTORIES) - OPS DEVELOPMENT VENDOR PORTAL (GRID VIEW) 🗂️ Gri…" at bounding box center [784, 150] width 241 height 45
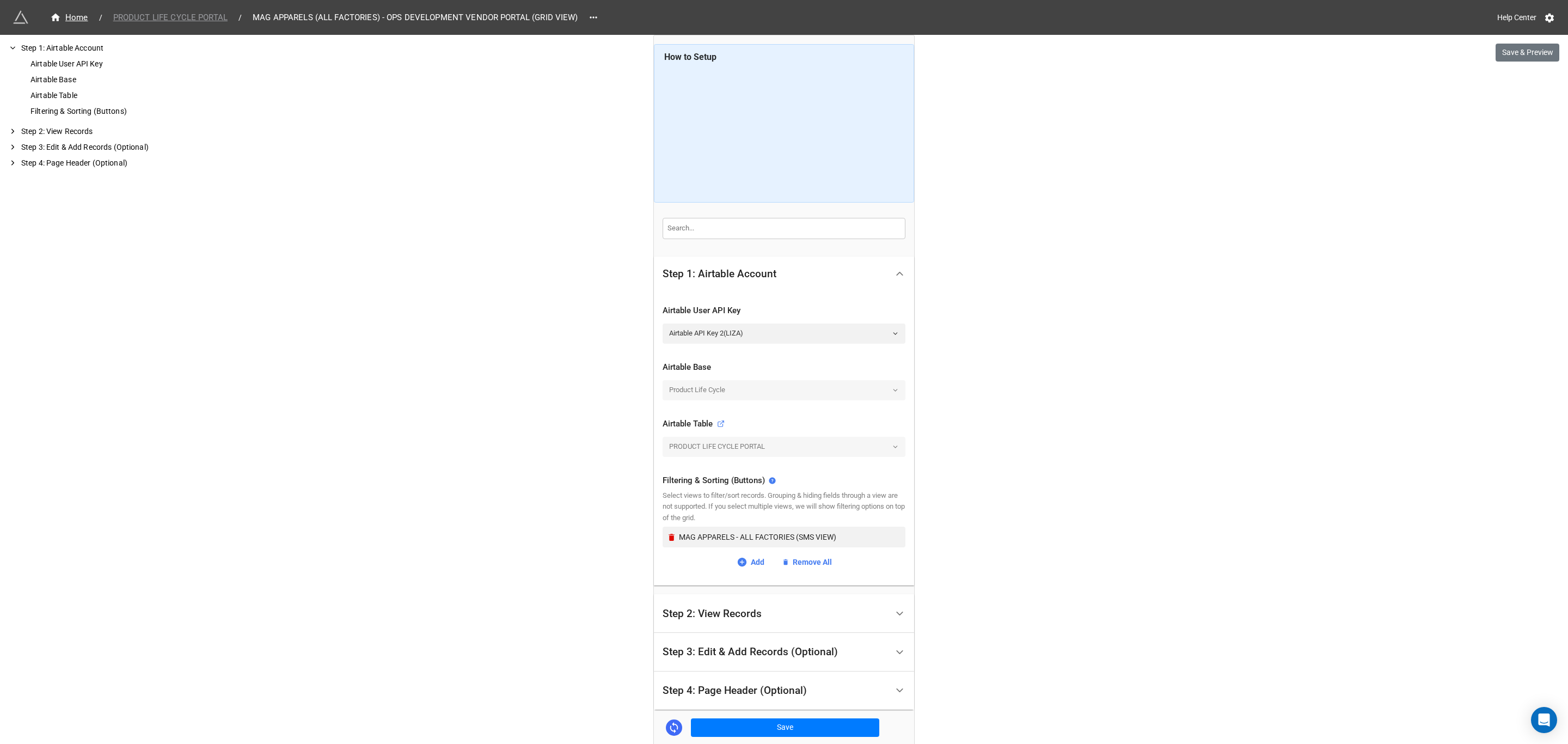
click at [180, 11] on span "PRODUCT LIFE CYCLE PORTAL" at bounding box center [170, 18] width 127 height 13
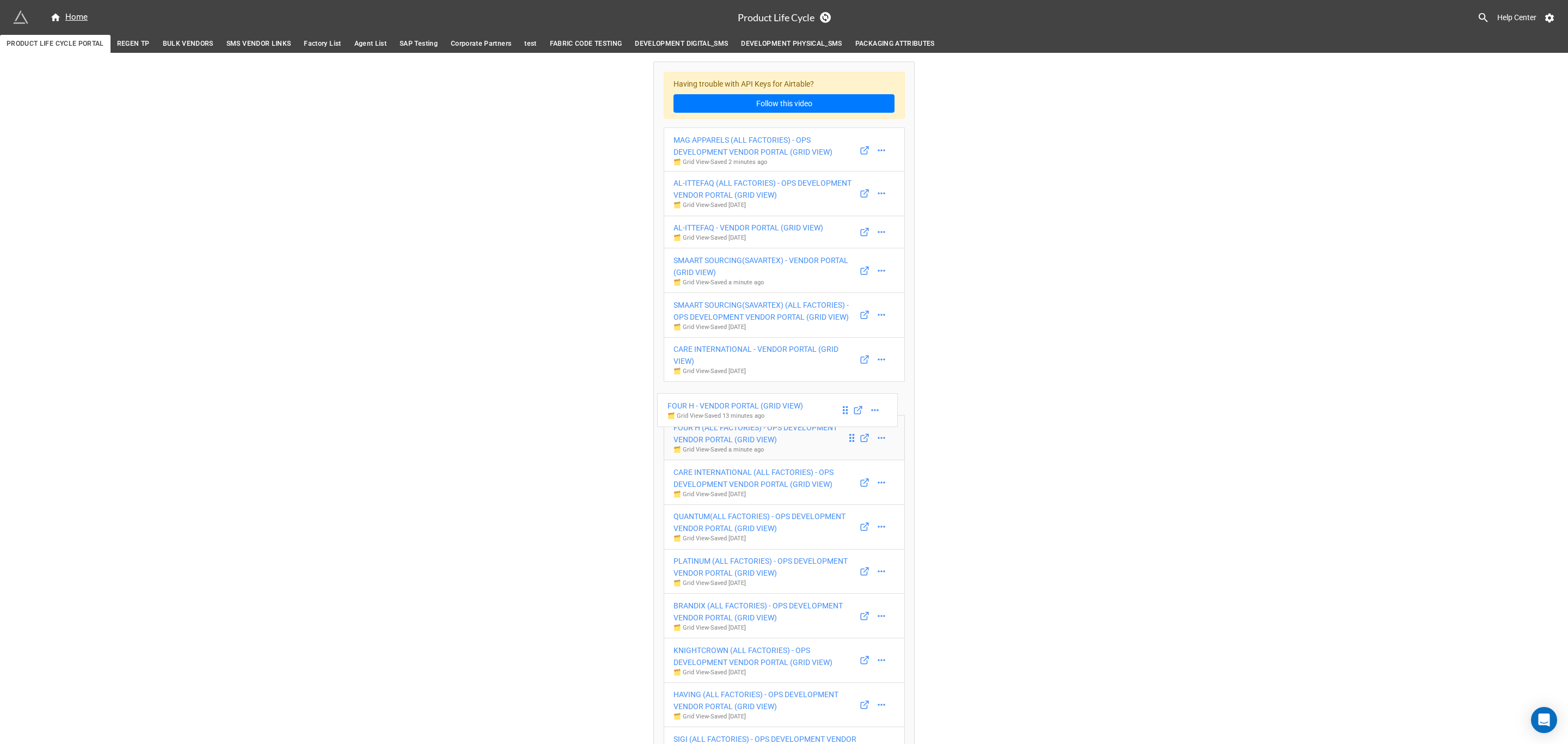
drag, startPoint x: 848, startPoint y: 195, endPoint x: 843, endPoint y: 431, distance: 236.1
drag, startPoint x: 847, startPoint y: 365, endPoint x: 848, endPoint y: 436, distance: 71.0
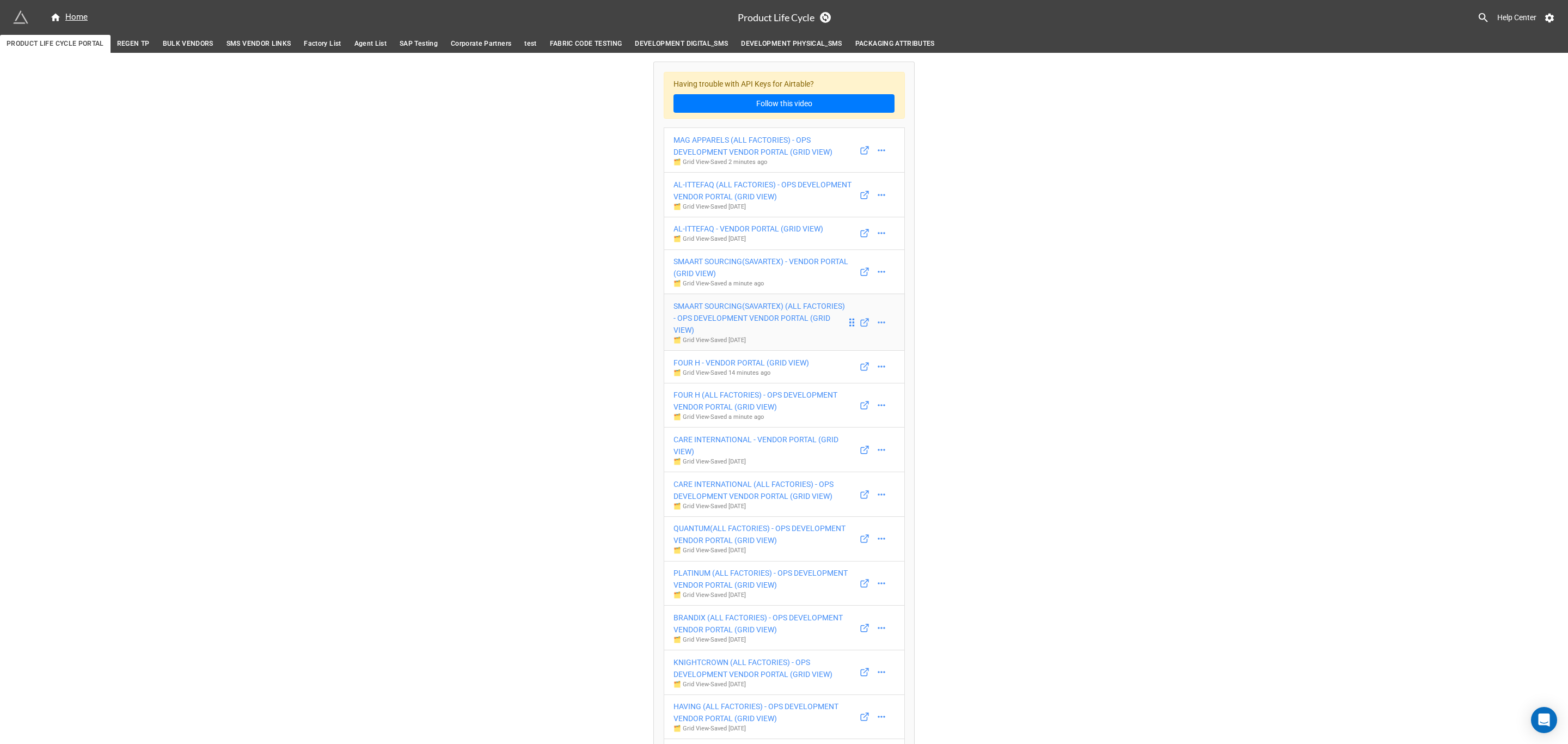
click at [796, 322] on div "SMAART SOURCING(SAVARTEX) (ALL FACTORIES) - OPS DEVELOPMENT VENDOR PORTAL (GRID…" at bounding box center [760, 318] width 173 height 36
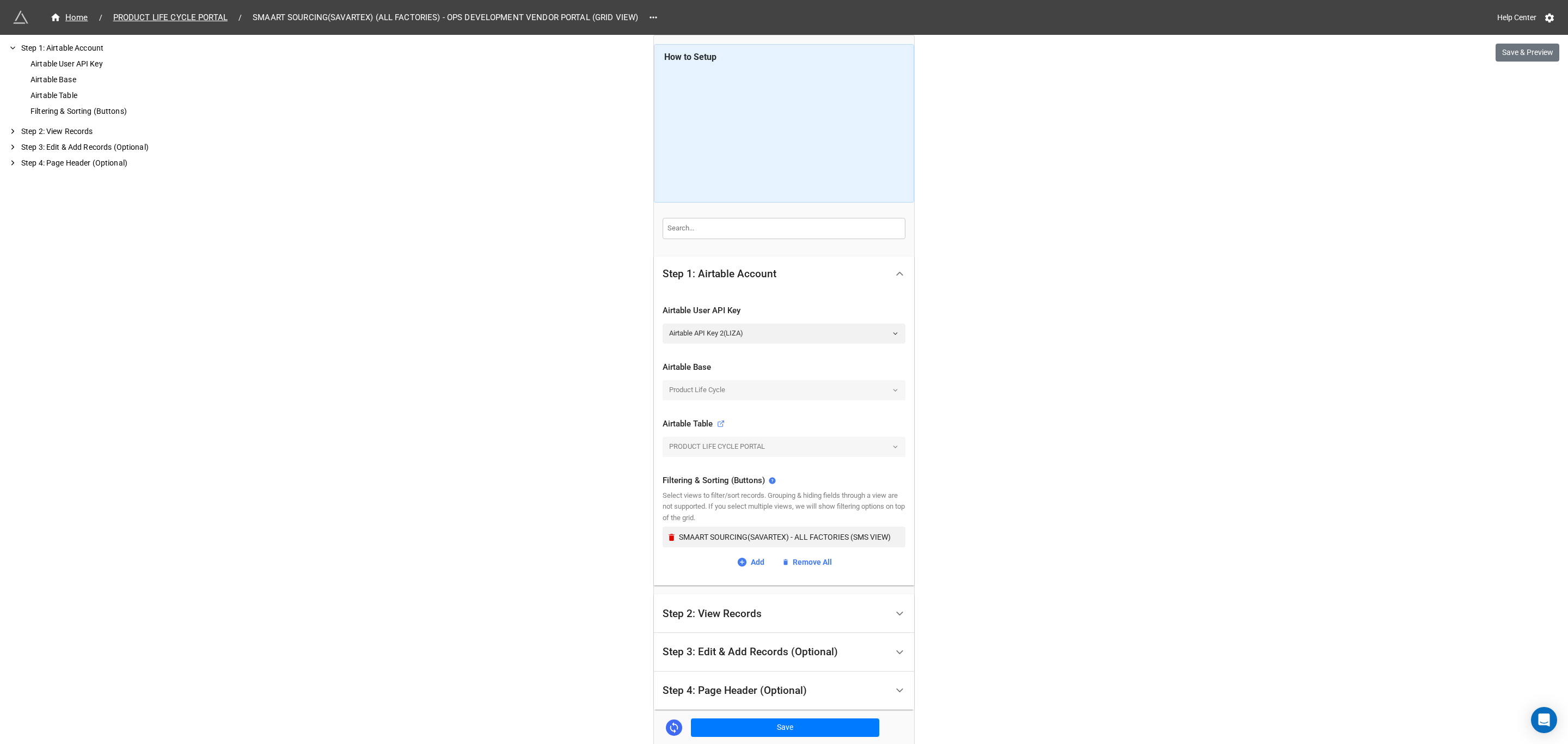
click at [775, 617] on div "Step 2: View Records" at bounding box center [775, 613] width 225 height 25
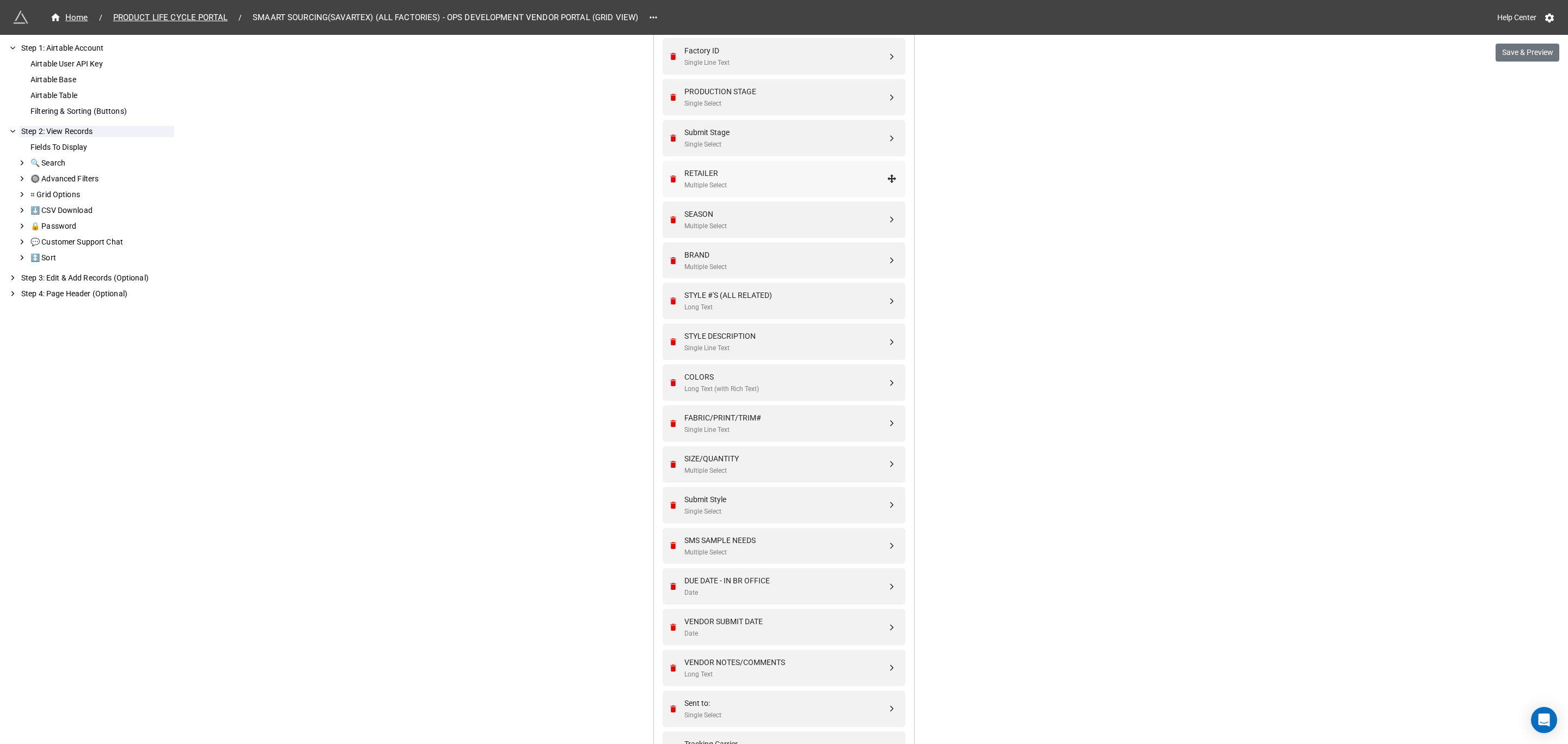
scroll to position [409, 0]
click at [765, 674] on div "Long Text" at bounding box center [786, 671] width 202 height 11
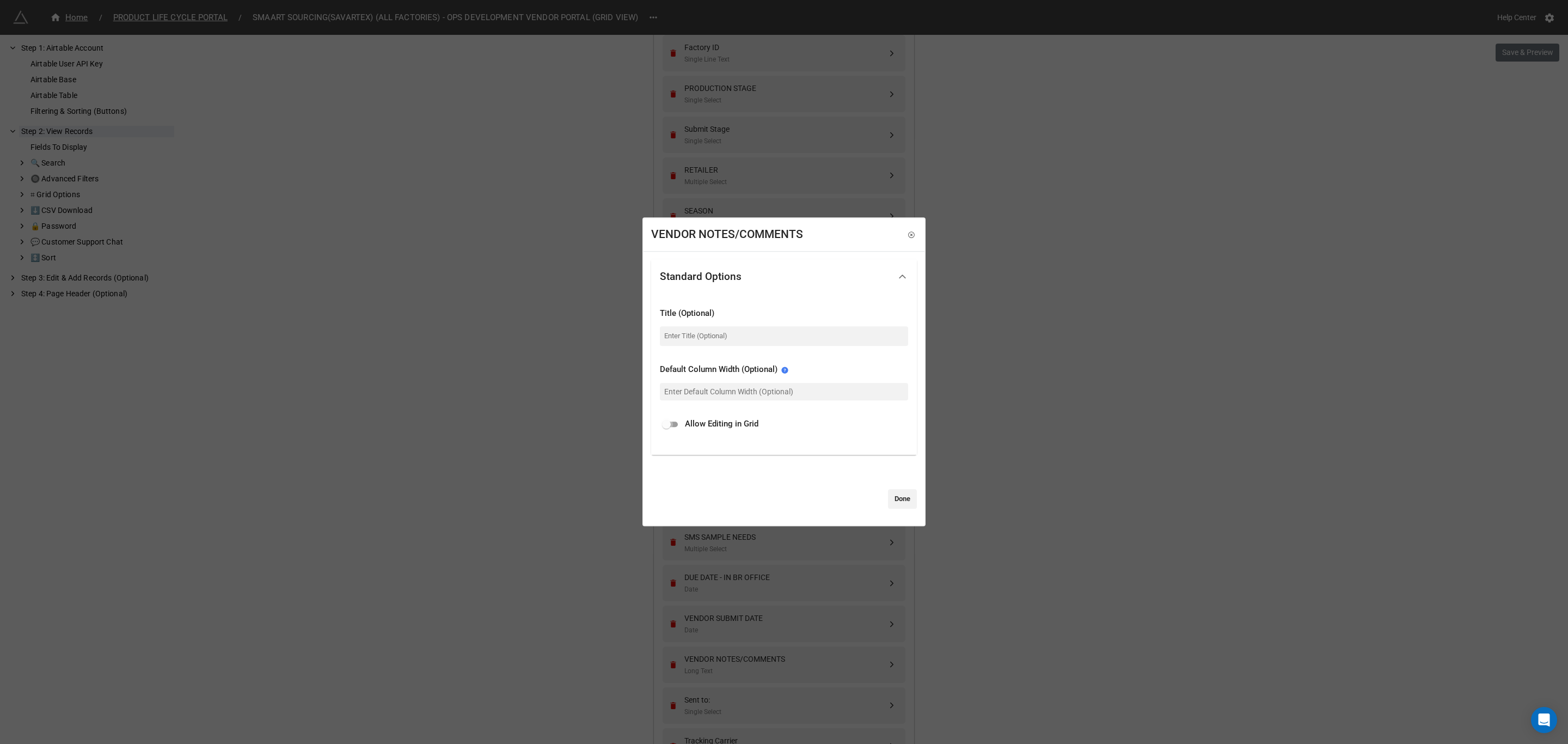
click at [676, 421] on input "checkbox" at bounding box center [666, 424] width 39 height 13
checkbox input "true"
click at [893, 502] on link "Done" at bounding box center [902, 499] width 29 height 20
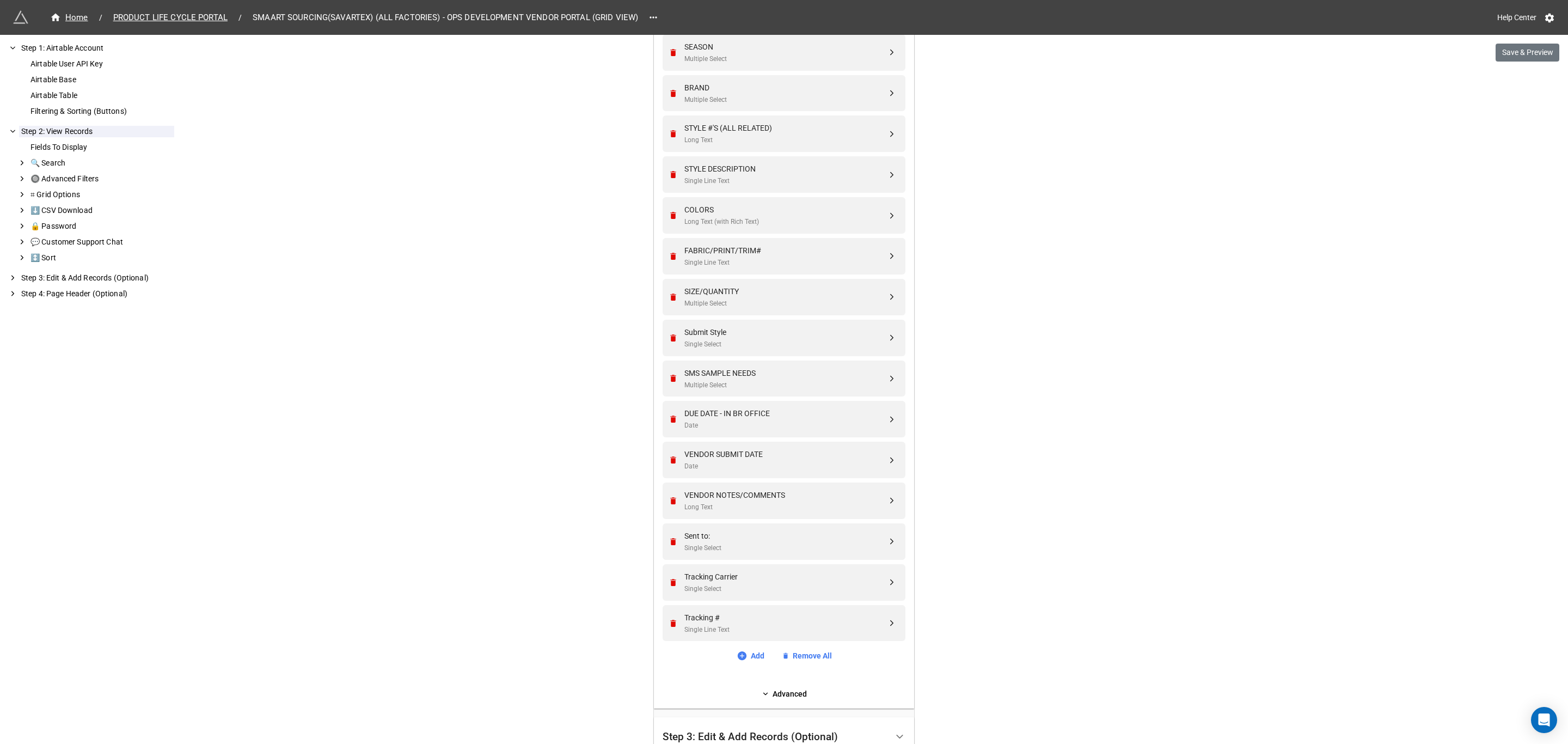
scroll to position [736, 0]
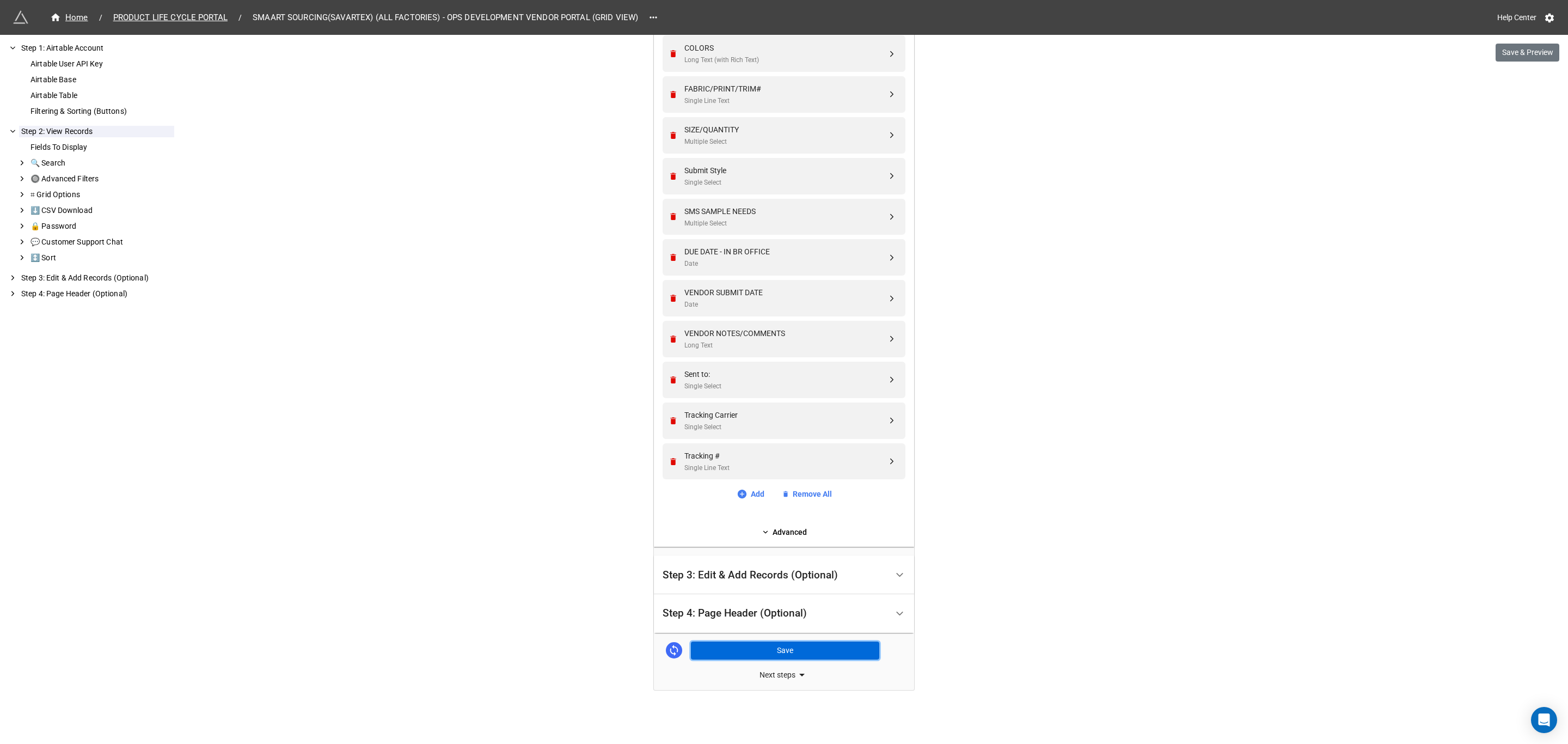
click at [777, 653] on button "Save" at bounding box center [785, 651] width 188 height 18
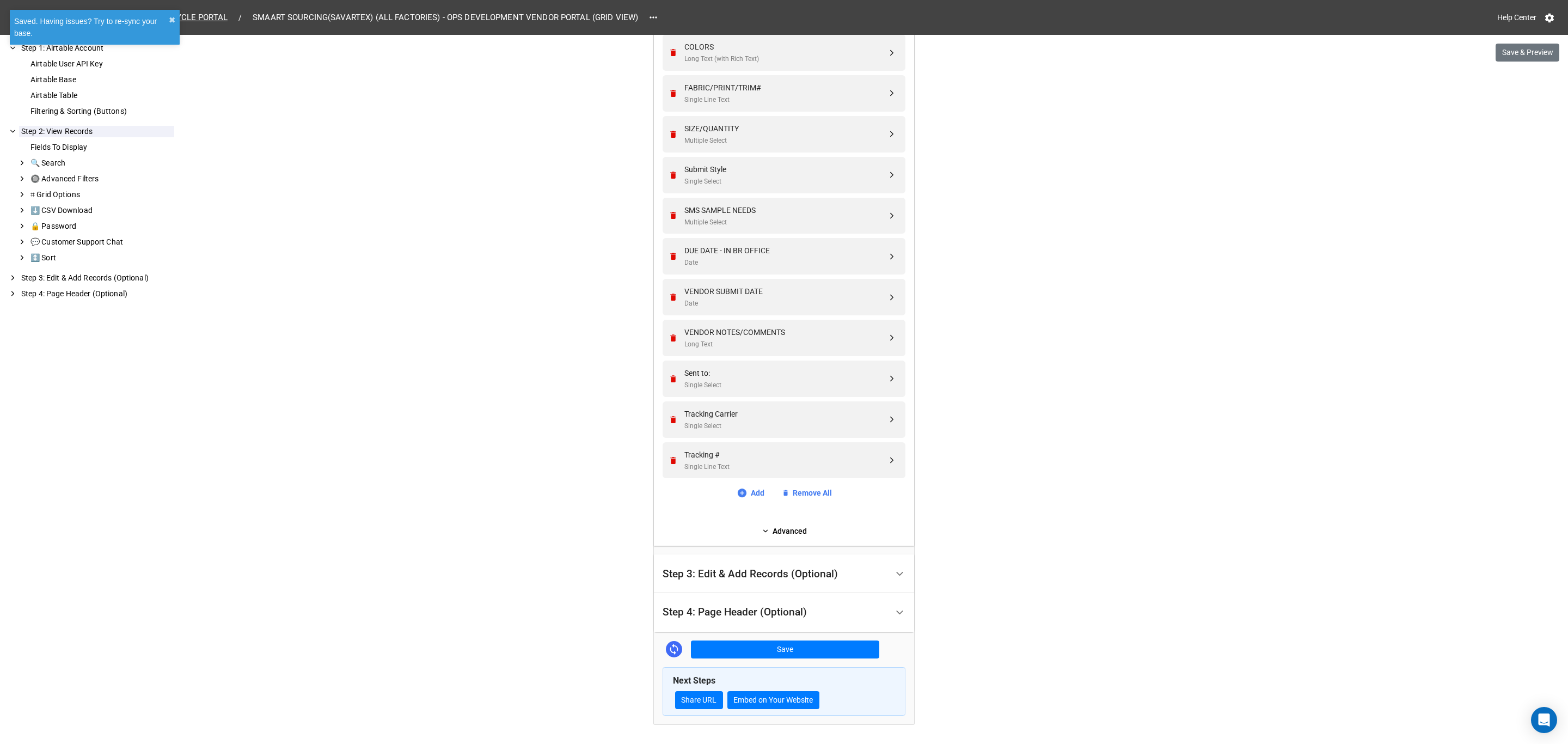
click at [170, 26] on div "Saved. Having issues? Try to re-sync your base. ✖︎" at bounding box center [95, 31] width 174 height 47
click at [216, 17] on span "PRODUCT LIFE CYCLE PORTAL" at bounding box center [170, 18] width 127 height 13
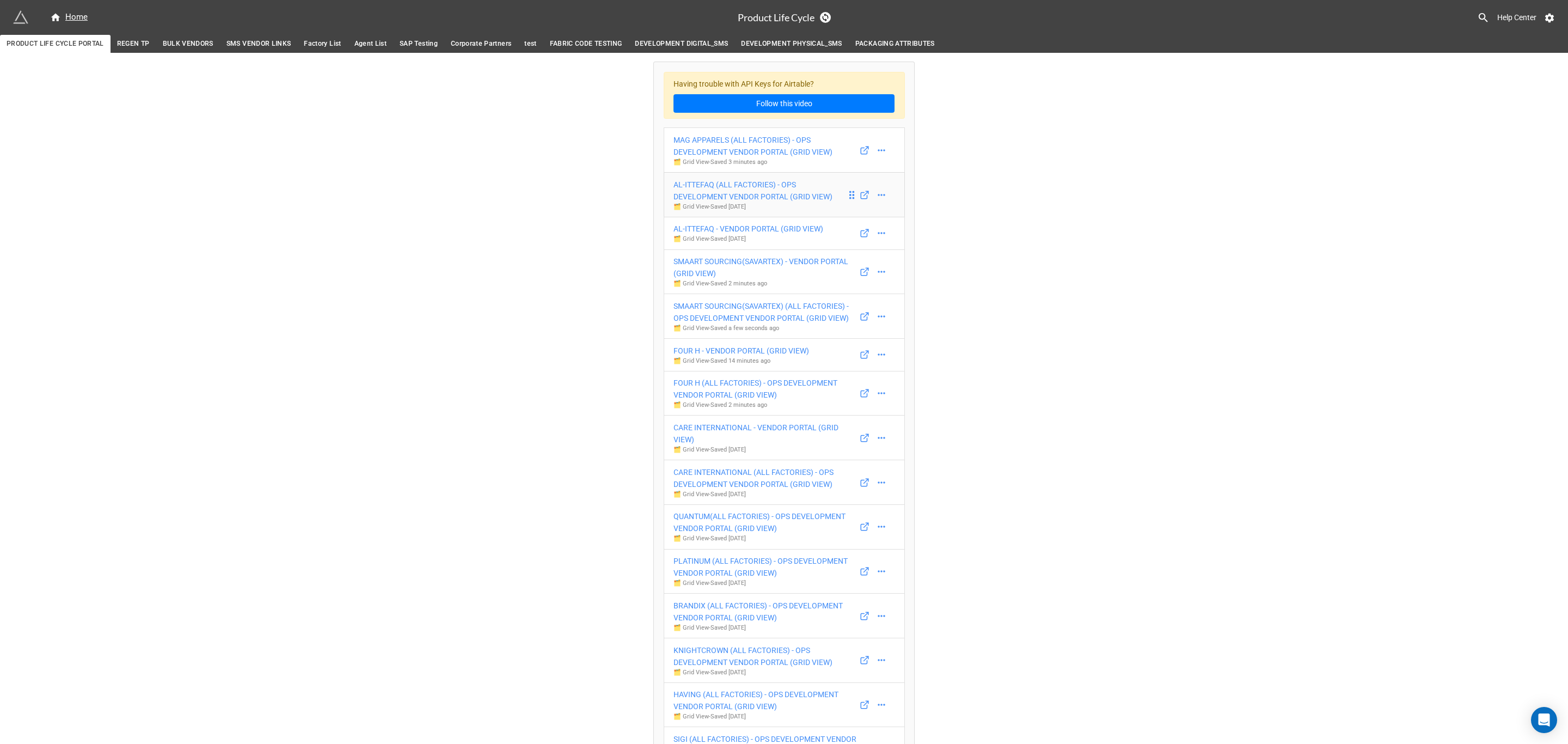
click at [786, 188] on div "AL-ITTEFAQ (ALL FACTORIES) - OPS DEVELOPMENT VENDOR PORTAL (GRID VIEW)" at bounding box center [760, 190] width 173 height 24
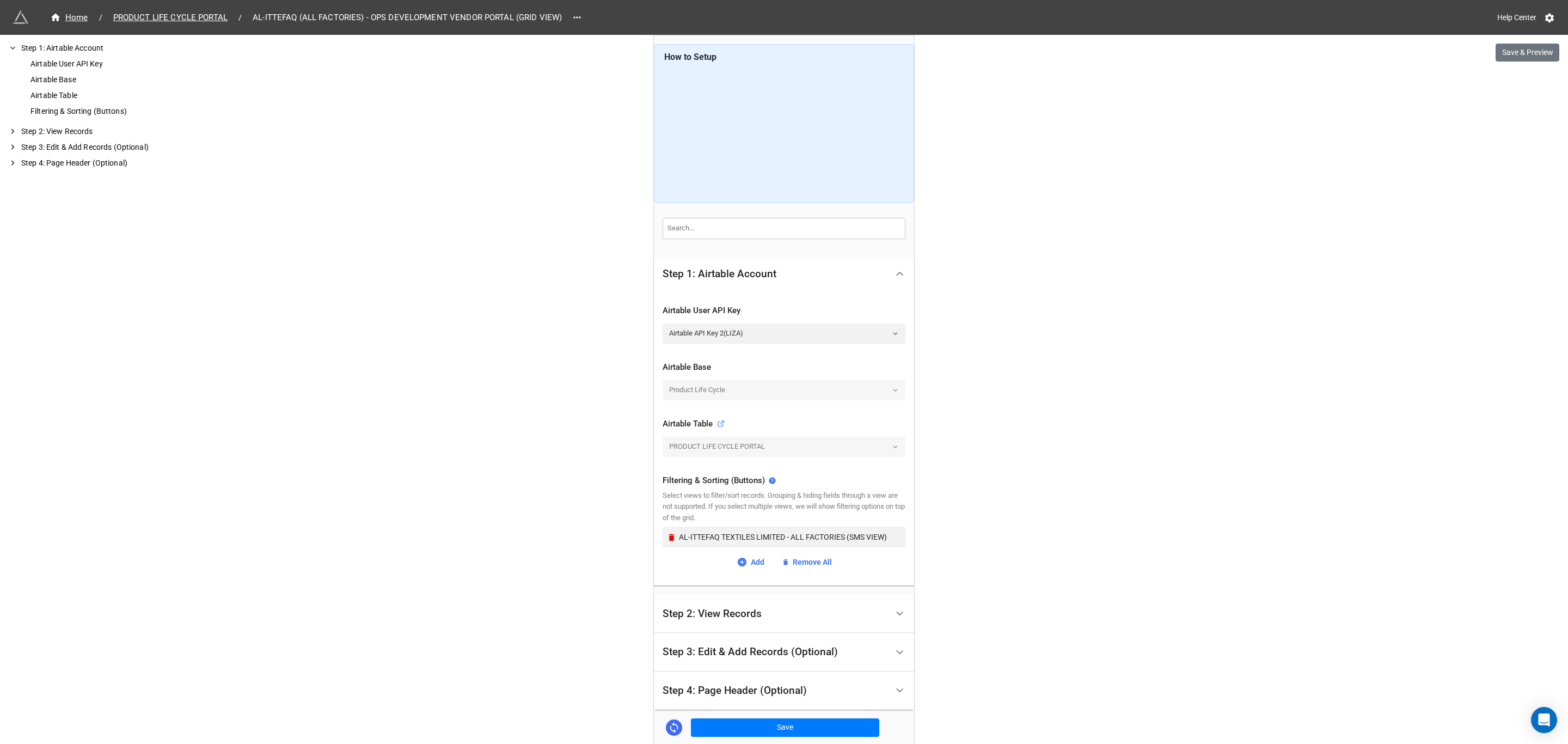
click at [758, 612] on div "Step 2: View Records" at bounding box center [775, 613] width 225 height 25
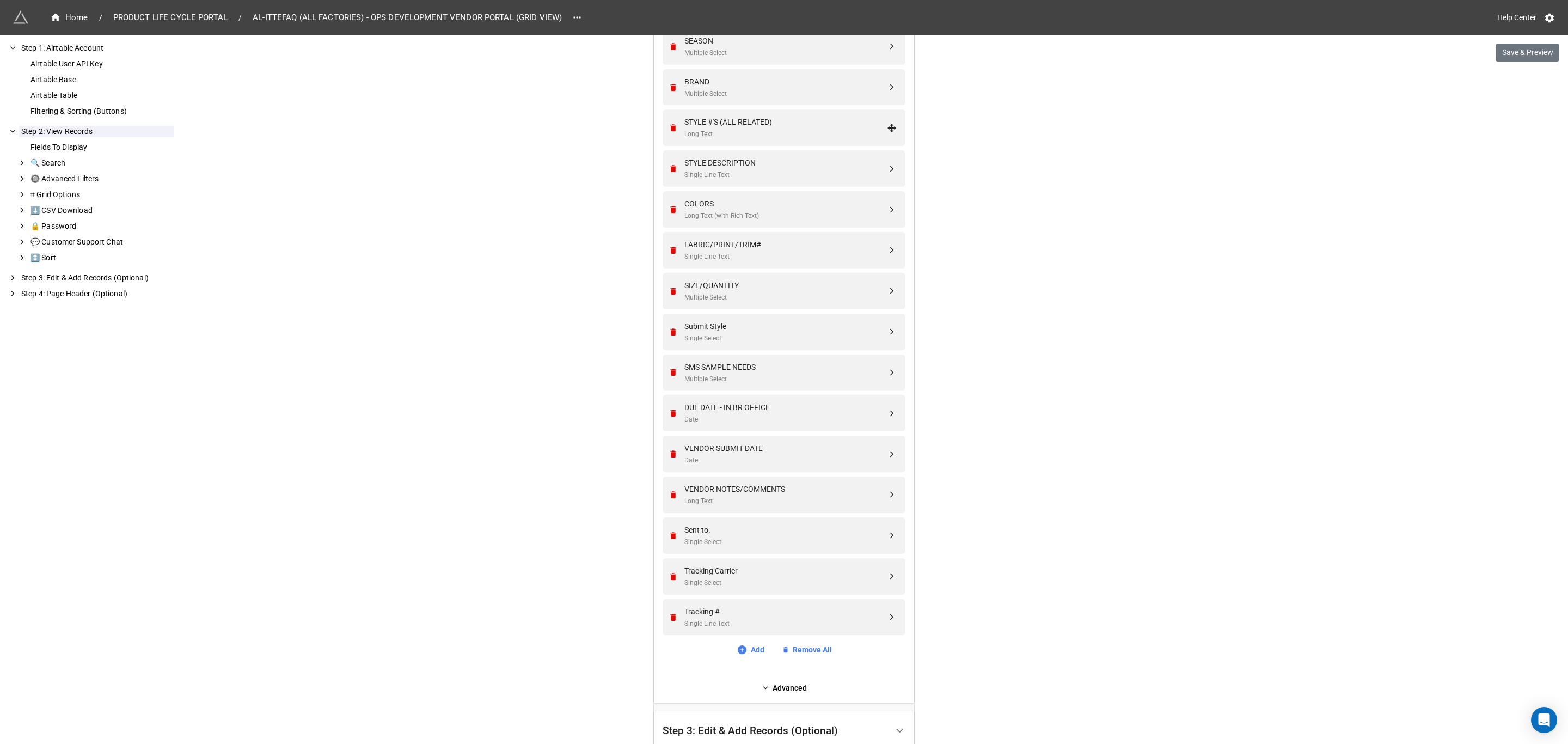
scroll to position [572, 0]
click at [762, 514] on div "VENDOR NOTES/COMMENTS Long Text" at bounding box center [782, 502] width 229 height 37
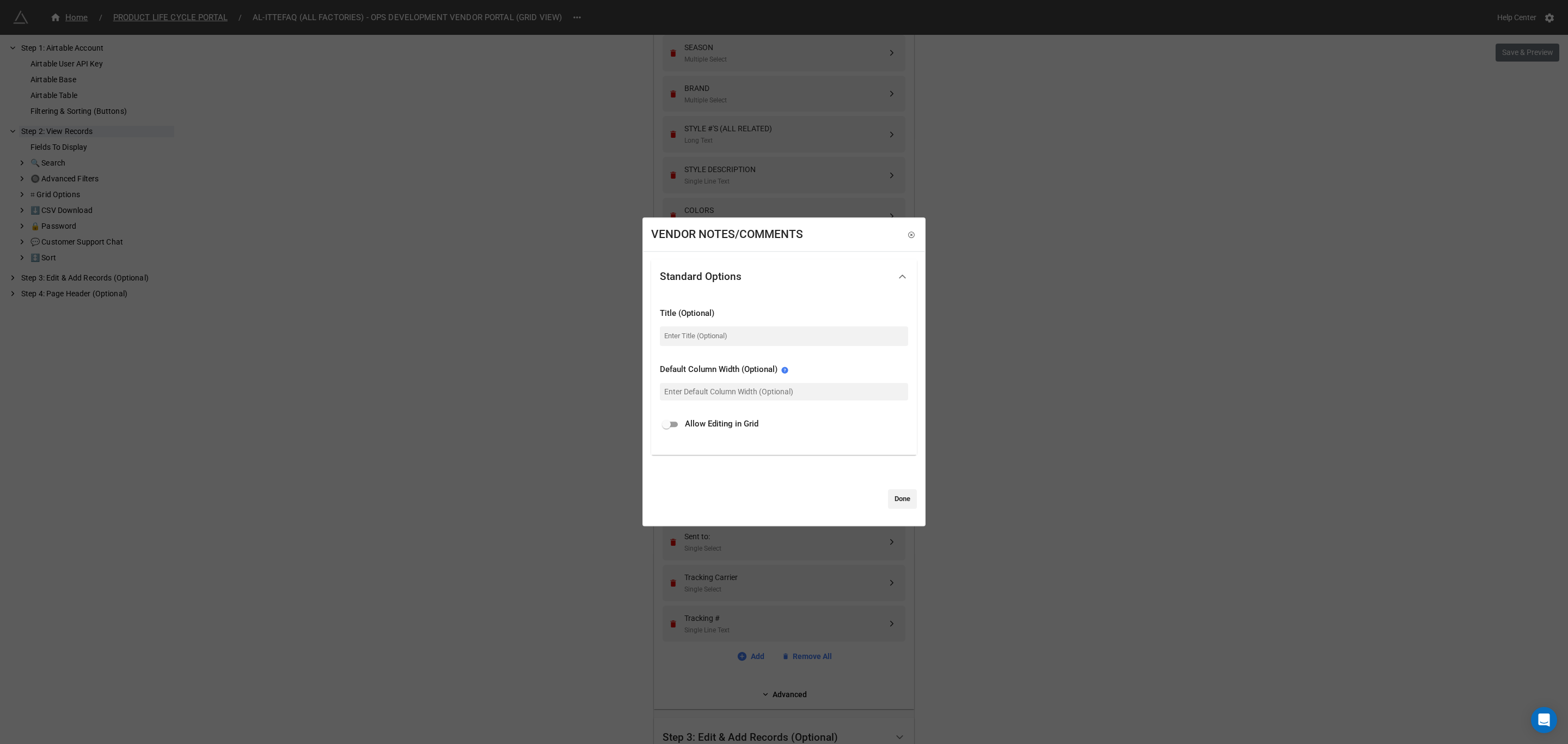
click at [671, 421] on input "checkbox" at bounding box center [666, 424] width 39 height 13
checkbox input "true"
click at [899, 503] on link "Done" at bounding box center [902, 499] width 29 height 20
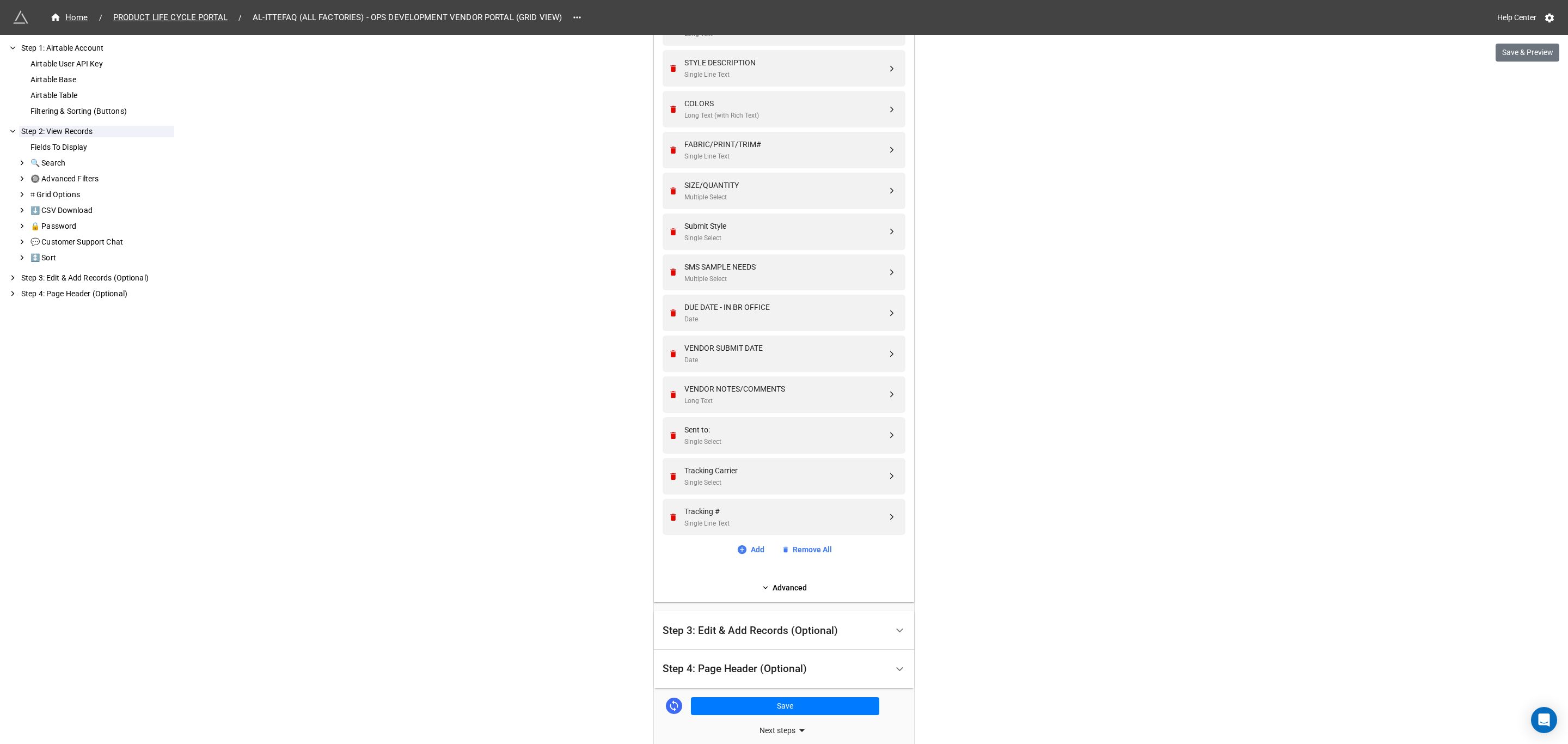
scroll to position [736, 0]
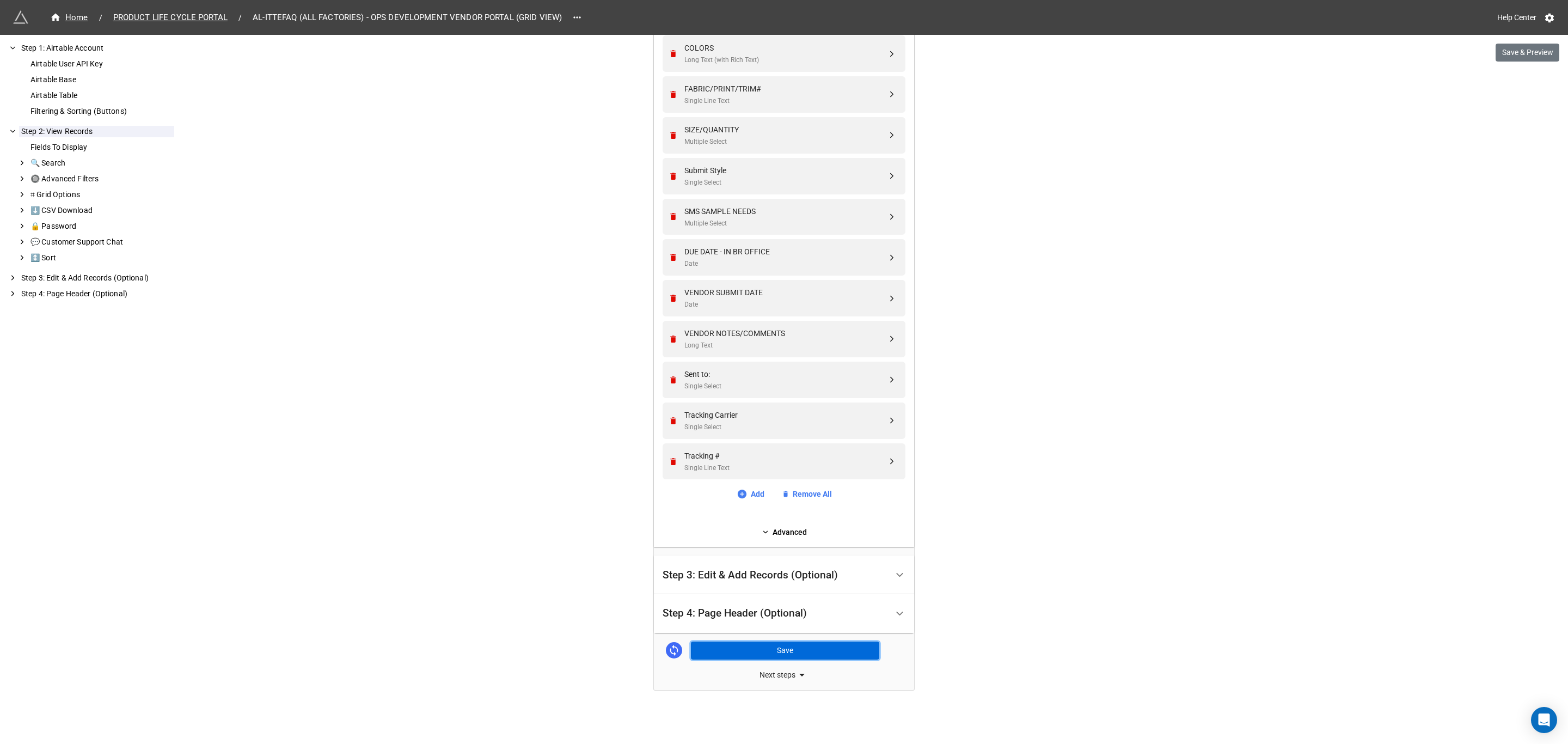
click at [784, 646] on button "Save" at bounding box center [785, 651] width 188 height 18
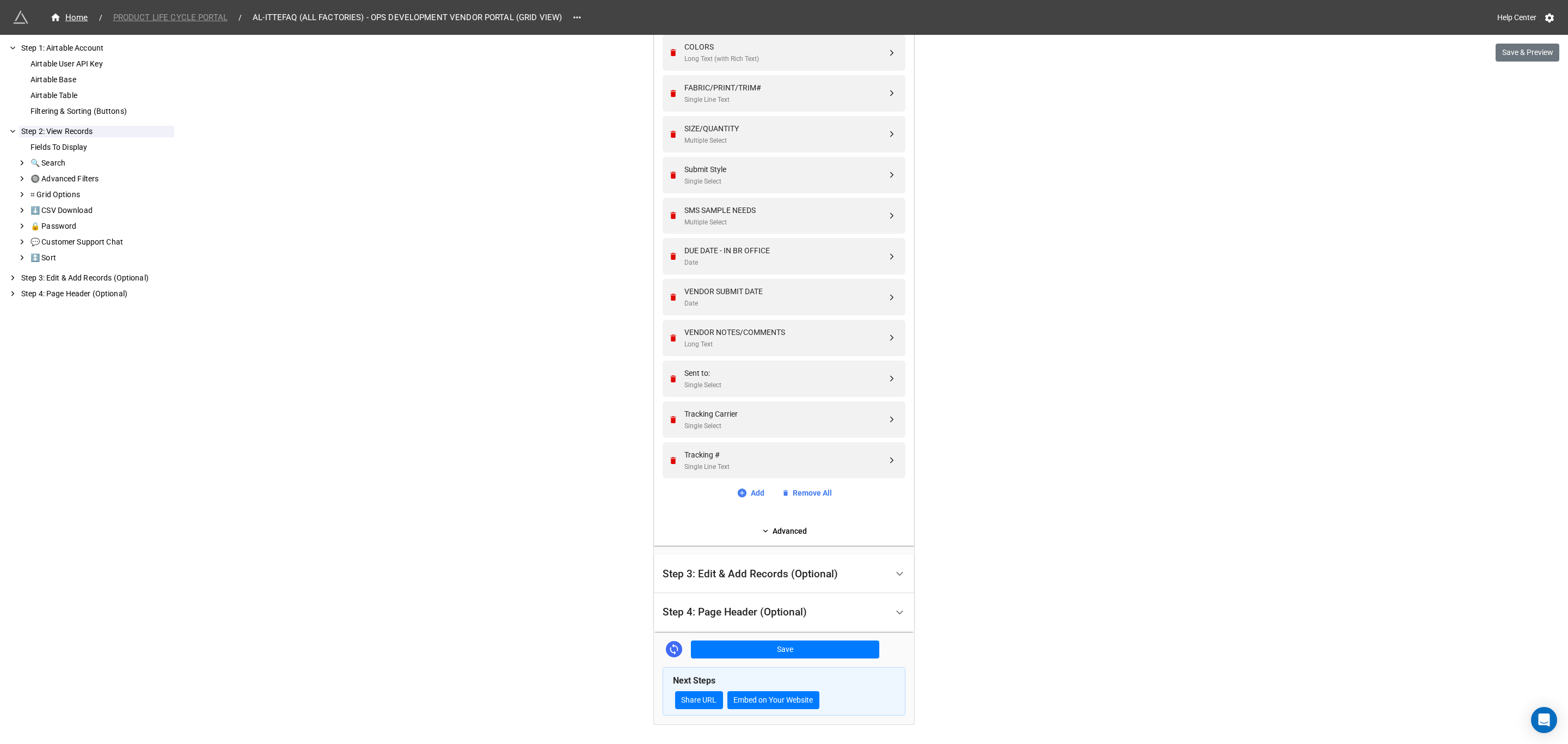
click at [173, 16] on span "PRODUCT LIFE CYCLE PORTAL" at bounding box center [170, 18] width 127 height 13
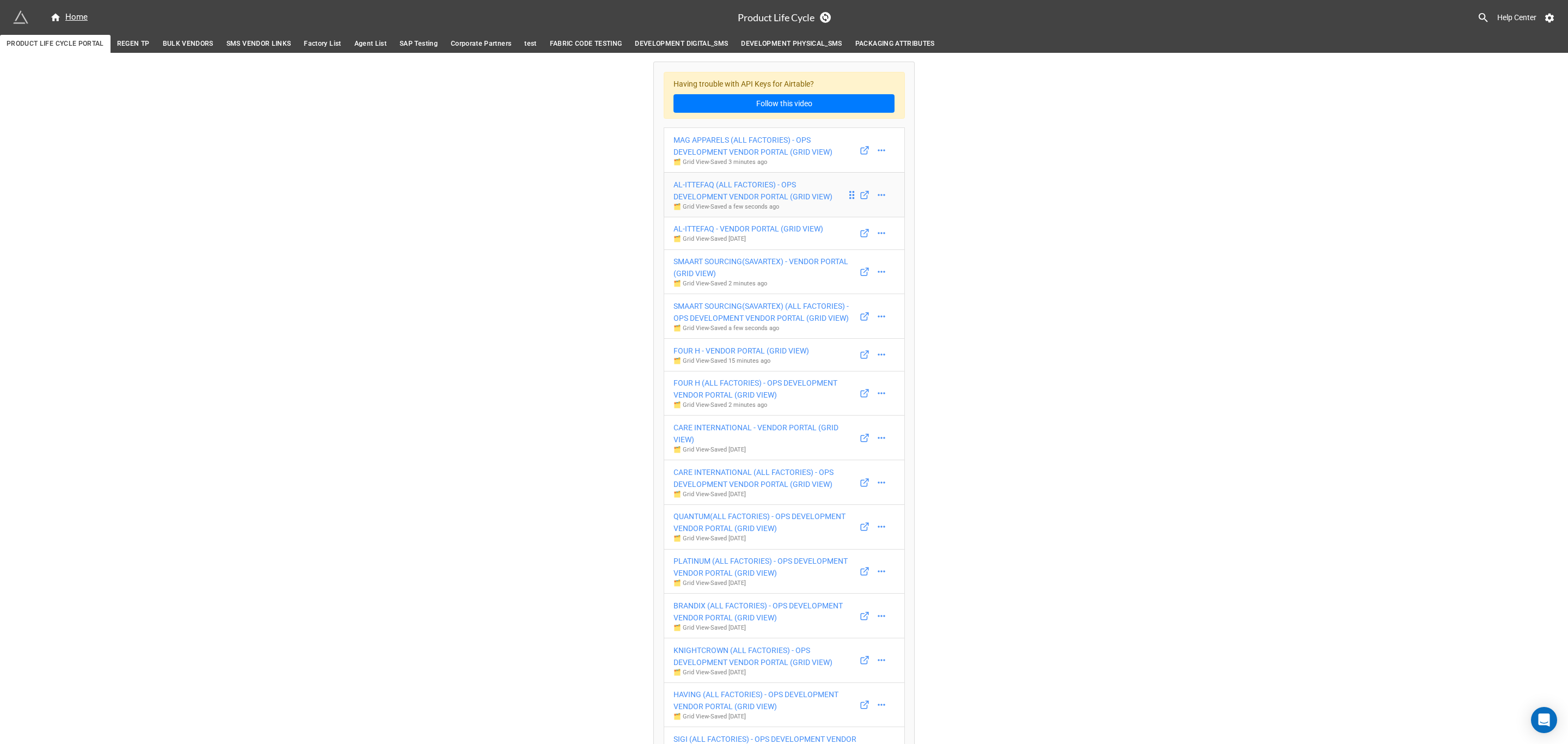
click at [756, 206] on p "🗂️ Grid View - Saved a few seconds ago" at bounding box center [760, 207] width 173 height 8
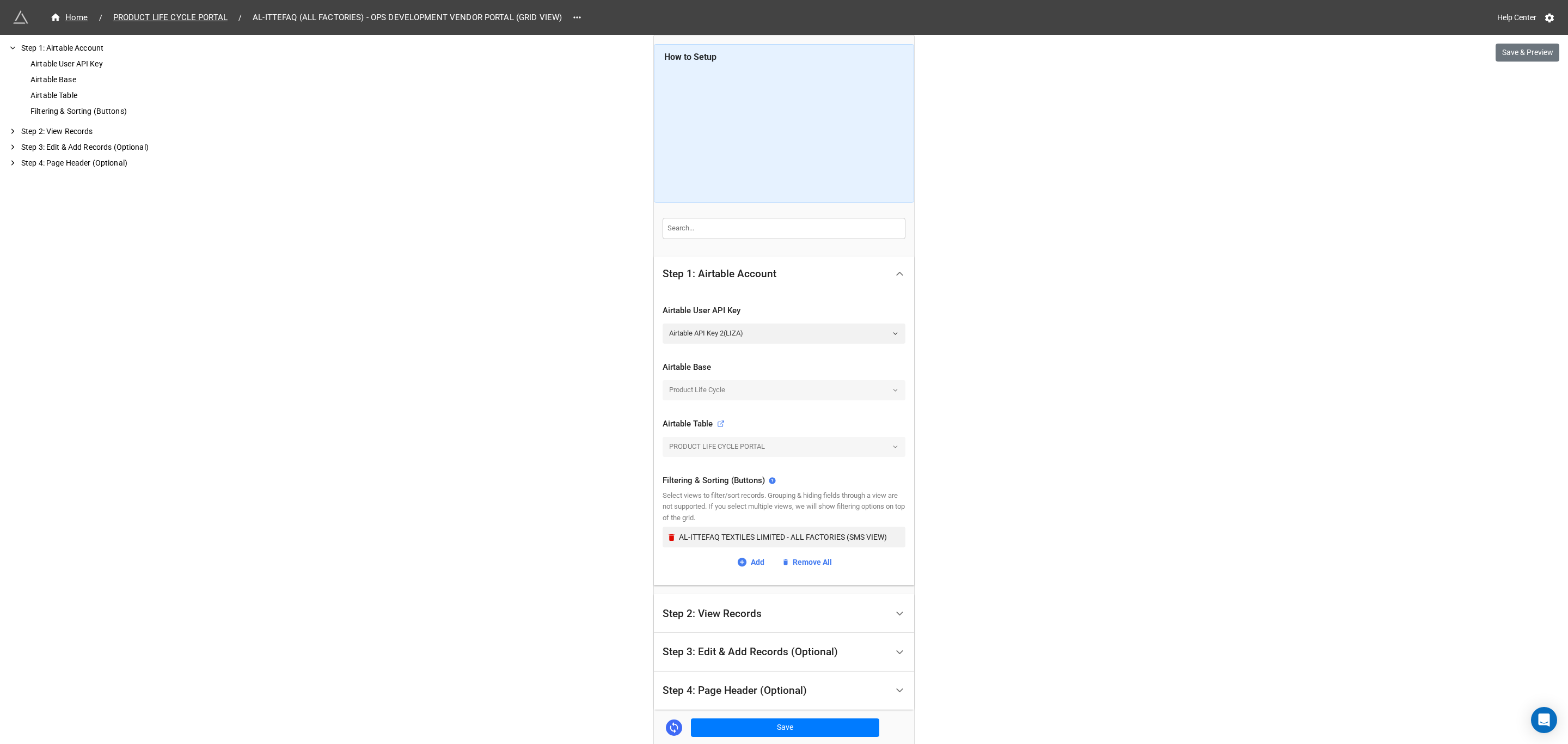
click at [731, 618] on div "Step 2: View Records" at bounding box center [712, 614] width 99 height 11
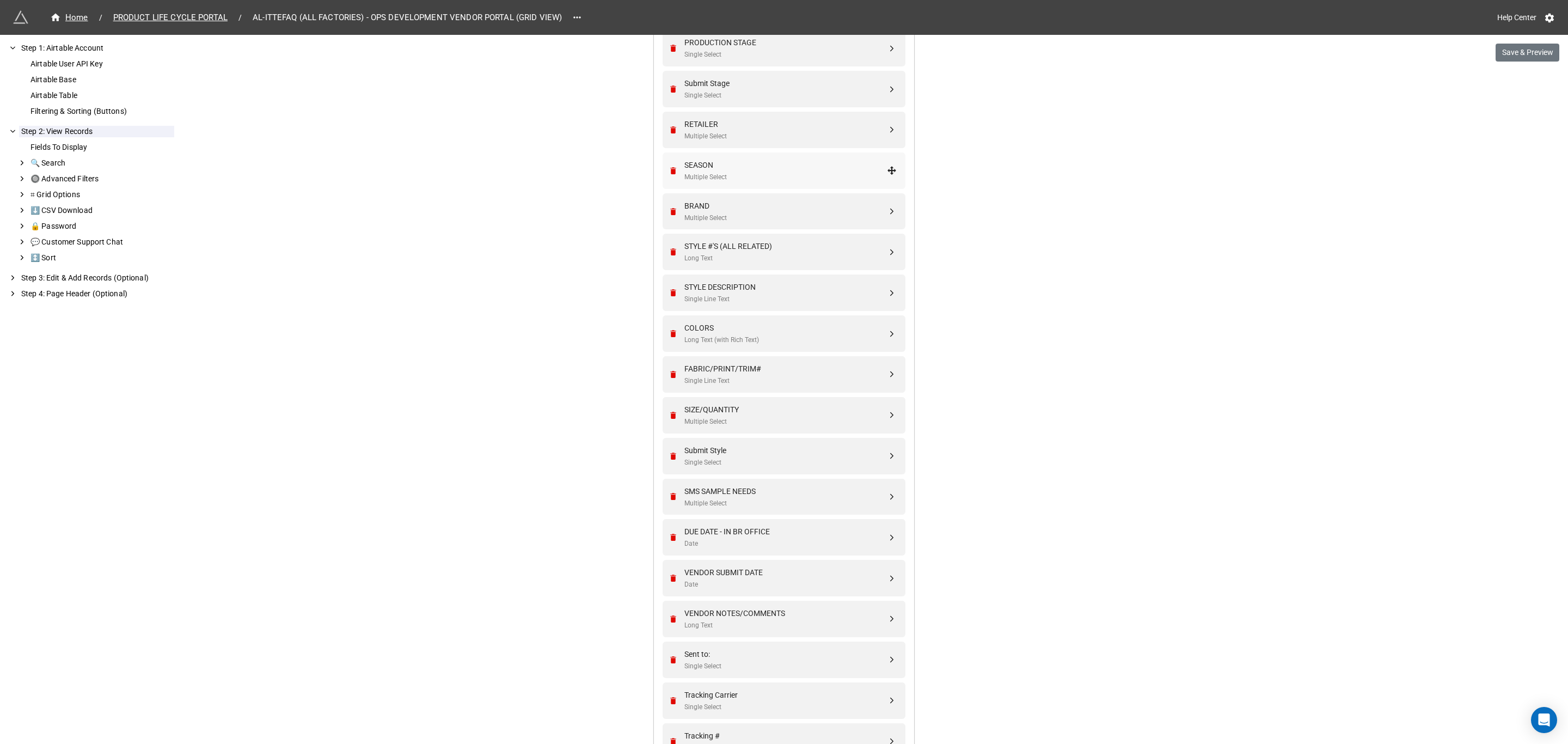
scroll to position [490, 0]
click at [742, 582] on div "VENDOR NOTES/COMMENTS" at bounding box center [786, 577] width 202 height 12
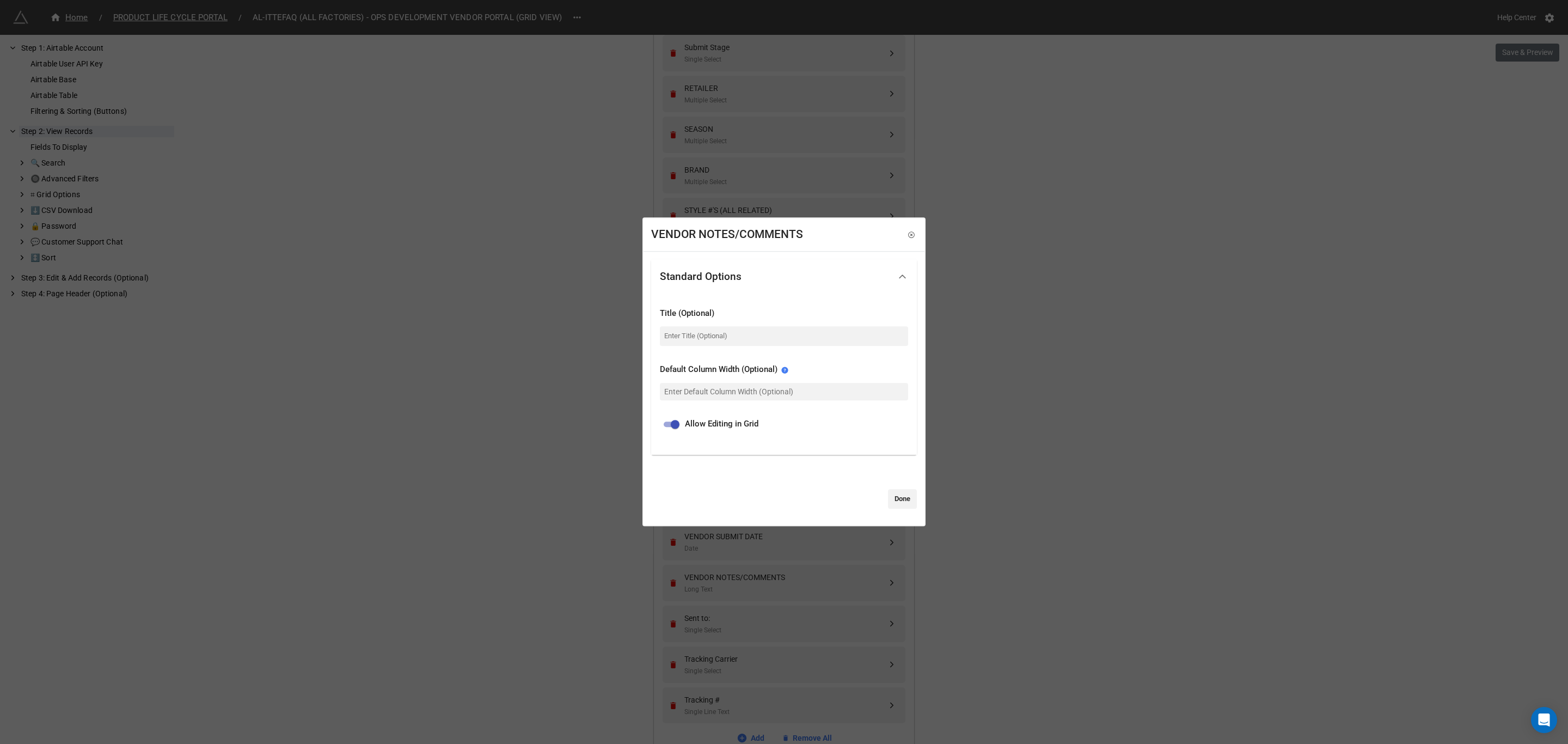
click at [190, 230] on div "VENDOR NOTES/COMMENTS Standard Options Title (Optional) Default Column Width (O…" at bounding box center [784, 372] width 1568 height 744
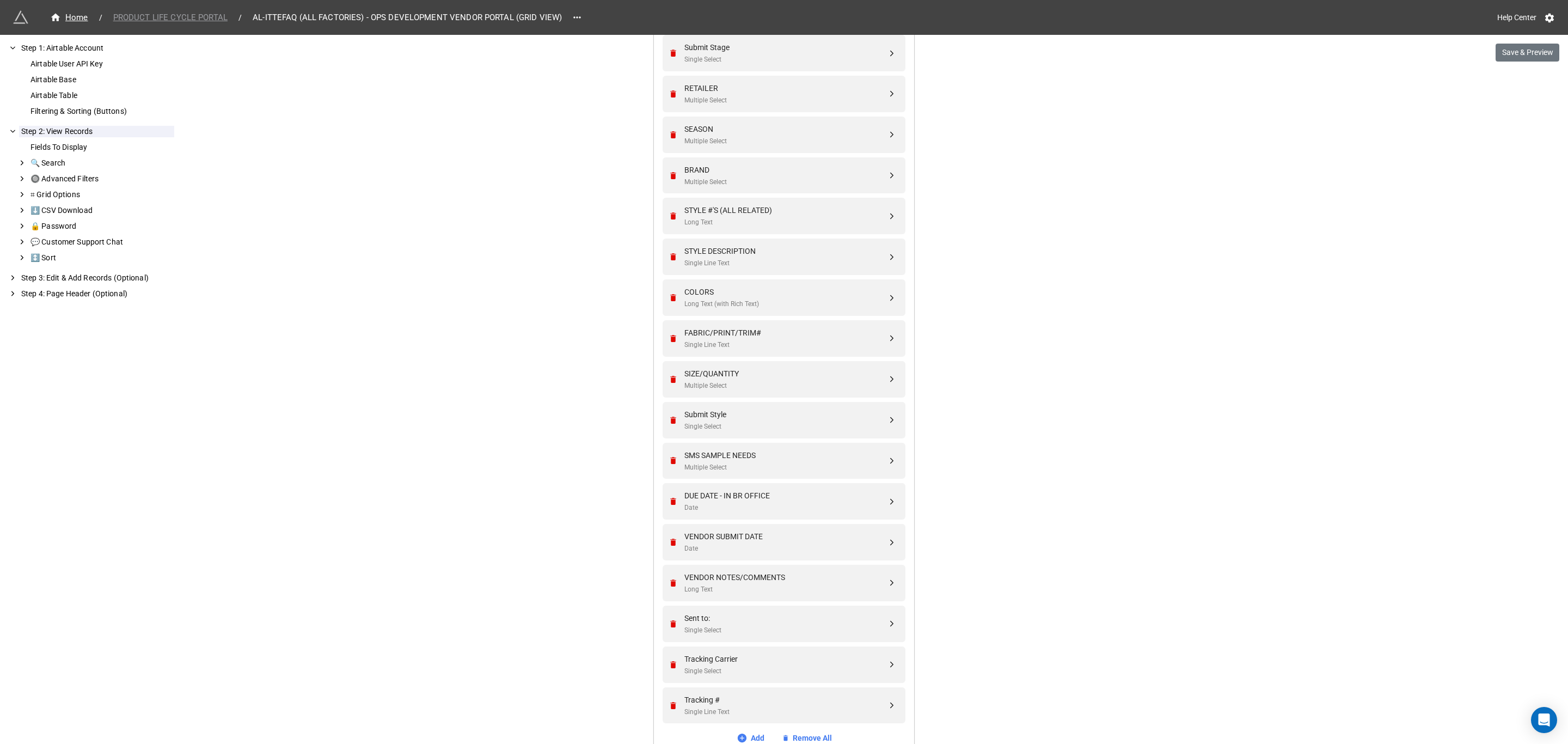
click at [167, 21] on span "PRODUCT LIFE CYCLE PORTAL" at bounding box center [170, 18] width 127 height 13
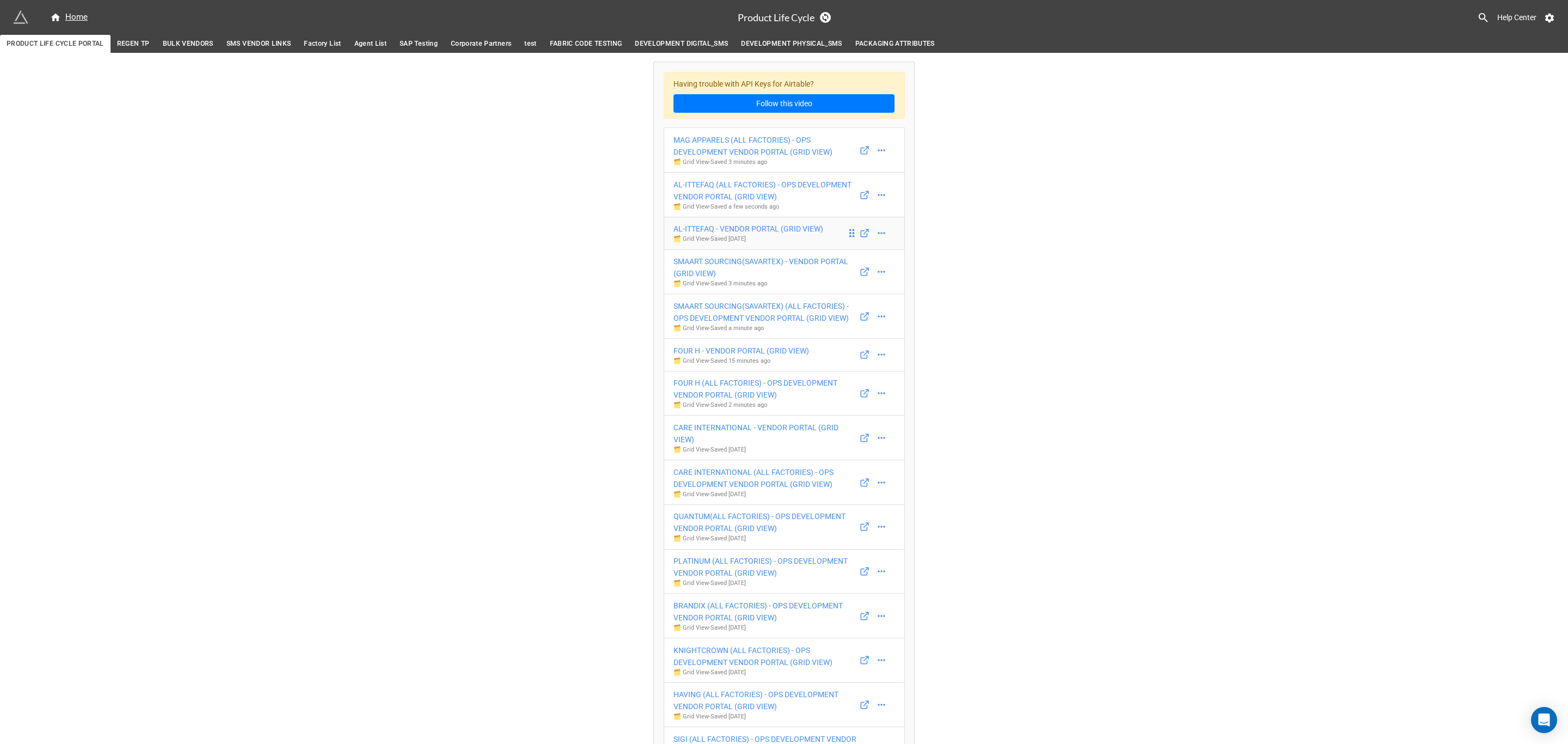
click at [742, 244] on p "🗂️ Grid View - Saved 7 days ago" at bounding box center [748, 239] width 150 height 8
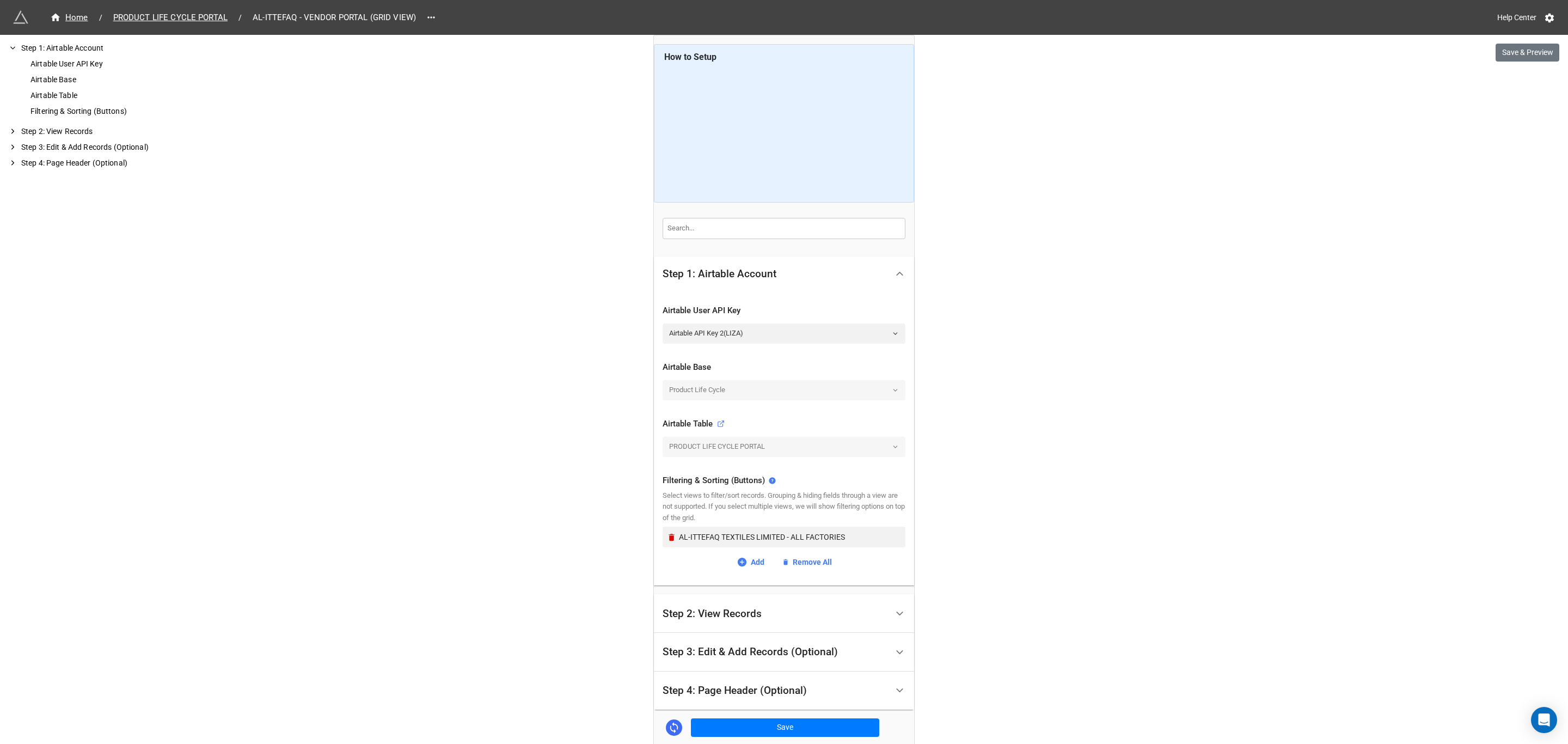
click at [727, 618] on div "Step 2: View Records" at bounding box center [712, 614] width 99 height 11
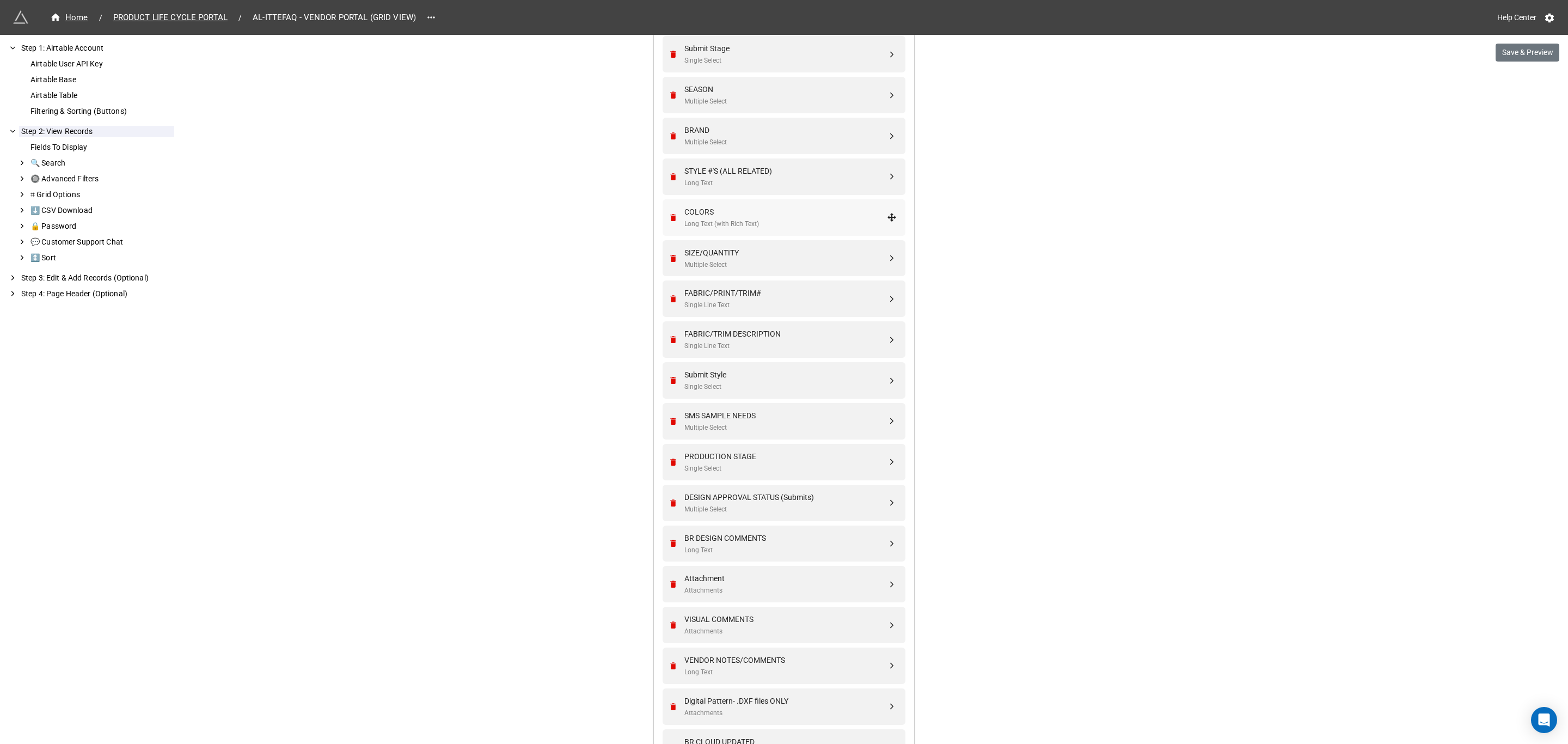
scroll to position [409, 0]
click at [752, 666] on div "VENDOR NOTES/COMMENTS Long Text" at bounding box center [786, 665] width 202 height 23
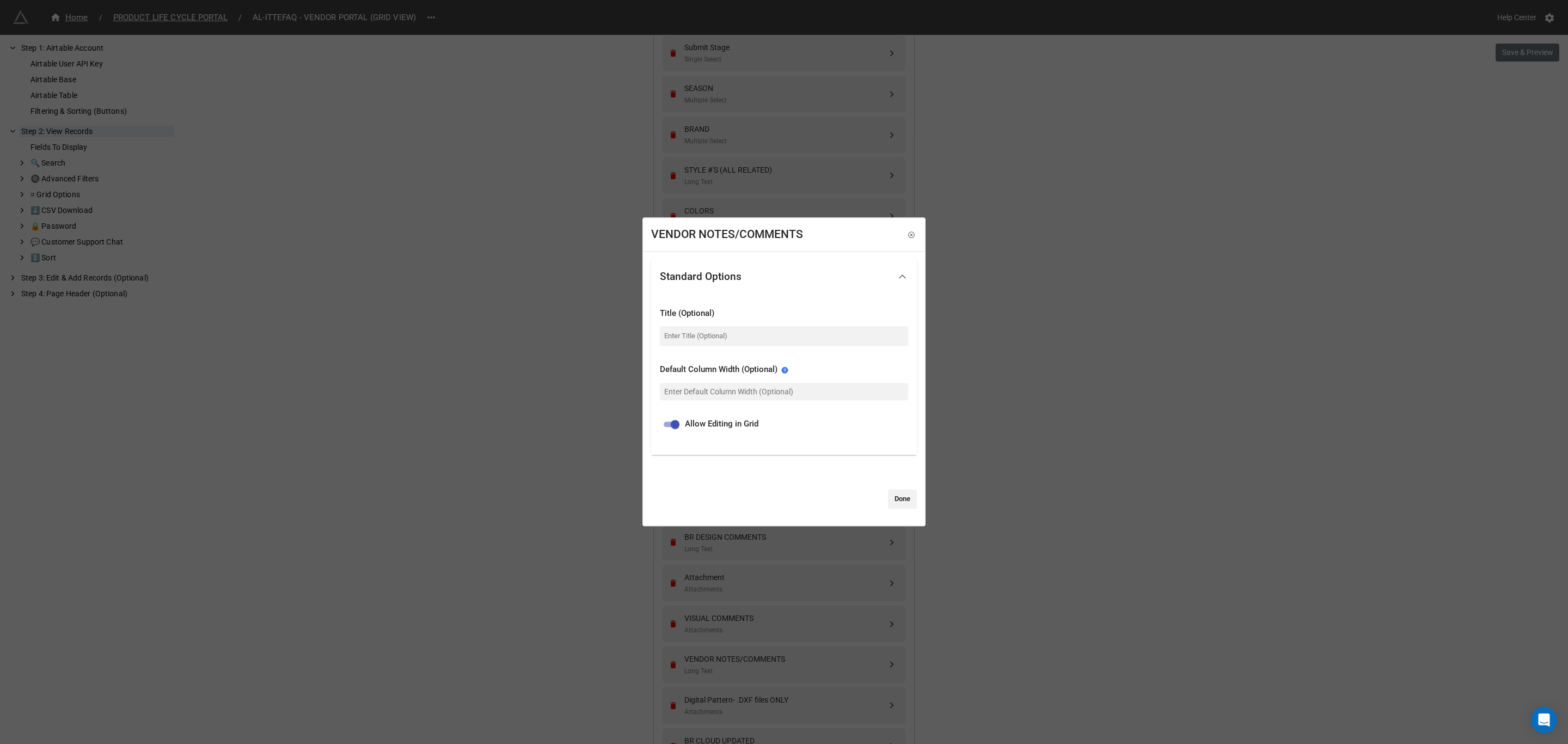
click at [395, 551] on div "VENDOR NOTES/COMMENTS Standard Options Title (Optional) Default Column Width (O…" at bounding box center [784, 372] width 1568 height 744
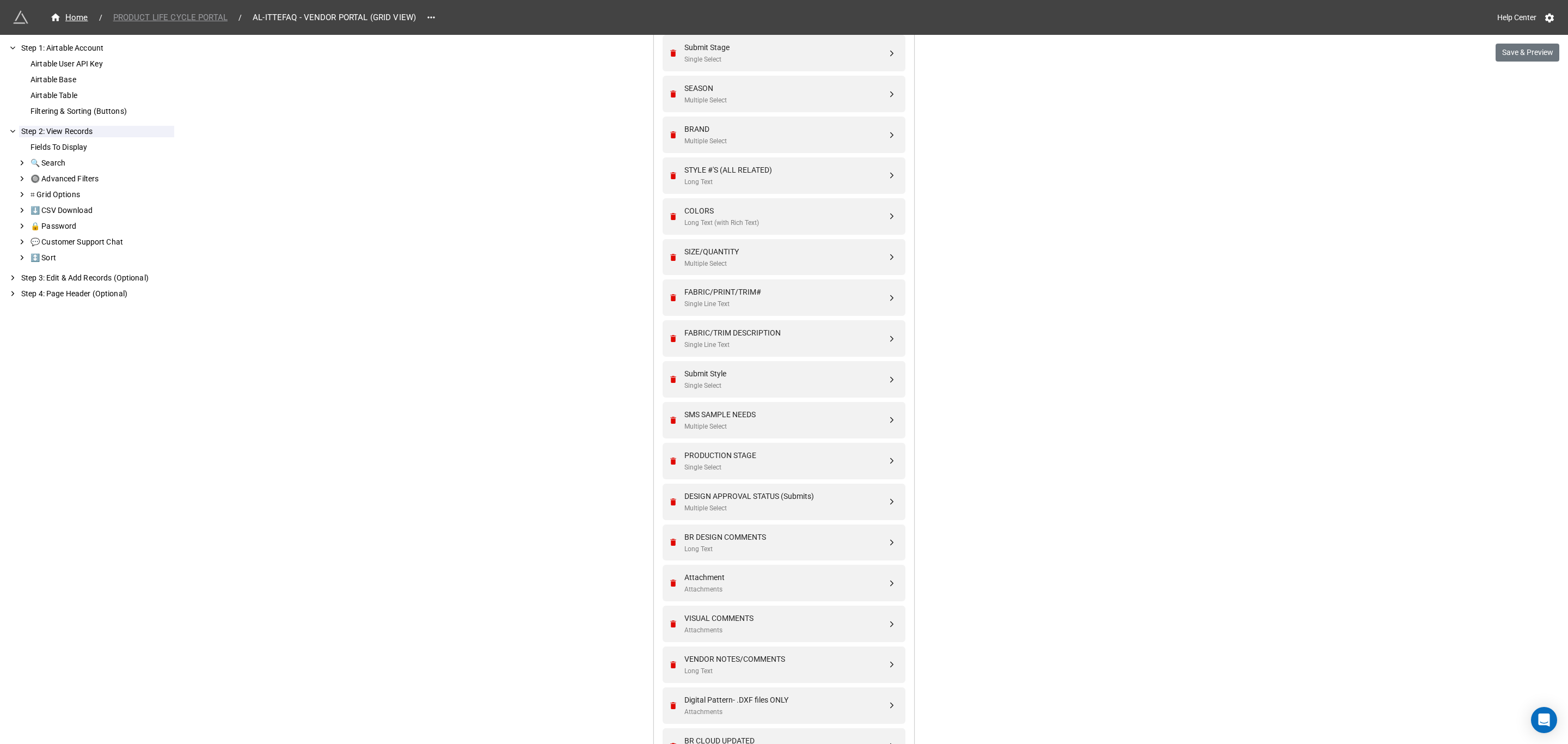
click at [165, 16] on span "PRODUCT LIFE CYCLE PORTAL" at bounding box center [170, 18] width 127 height 13
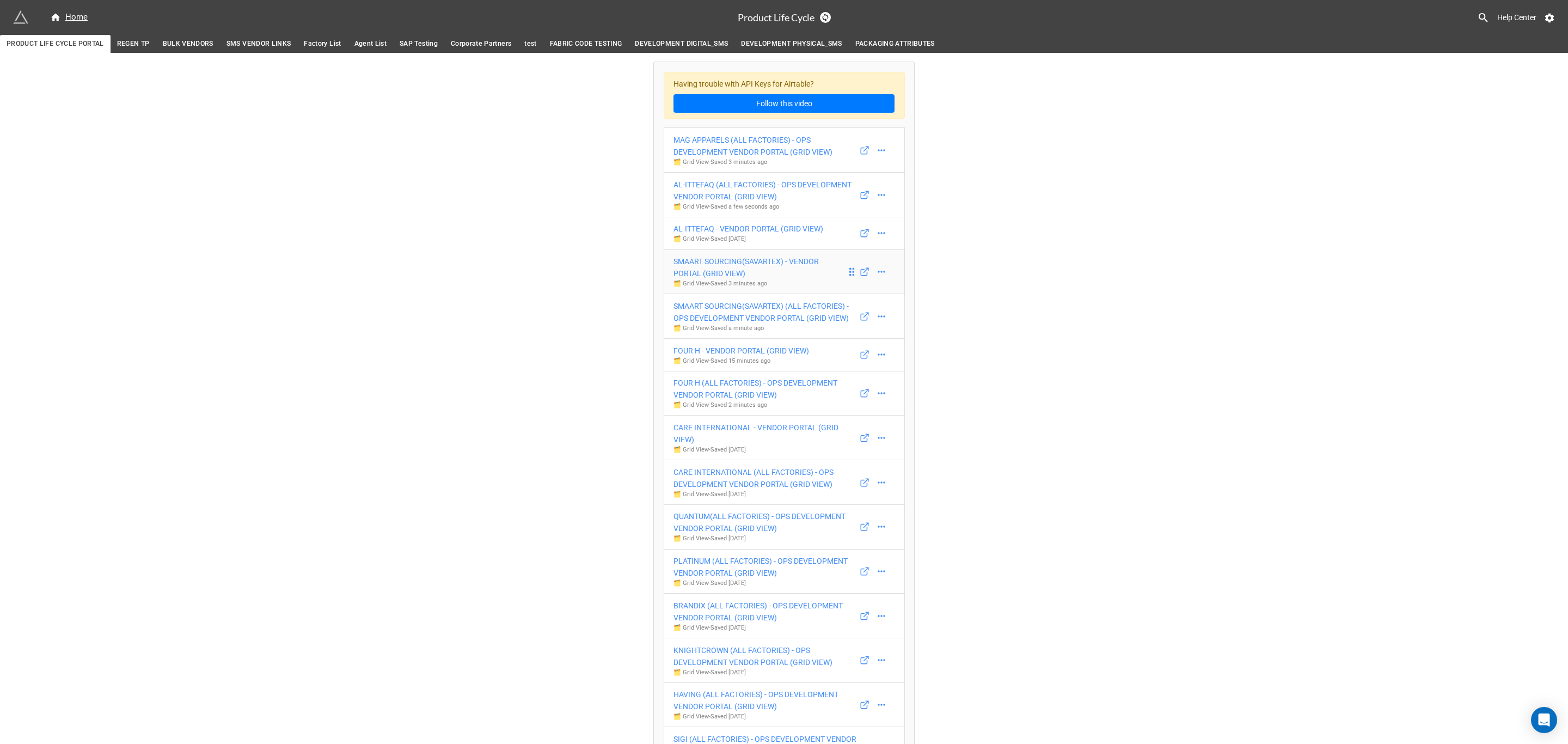
click at [728, 263] on div "SMAART SOURCING(SAVARTEX) - VENDOR PORTAL (GRID VIEW)" at bounding box center [760, 268] width 173 height 24
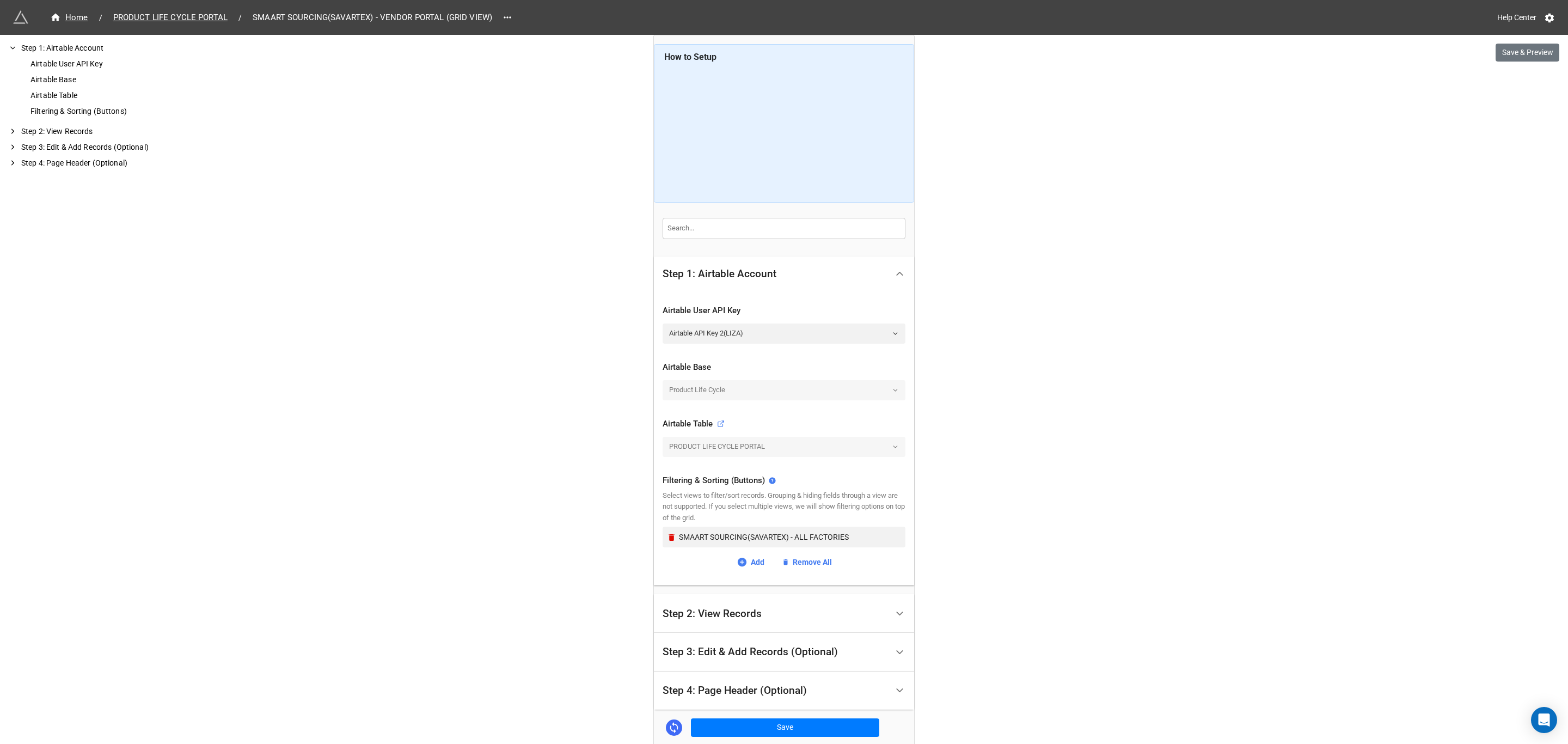
click at [777, 625] on div "Step 2: View Records" at bounding box center [775, 613] width 225 height 25
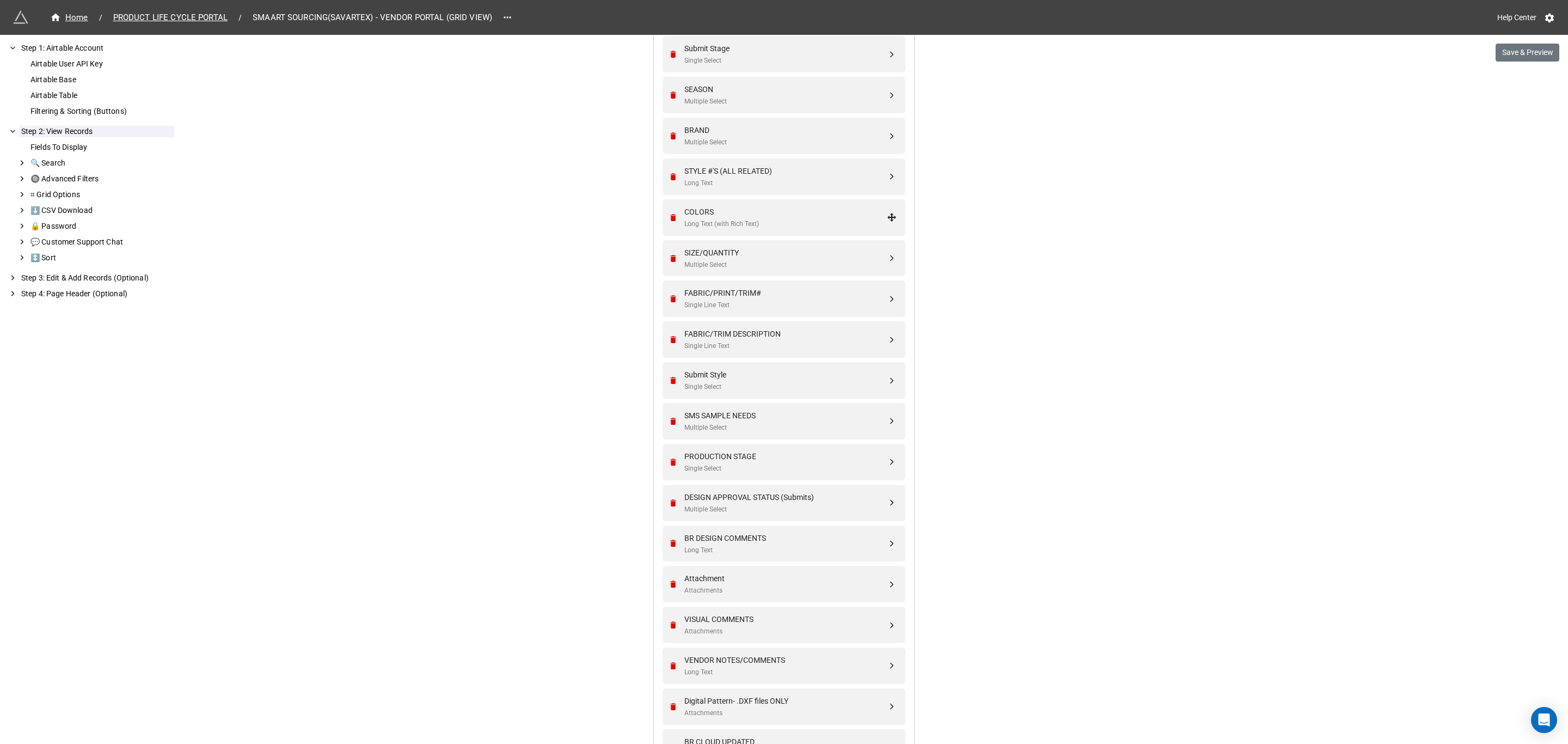
scroll to position [409, 0]
click at [776, 658] on div "VENDOR NOTES/COMMENTS" at bounding box center [786, 659] width 202 height 12
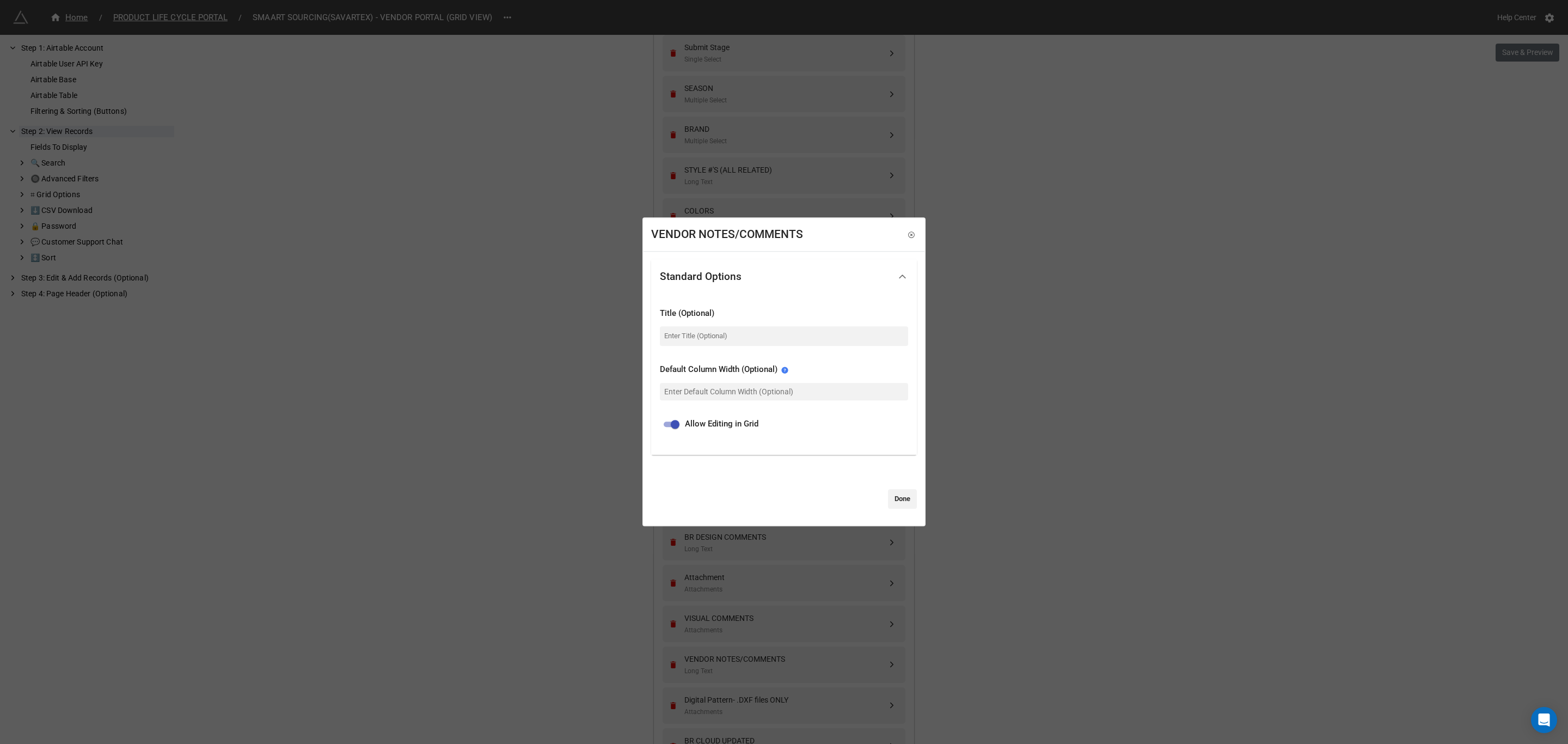
click at [634, 616] on div "VENDOR NOTES/COMMENTS Standard Options Title (Optional) Default Column Width (O…" at bounding box center [784, 372] width 1568 height 744
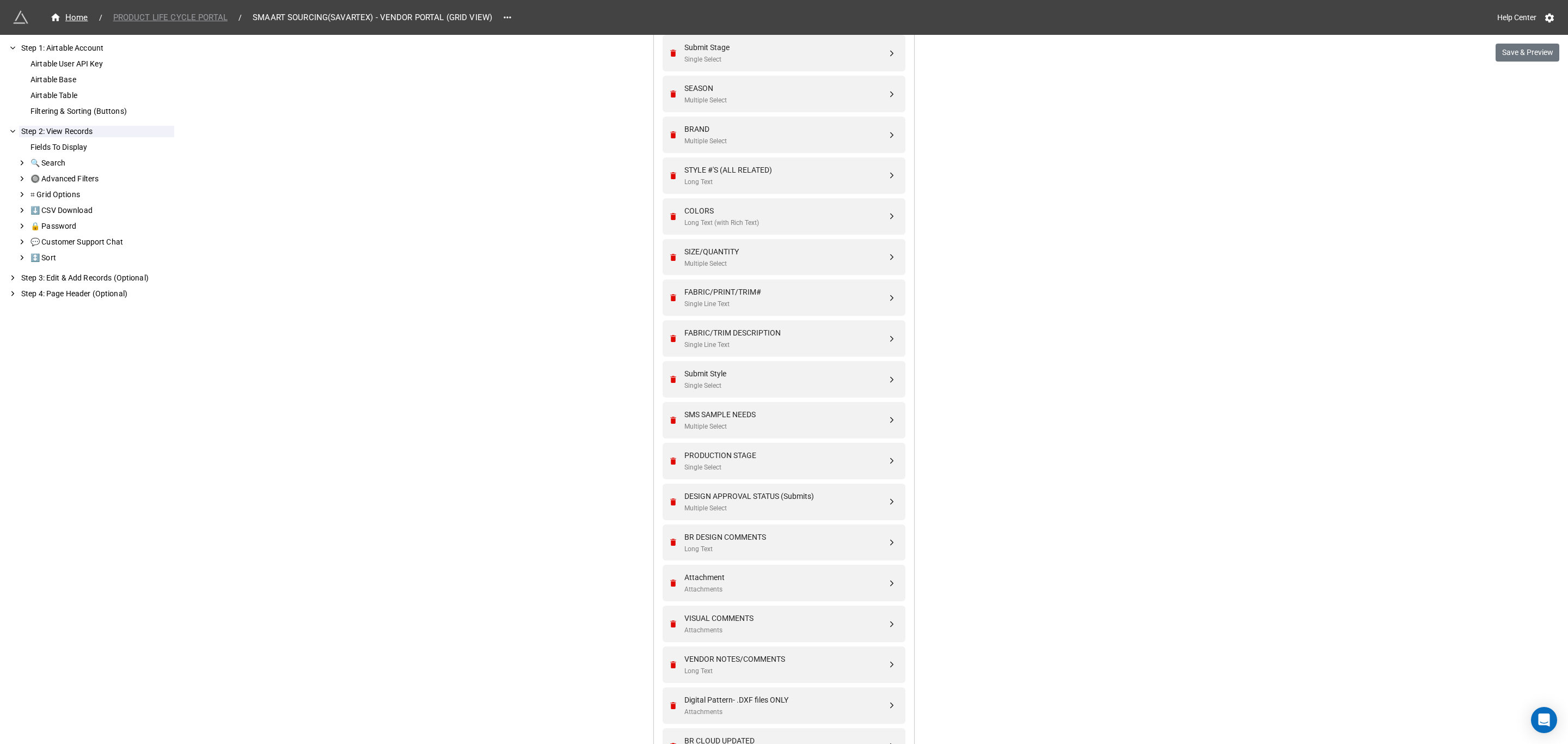
click at [154, 22] on span "PRODUCT LIFE CYCLE PORTAL" at bounding box center [170, 18] width 127 height 13
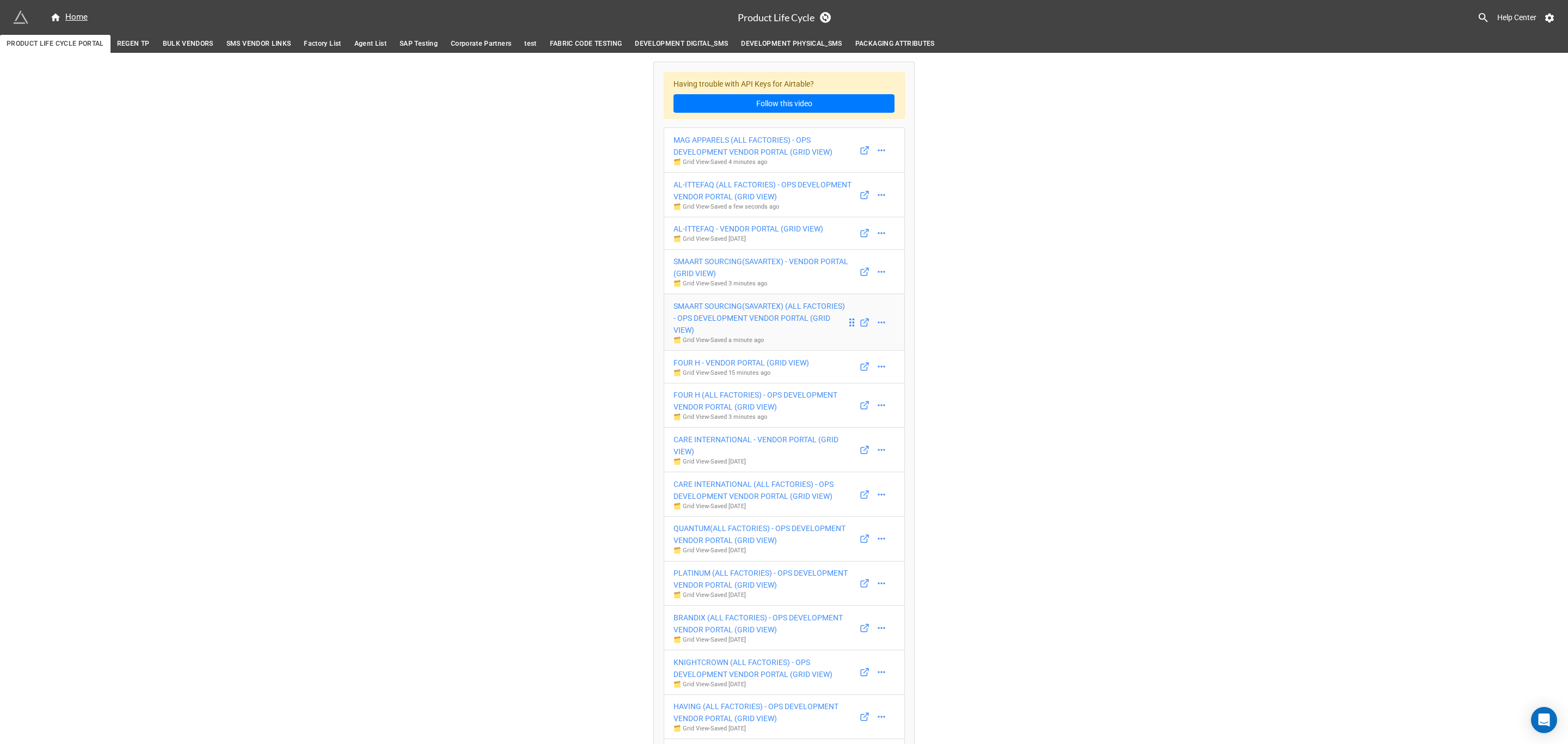
click at [766, 319] on div "SMAART SOURCING(SAVARTEX) (ALL FACTORIES) - OPS DEVELOPMENT VENDOR PORTAL (GRID…" at bounding box center [760, 318] width 173 height 36
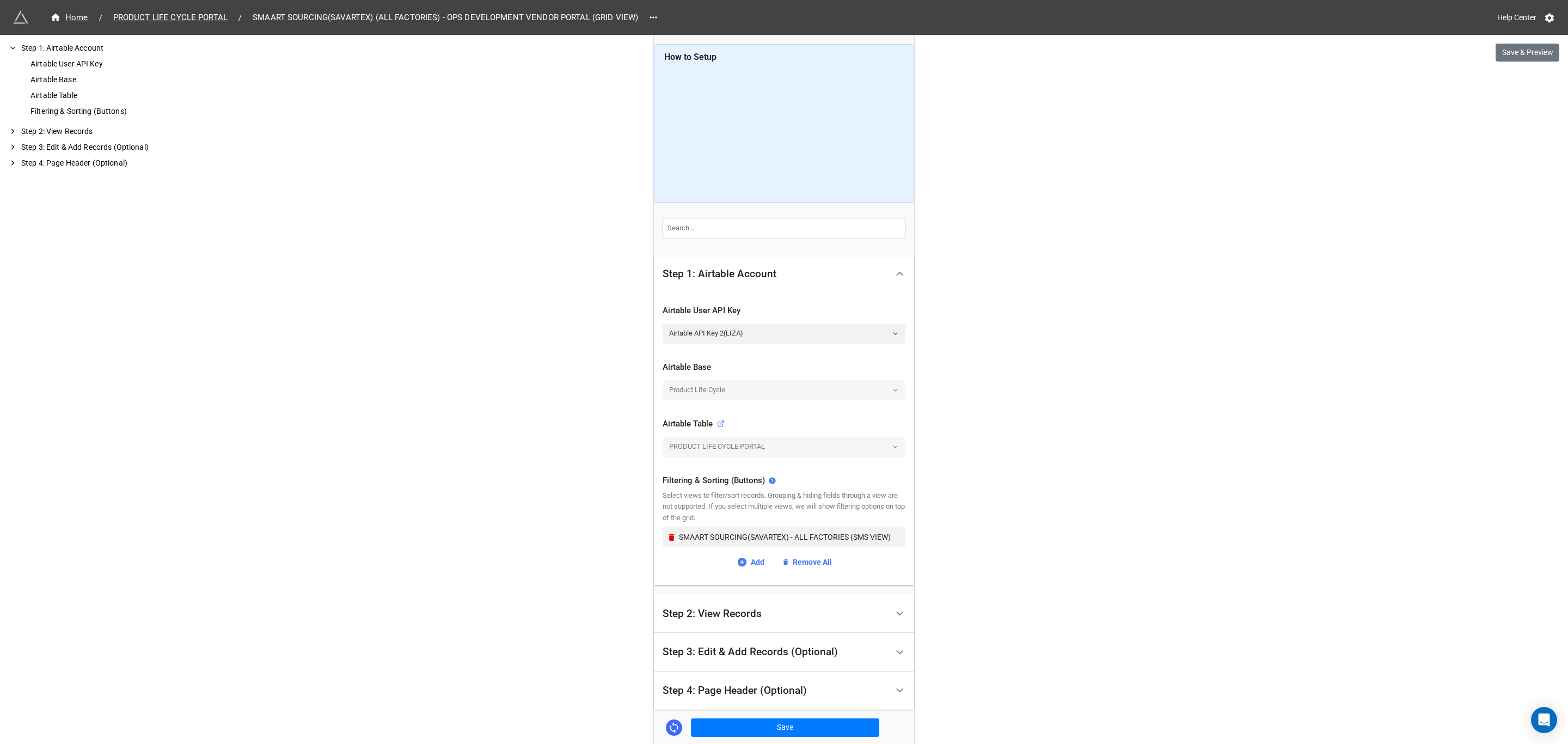
click at [757, 613] on div "Step 2: View Records" at bounding box center [712, 614] width 99 height 11
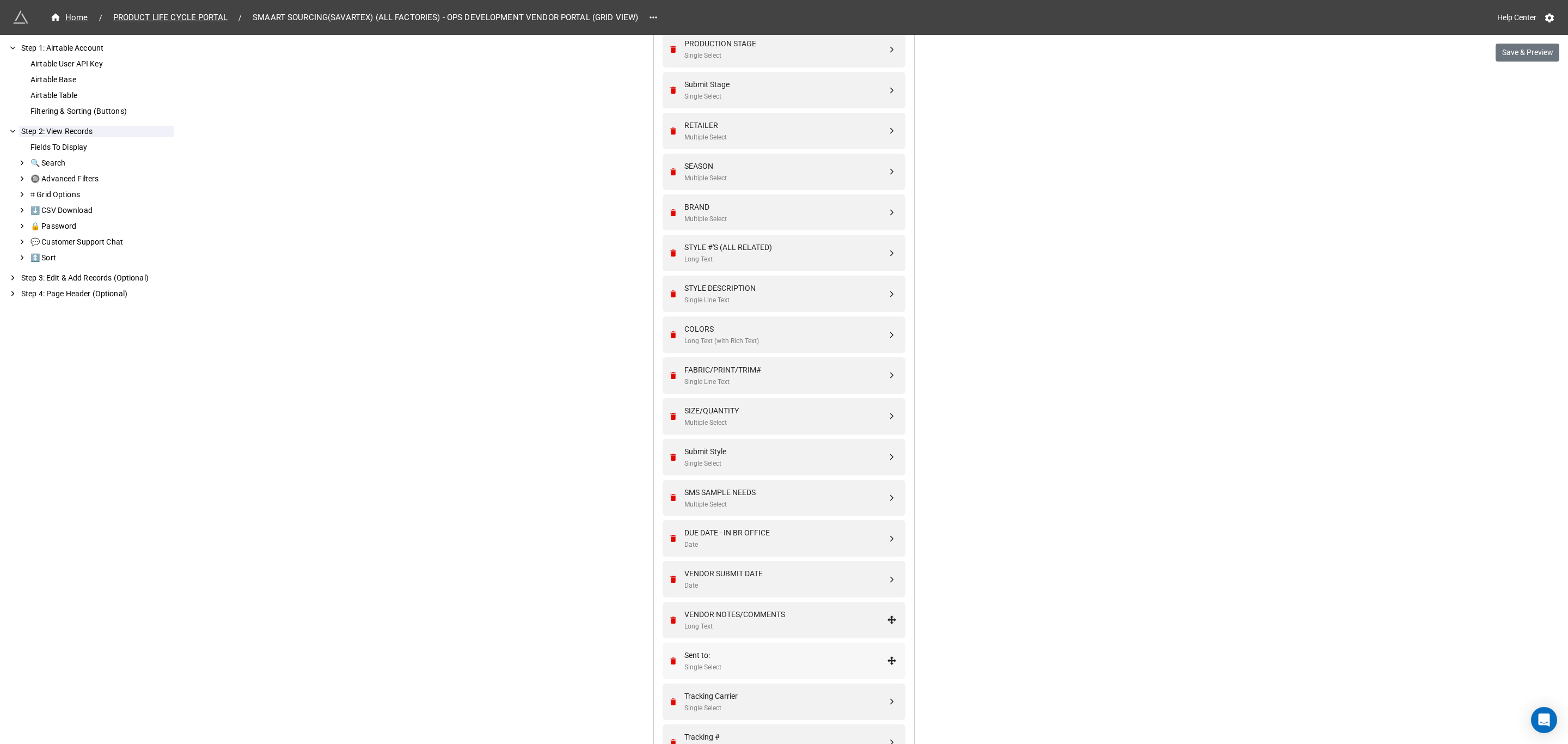
scroll to position [490, 0]
click at [753, 596] on div "VENDOR NOTES/COMMENTS Long Text" at bounding box center [782, 583] width 229 height 37
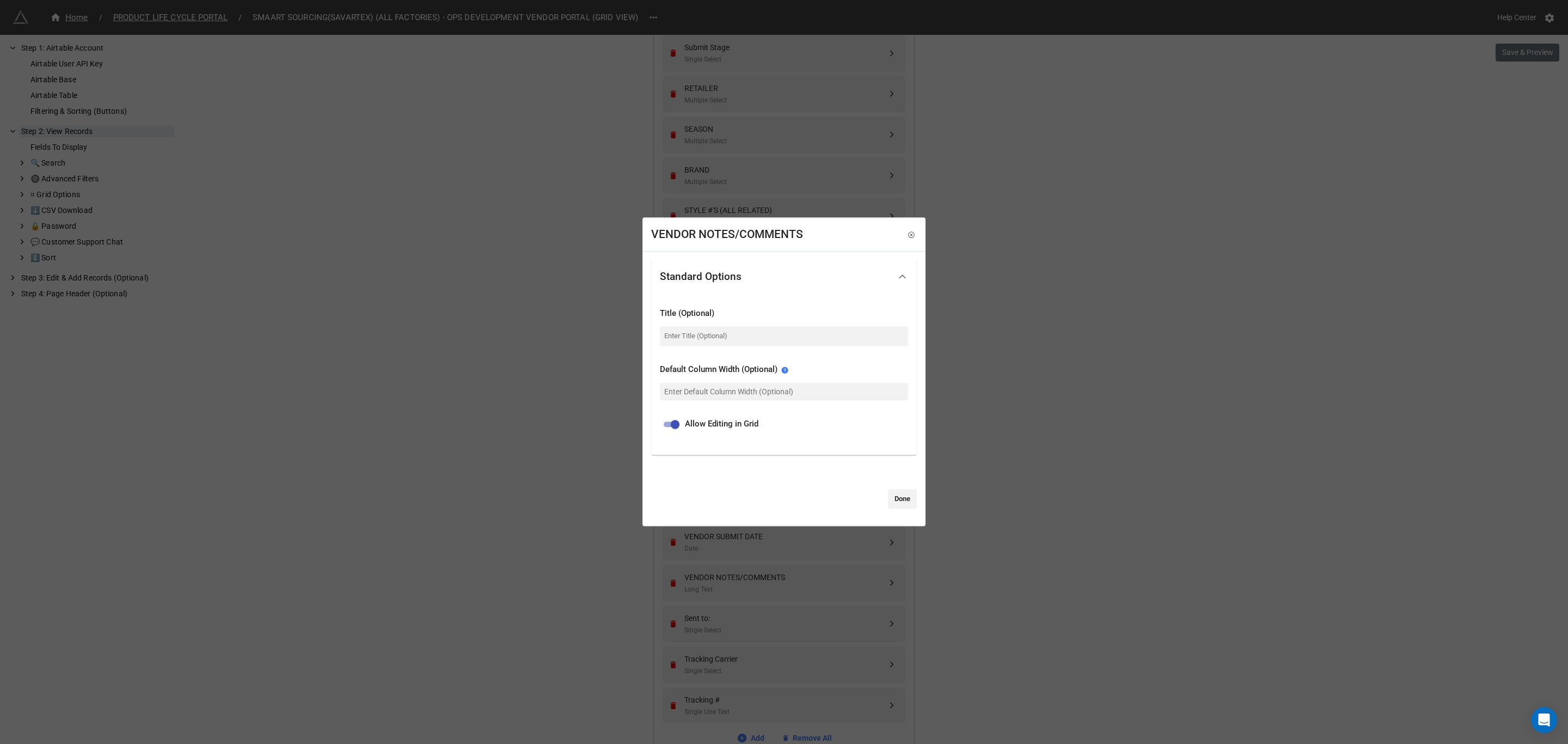
click at [588, 553] on div "VENDOR NOTES/COMMENTS Standard Options Title (Optional) Default Column Width (O…" at bounding box center [784, 372] width 1568 height 744
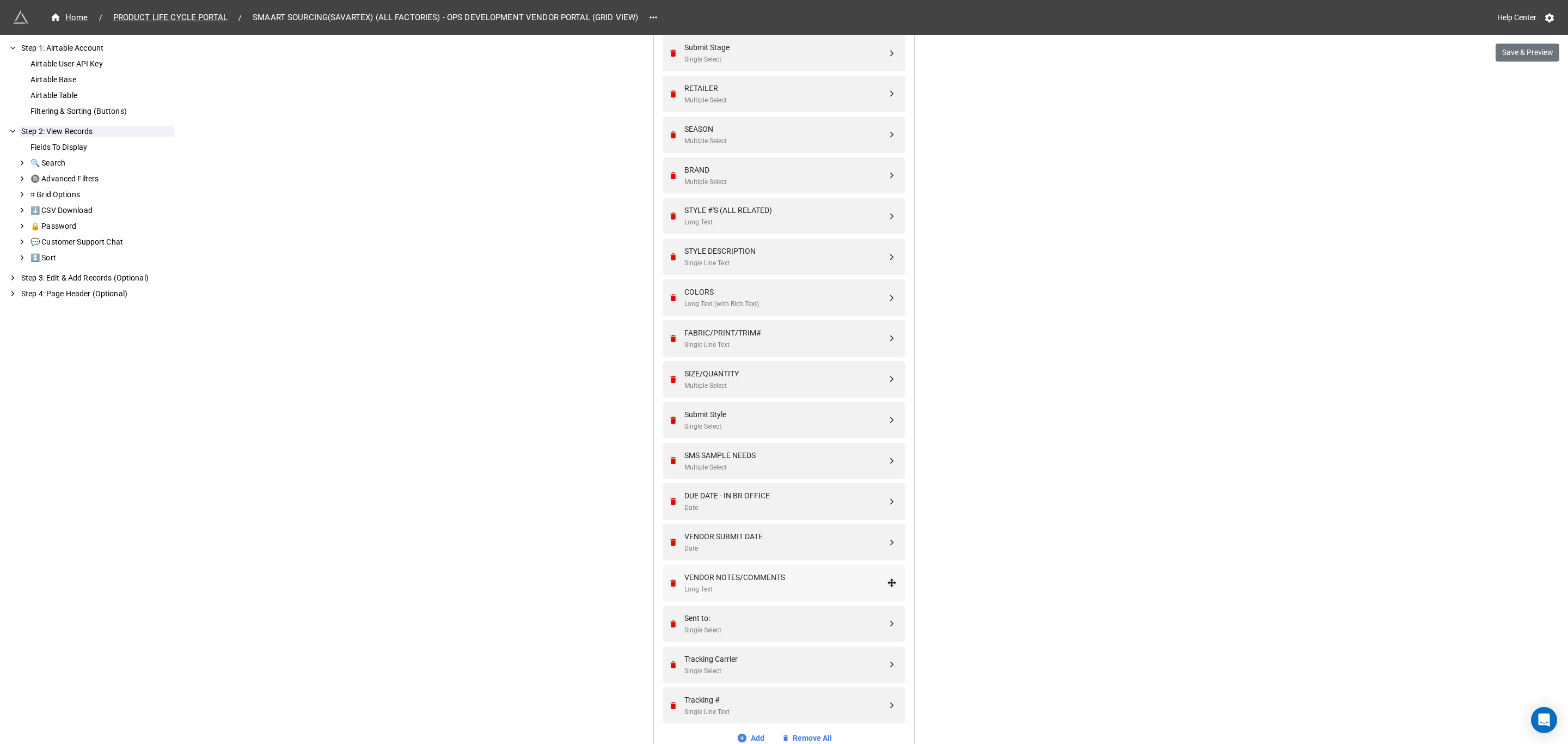
click at [789, 584] on div "VENDOR NOTES/COMMENTS Long Text" at bounding box center [786, 582] width 202 height 23
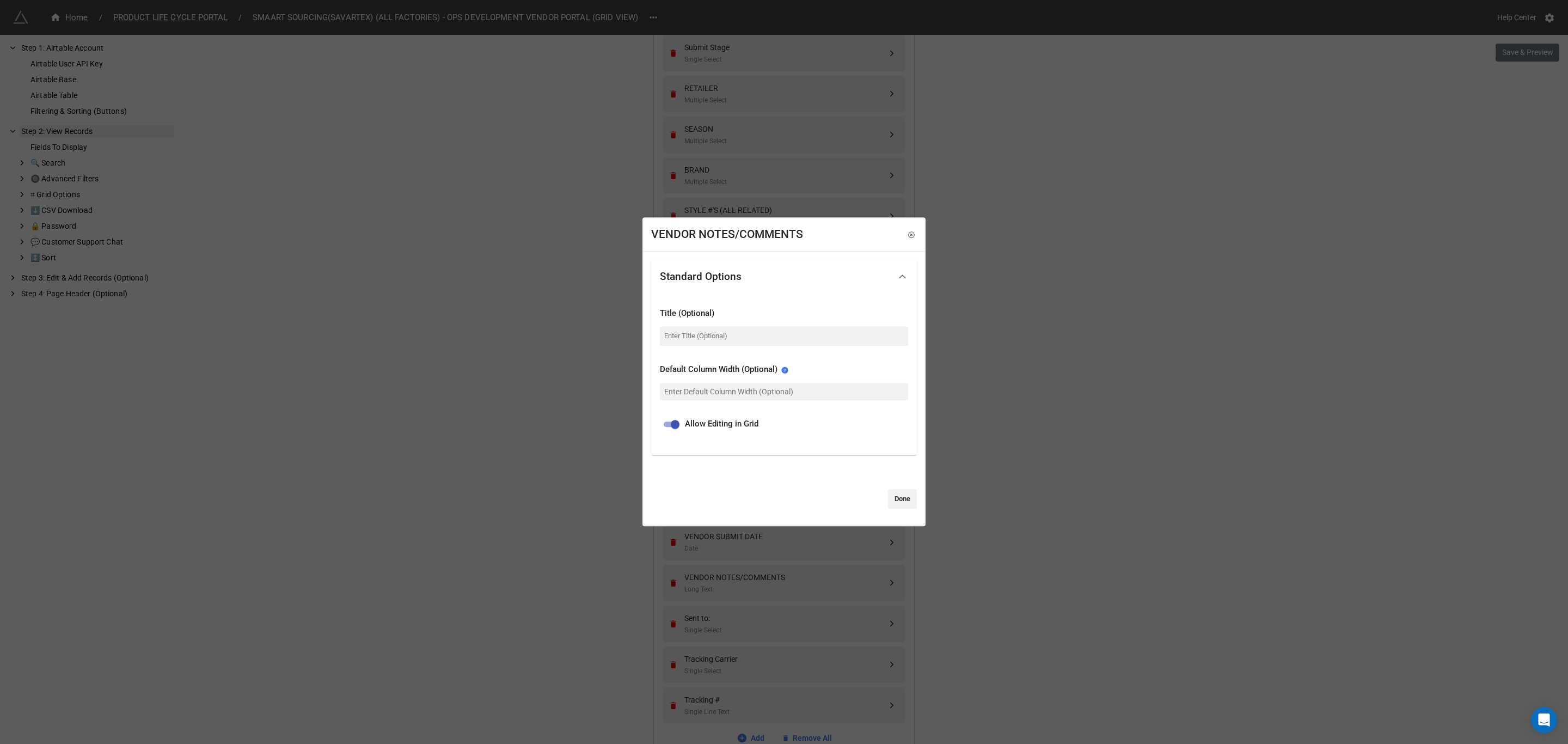
click at [581, 535] on div "VENDOR NOTES/COMMENTS Standard Options Title (Optional) Default Column Width (O…" at bounding box center [784, 372] width 1568 height 744
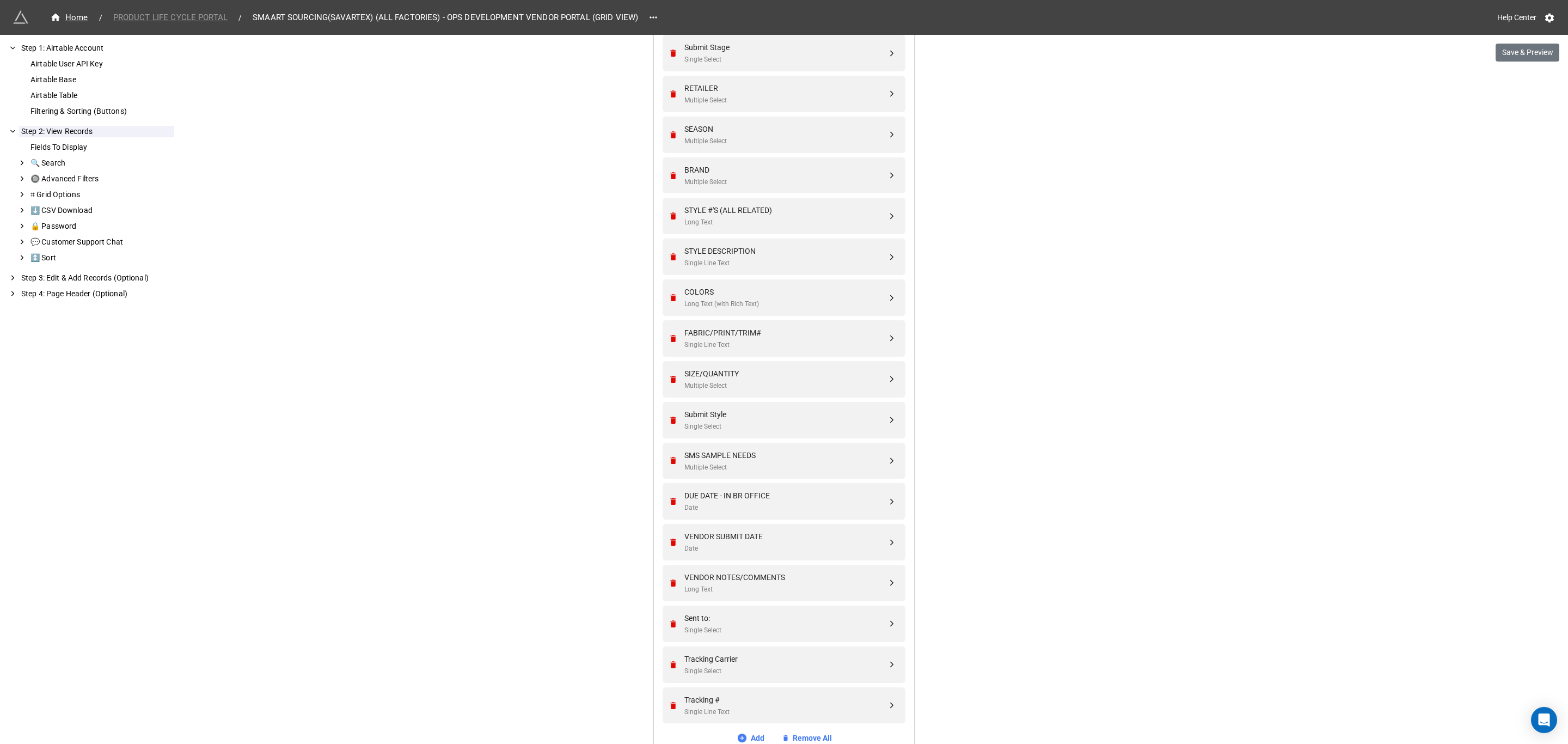
click at [195, 16] on span "PRODUCT LIFE CYCLE PORTAL" at bounding box center [170, 18] width 127 height 13
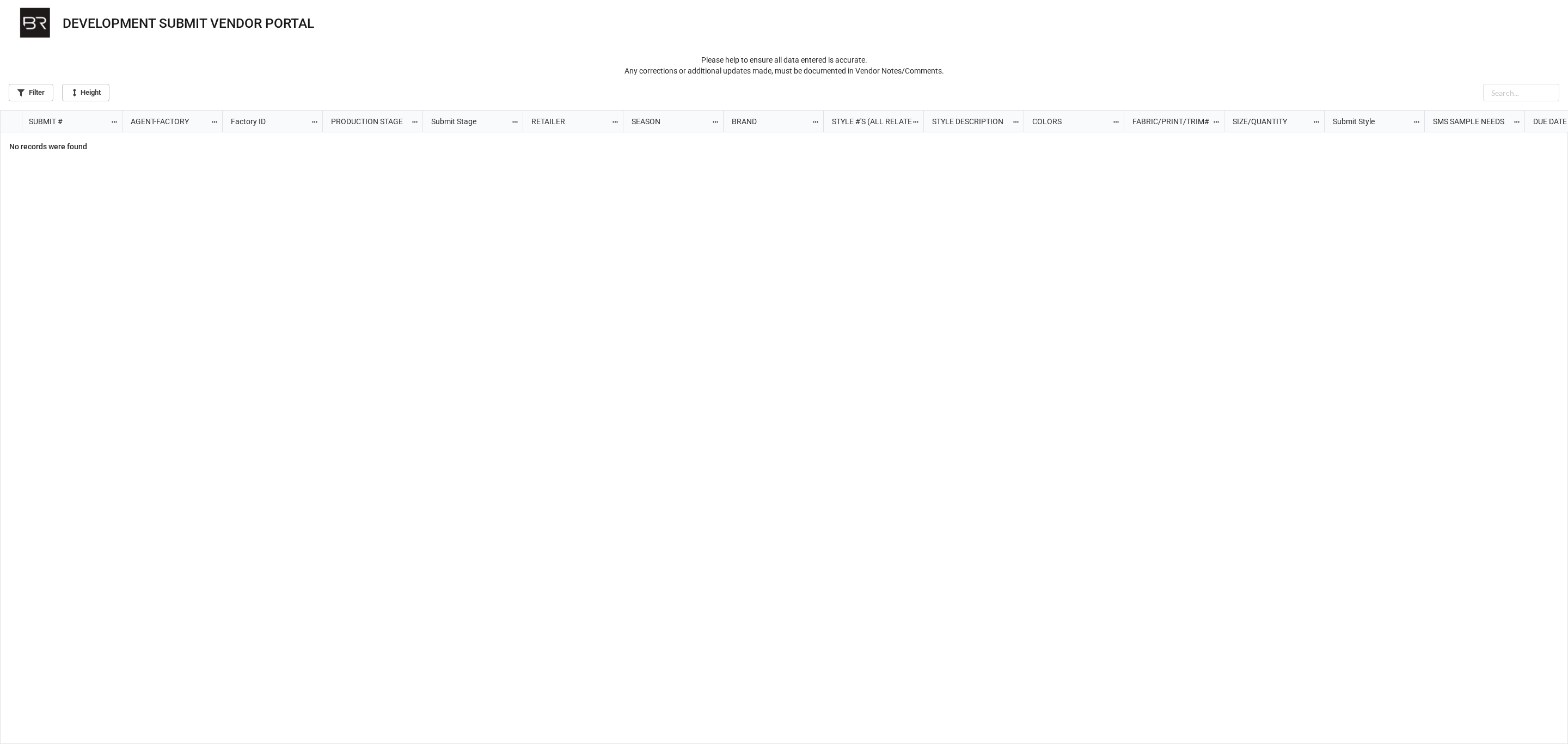
scroll to position [628, 1562]
click at [810, 568] on div "grid" at bounding box center [845, 438] width 1446 height 613
drag, startPoint x: 1432, startPoint y: 127, endPoint x: 1961, endPoint y: 138, distance: 529.1
click at [1567, 138] on html "DEVELOPMENT SUBMIT VENDOR PORTAL Please help to ensure all data entered is accu…" at bounding box center [784, 372] width 1568 height 744
click at [1142, 421] on div "grid" at bounding box center [845, 438] width 1446 height 613
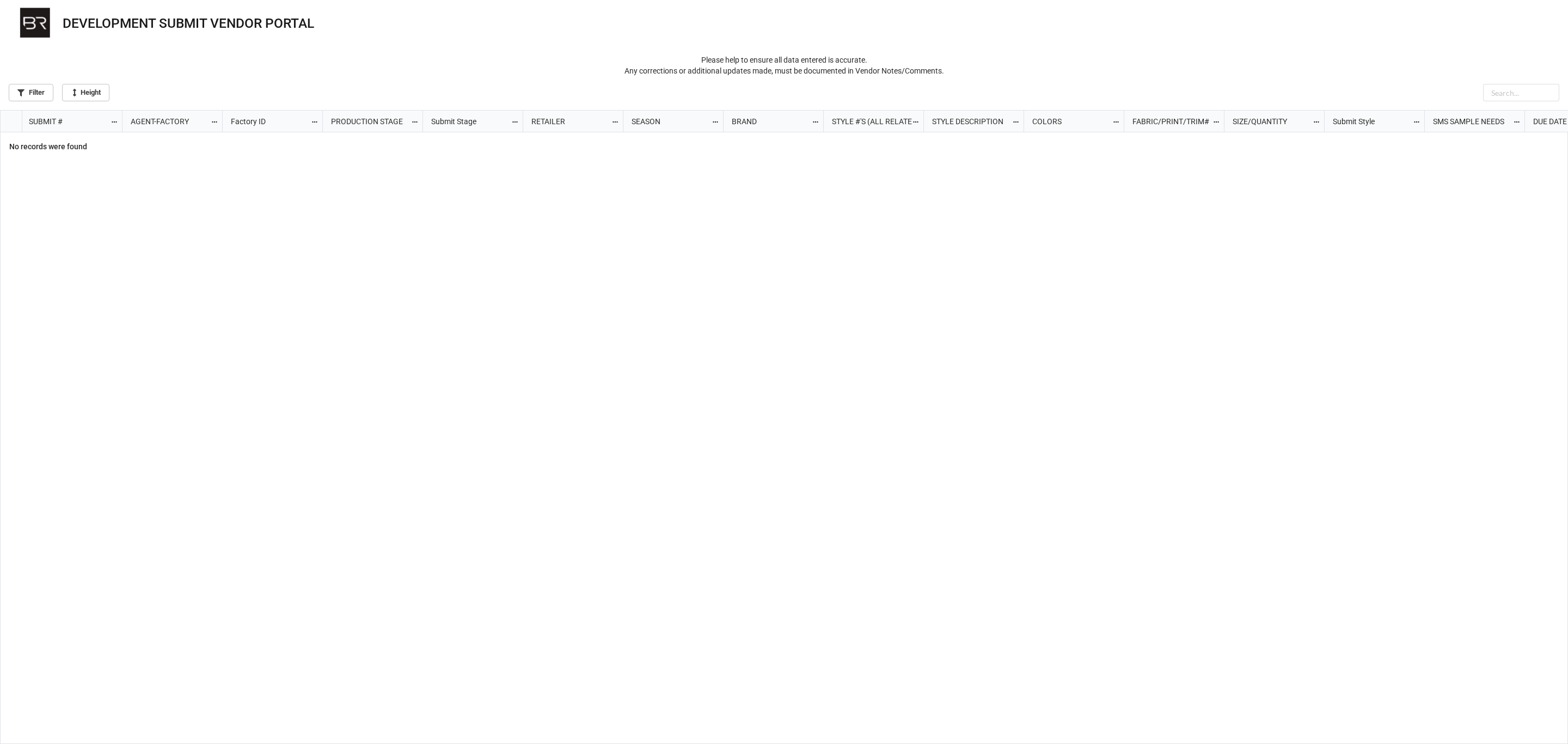
click at [1542, 125] on div "DUE DATE - IN BR OFFICE" at bounding box center [1569, 121] width 86 height 12
click at [1055, 573] on div "grid" at bounding box center [845, 438] width 1446 height 613
